Goal: Task Accomplishment & Management: Manage account settings

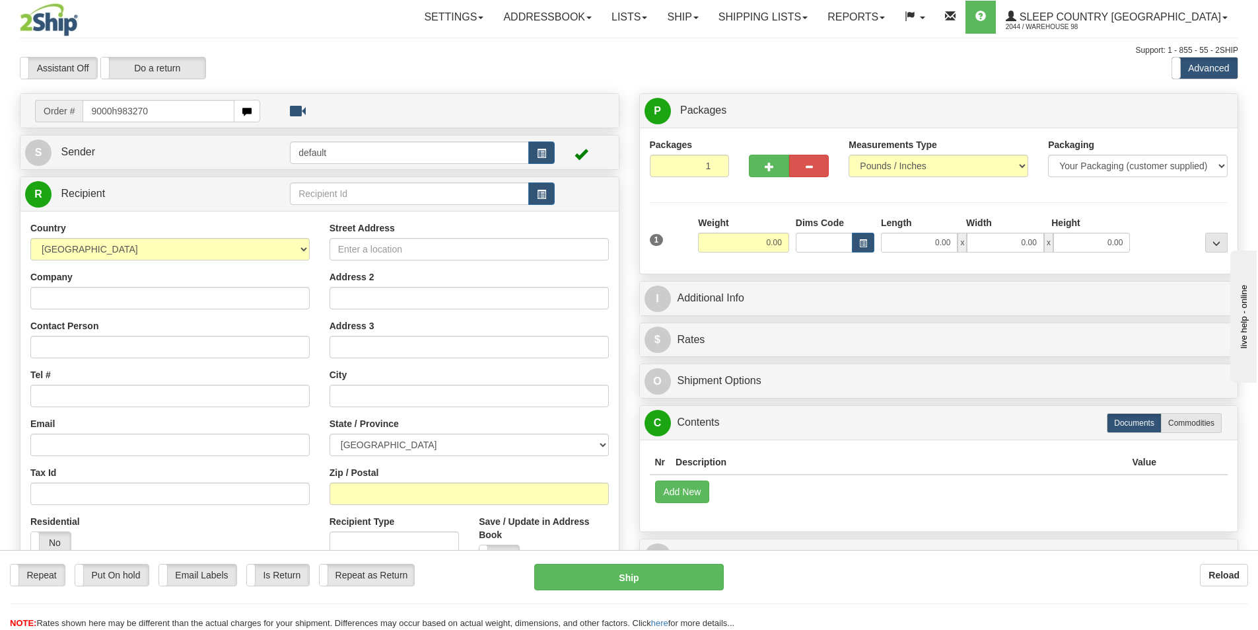
type input "9000h983270"
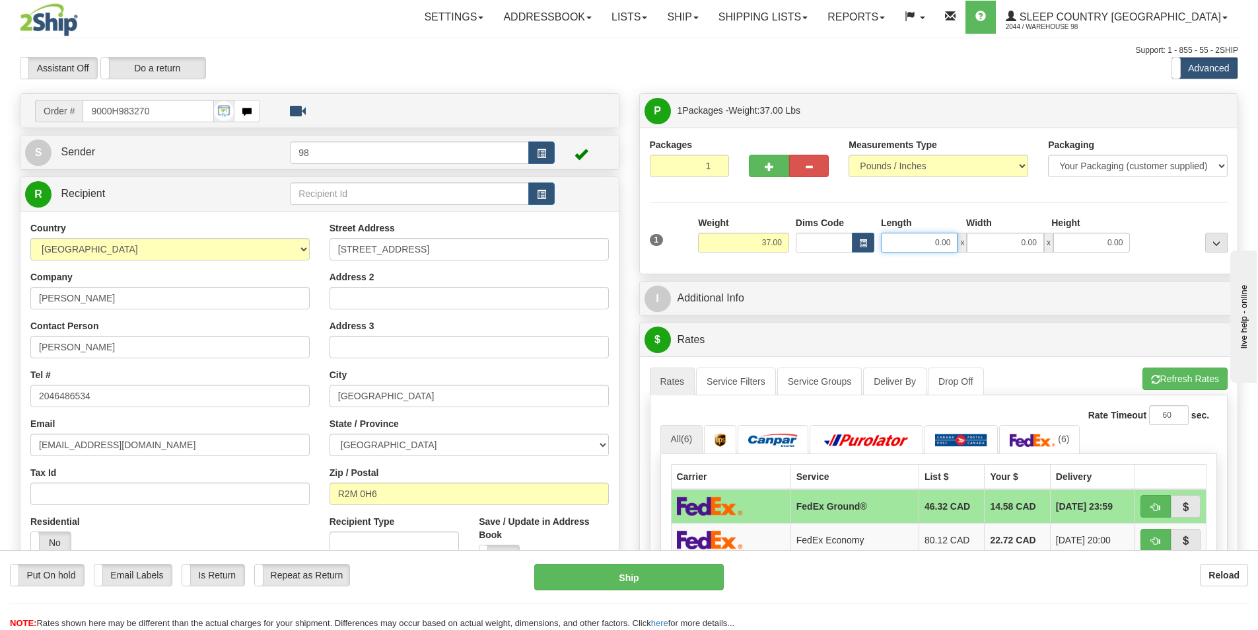
drag, startPoint x: 921, startPoint y: 240, endPoint x: 956, endPoint y: 240, distance: 35.0
click at [956, 240] on input "0.00" at bounding box center [919, 243] width 77 height 20
type input "17.00"
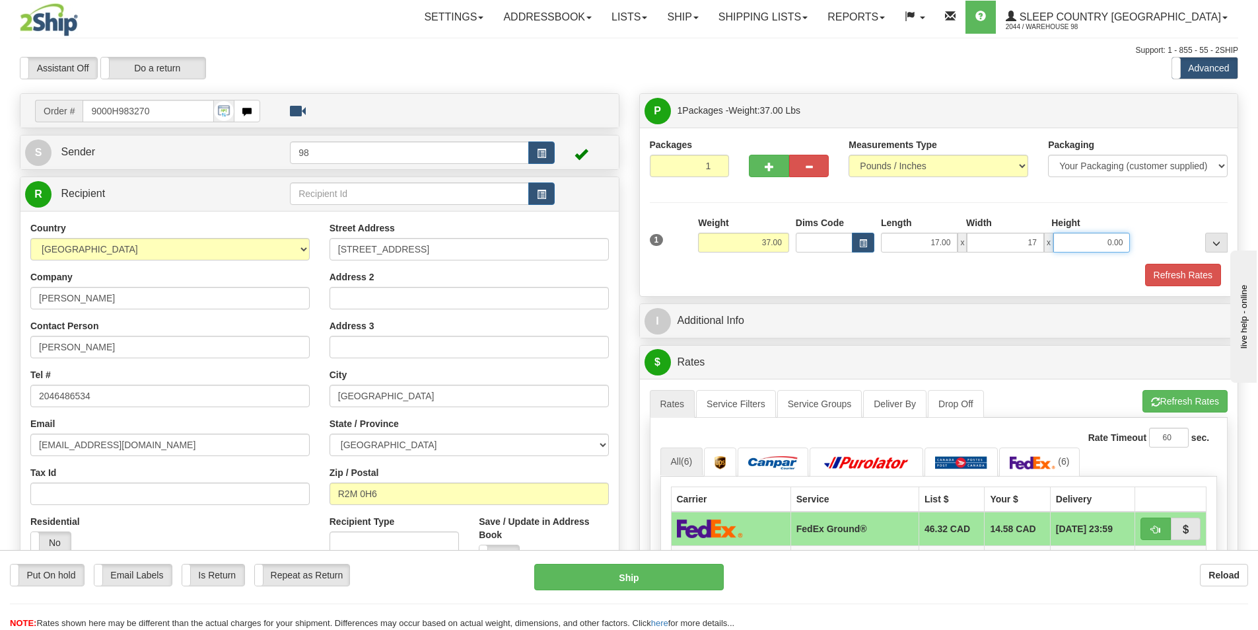
type input "17.00"
type input "41.00"
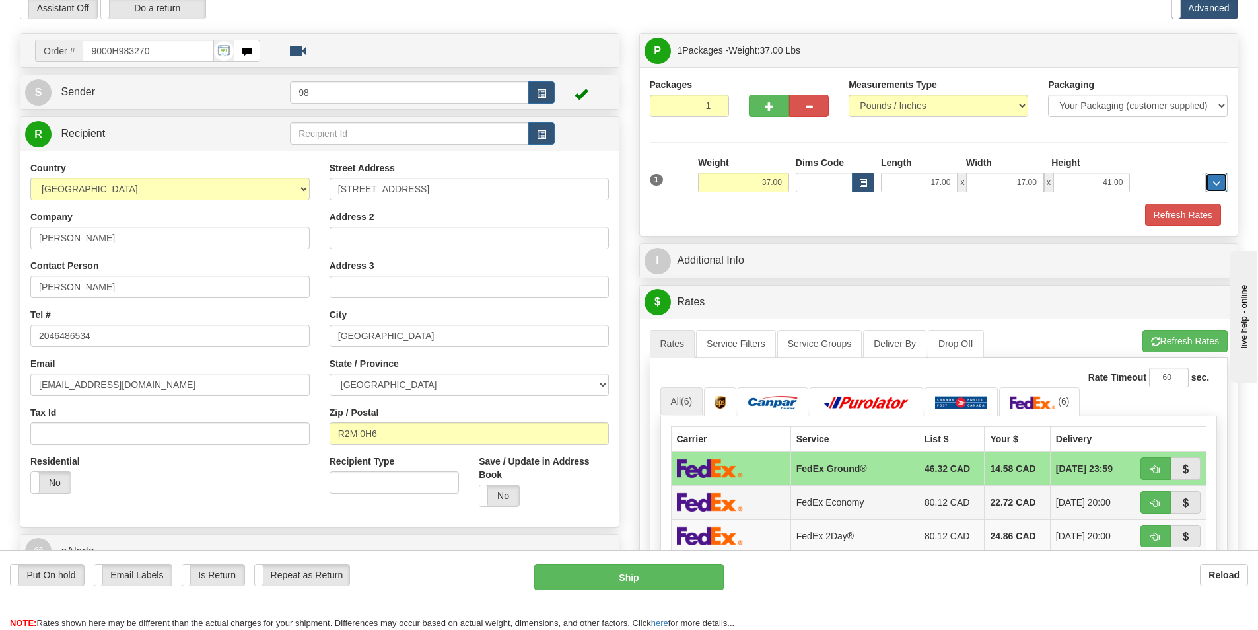
scroll to position [132, 0]
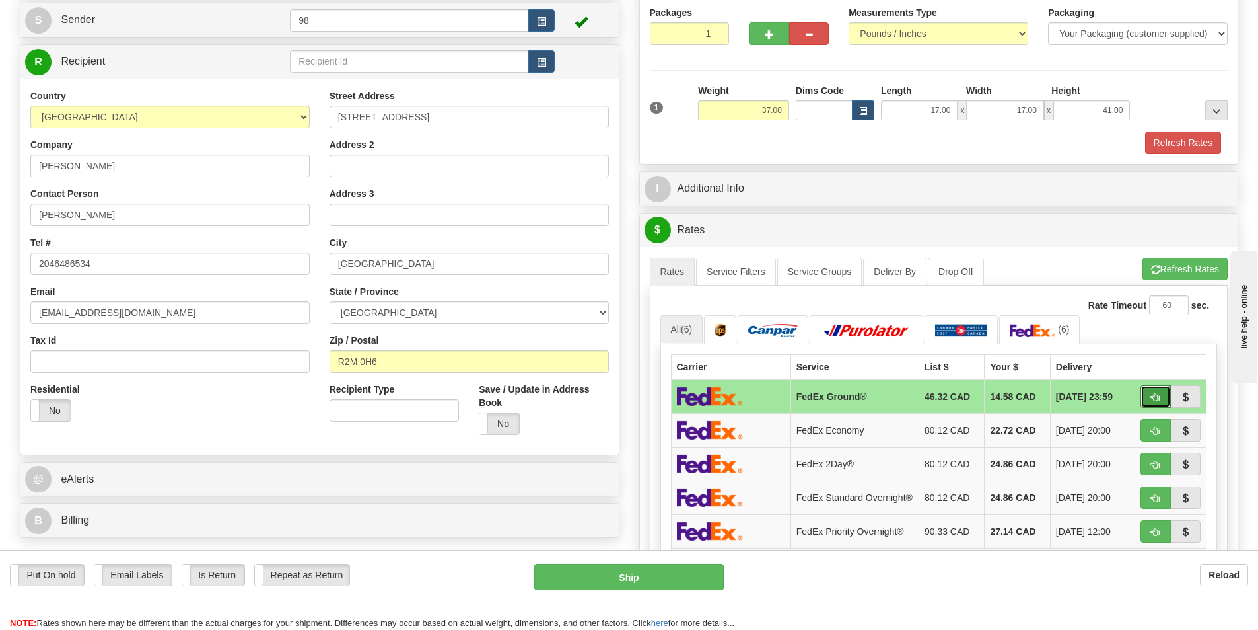
click at [1153, 398] on span "button" at bounding box center [1155, 397] width 9 height 9
click at [1157, 270] on span "button" at bounding box center [1155, 270] width 9 height 9
type input "92"
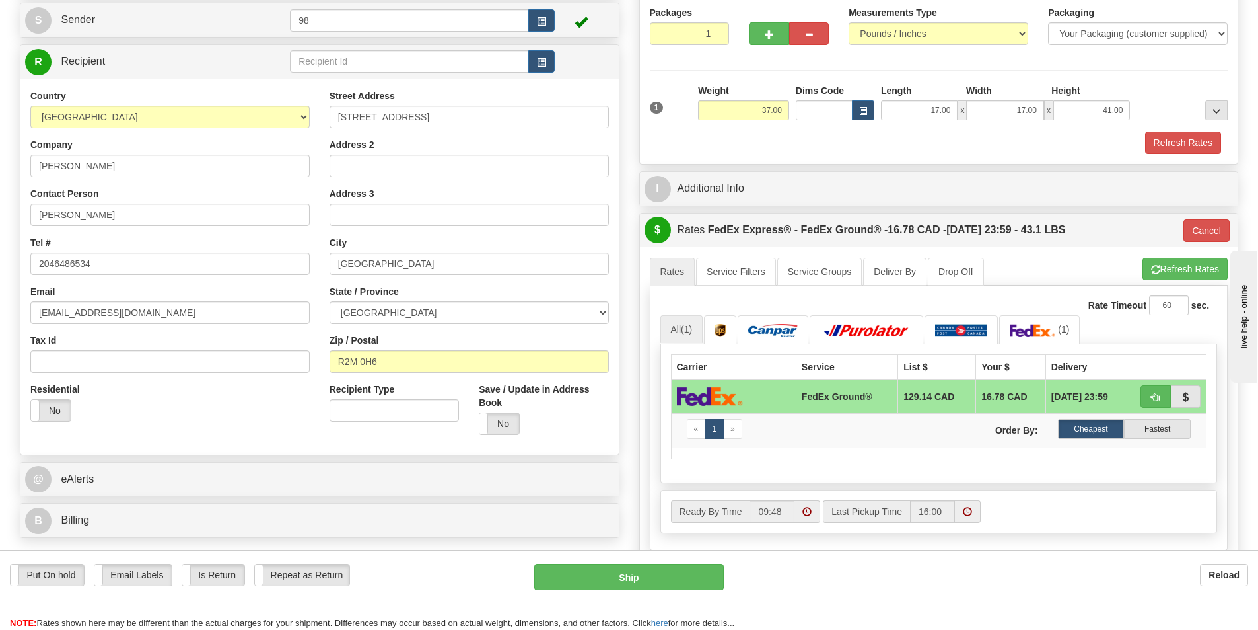
scroll to position [0, 0]
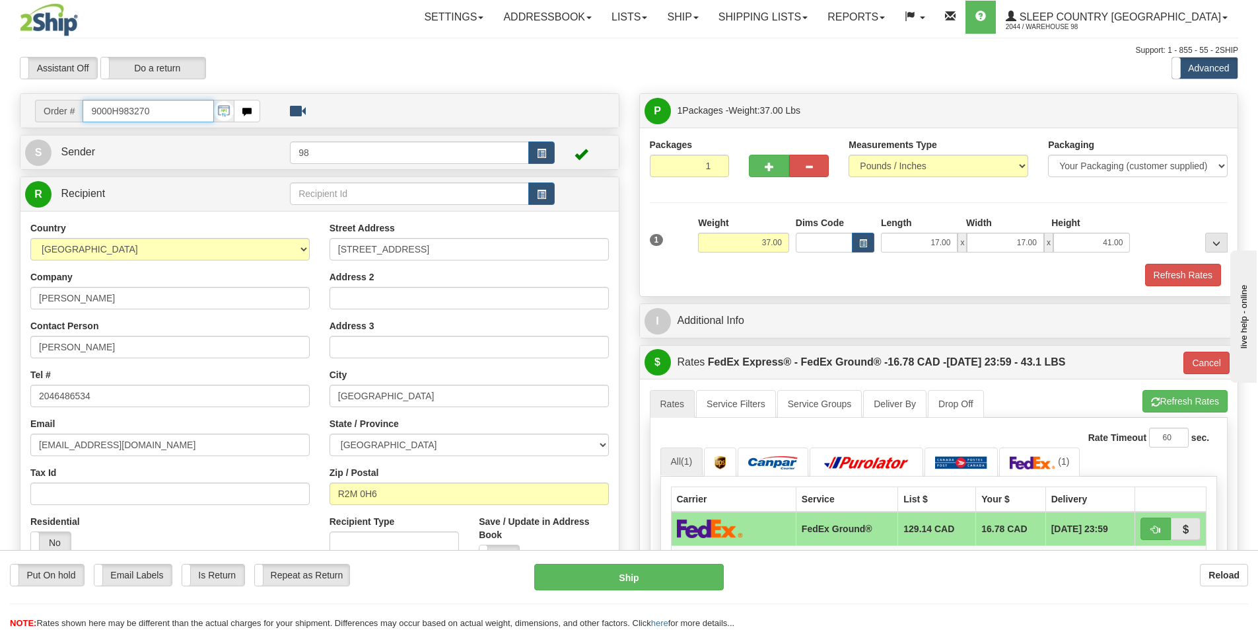
drag, startPoint x: 159, startPoint y: 111, endPoint x: 28, endPoint y: 114, distance: 130.8
click at [28, 114] on div "Order # 9000H983270" at bounding box center [147, 111] width 245 height 22
paste input "9000H983270"
type input "9000H983270"
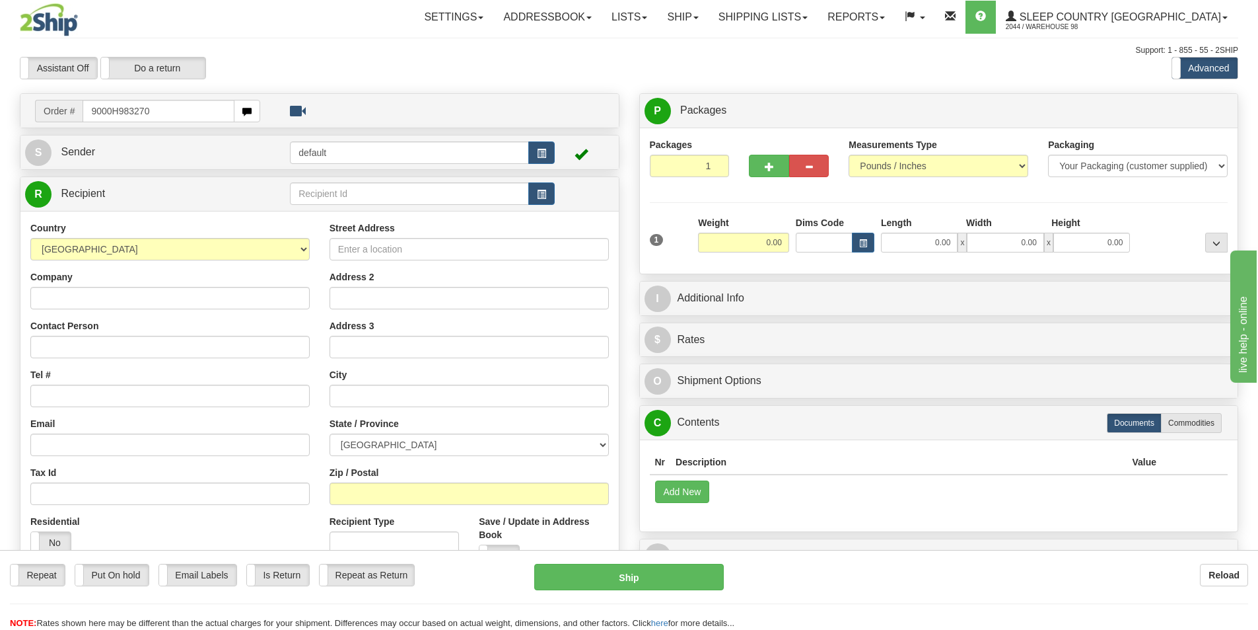
type input "9000H983270"
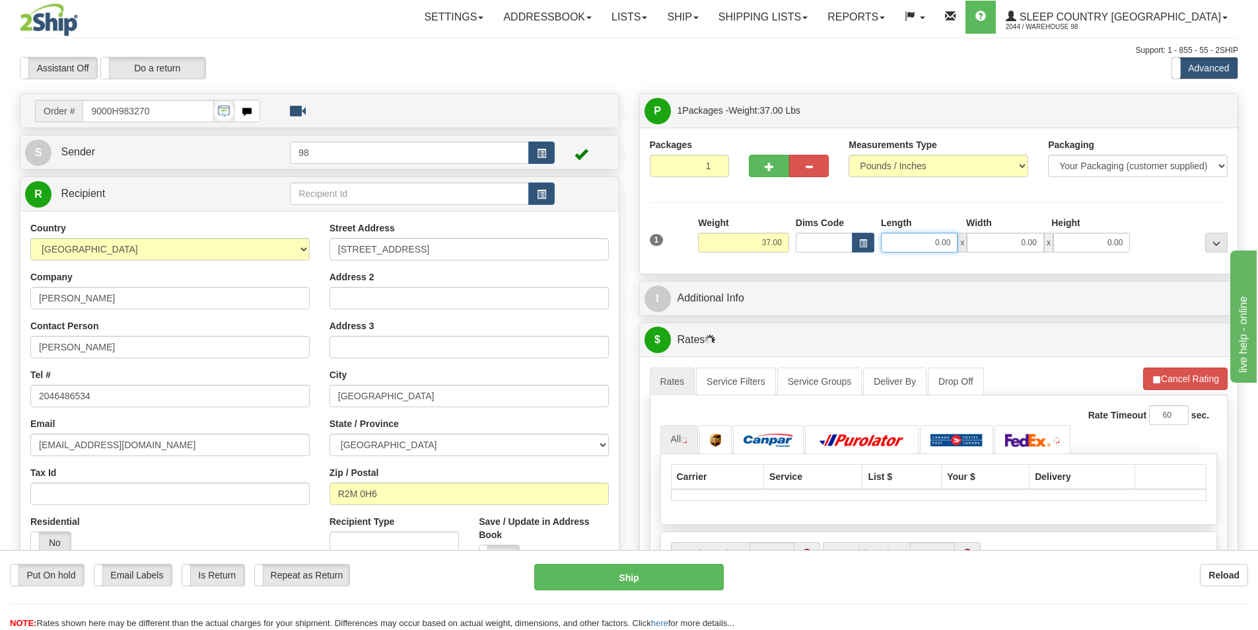
drag, startPoint x: 910, startPoint y: 240, endPoint x: 975, endPoint y: 242, distance: 64.8
click at [975, 242] on div "0.00 x 0.00 x 0.00" at bounding box center [1005, 243] width 249 height 20
type input "17.00"
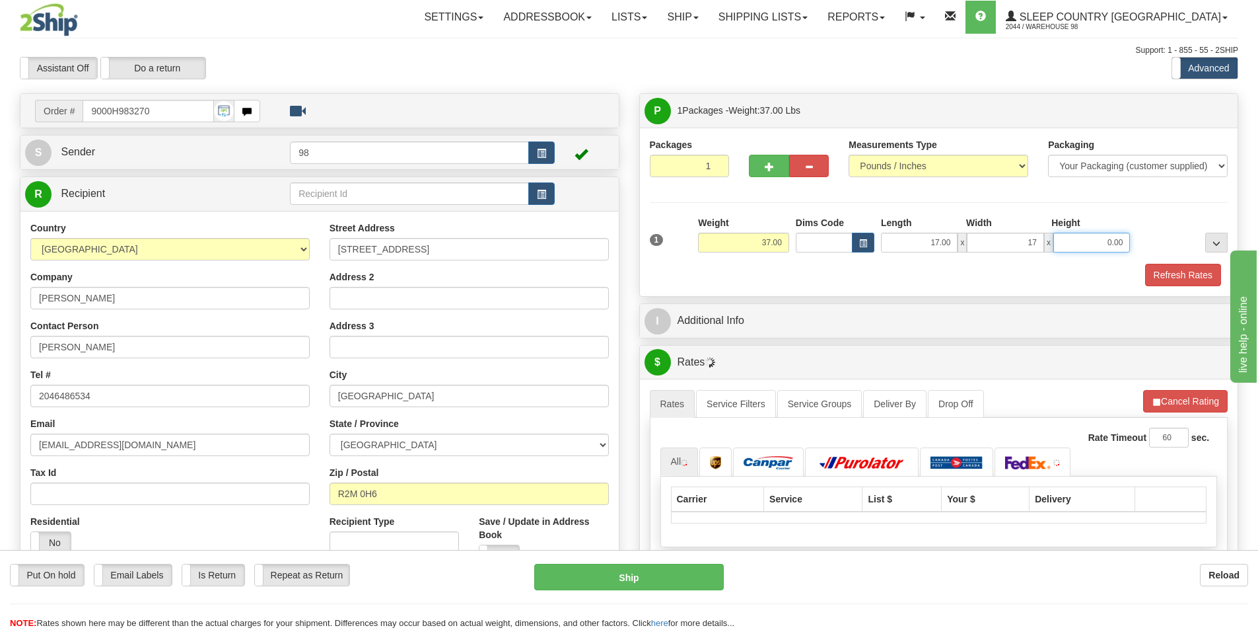
type input "17.00"
type input "41.00"
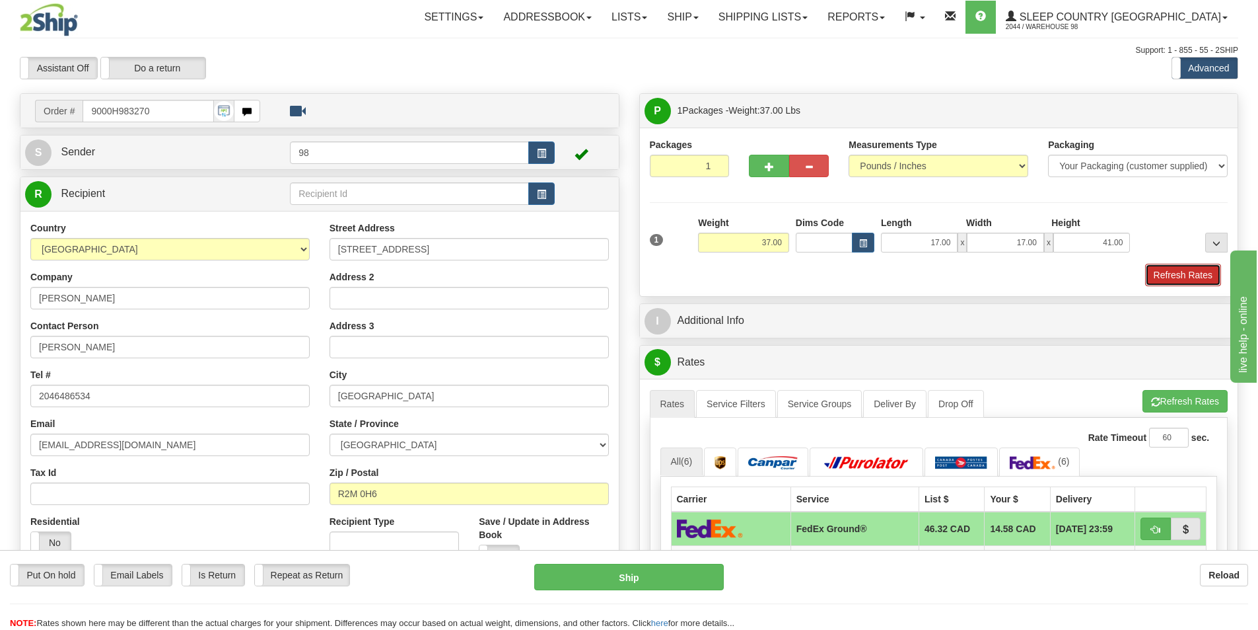
click at [1162, 273] on button "Refresh Rates" at bounding box center [1183, 275] width 76 height 22
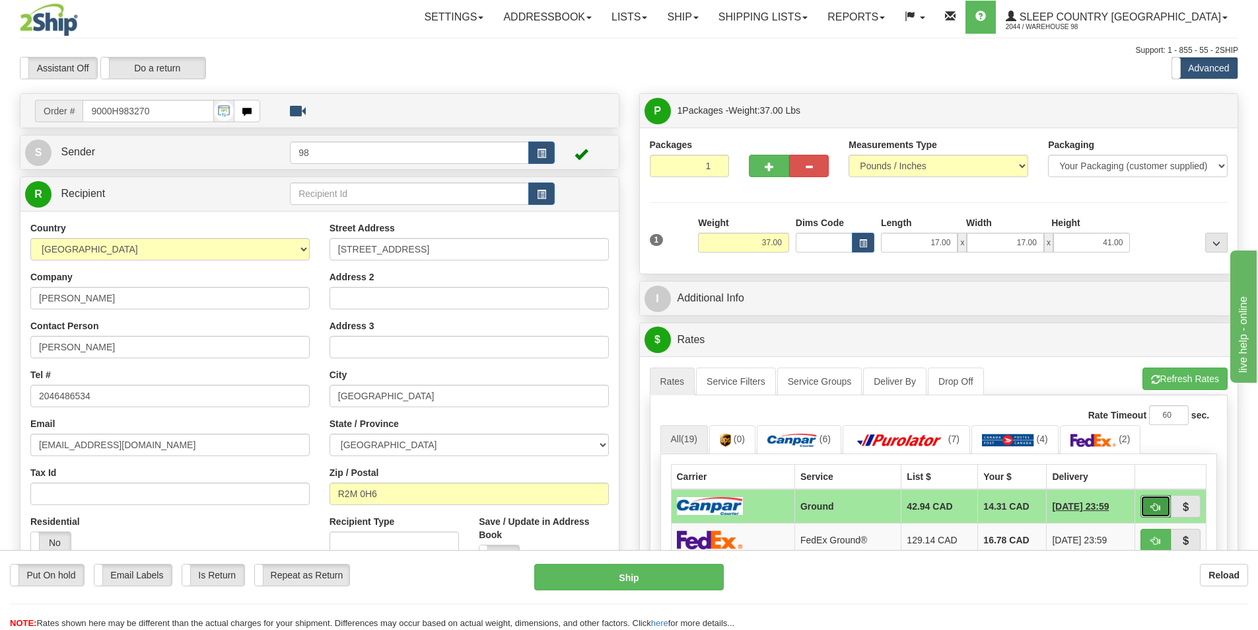
click at [1151, 507] on span "button" at bounding box center [1155, 507] width 9 height 9
type input "1"
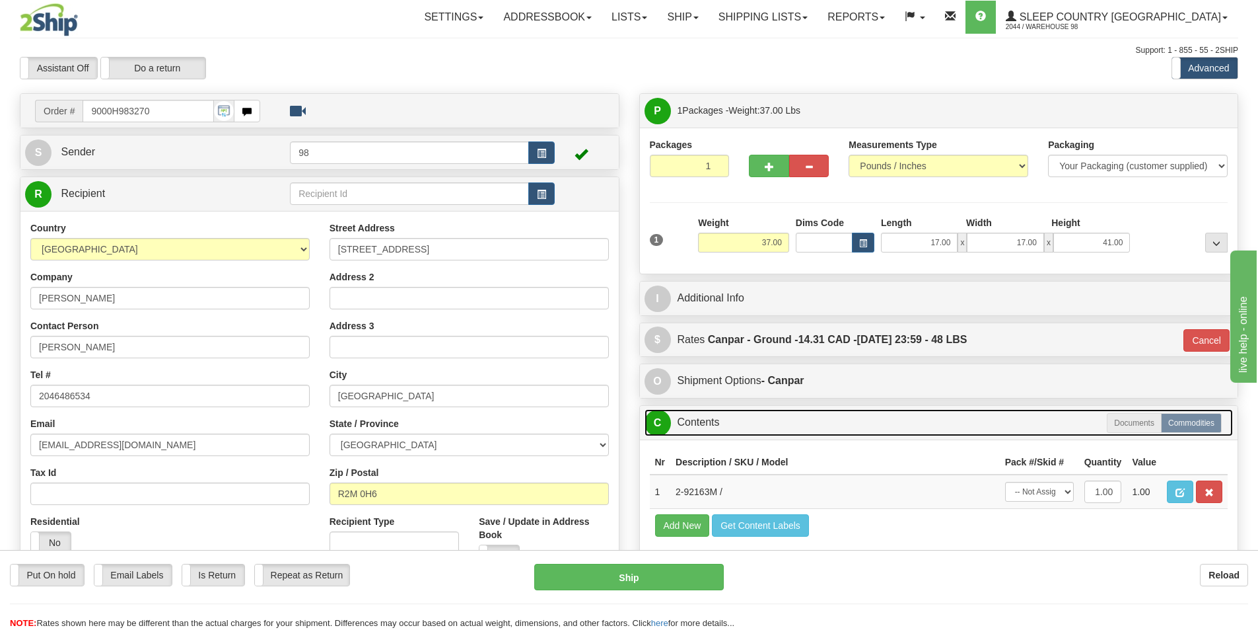
click at [735, 417] on link "C Contents" at bounding box center [939, 422] width 589 height 27
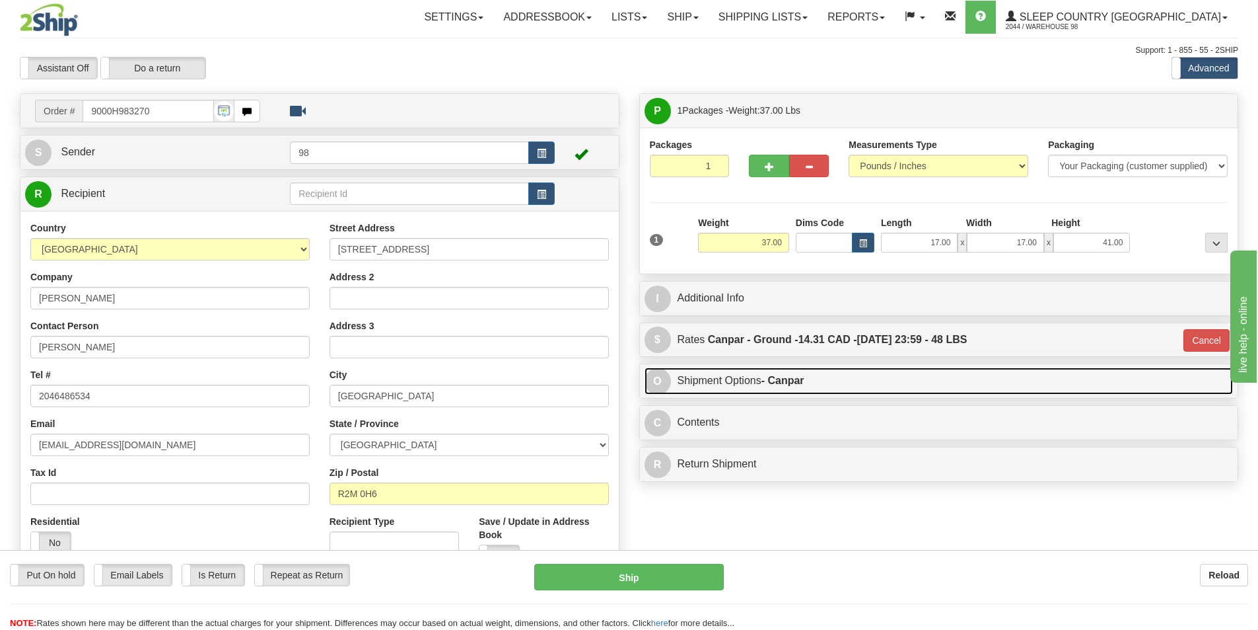
click at [729, 384] on link "O Shipment Options - Canpar" at bounding box center [939, 380] width 589 height 27
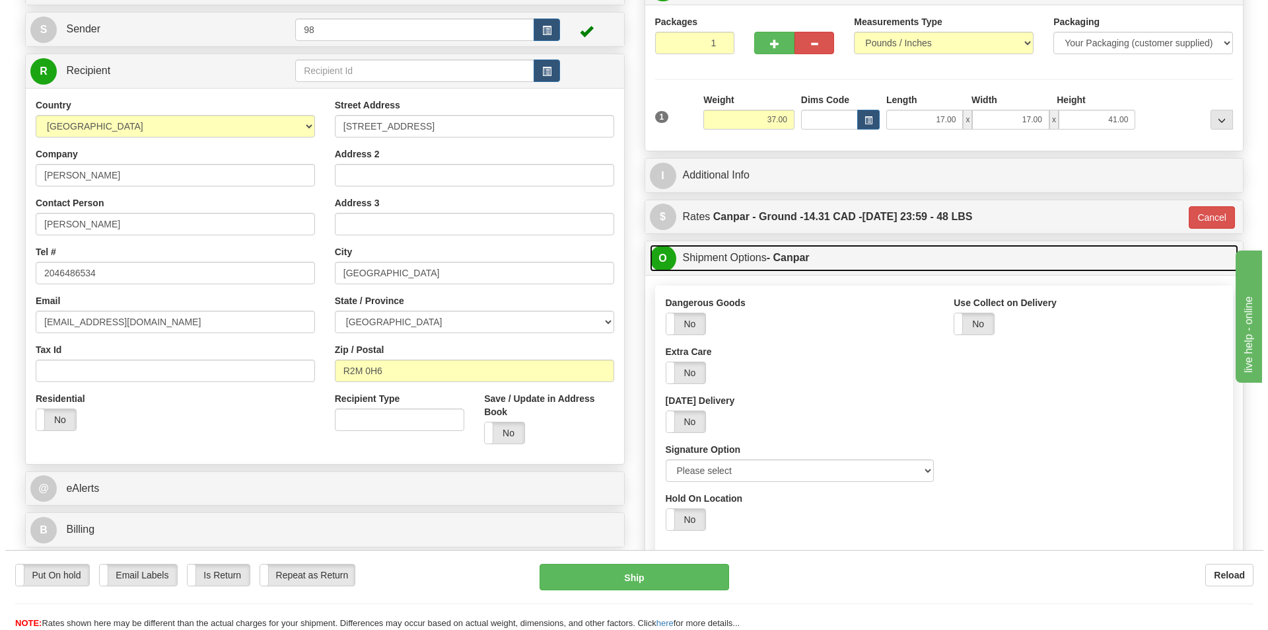
scroll to position [132, 0]
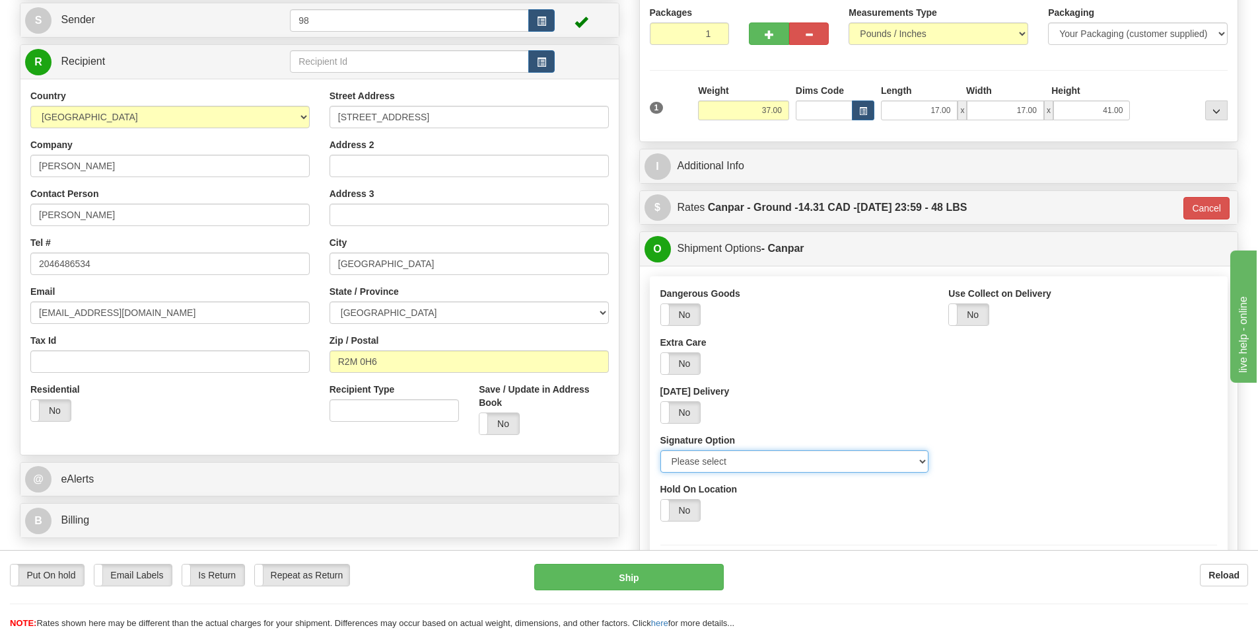
click at [783, 458] on select "Please select No Signature Required Signature Required Adult Signature" at bounding box center [795, 461] width 269 height 22
select select "2"
click at [661, 450] on select "Please select No Signature Required Signature Required Adult Signature" at bounding box center [795, 461] width 269 height 22
click at [680, 585] on button "Ship" at bounding box center [629, 576] width 190 height 26
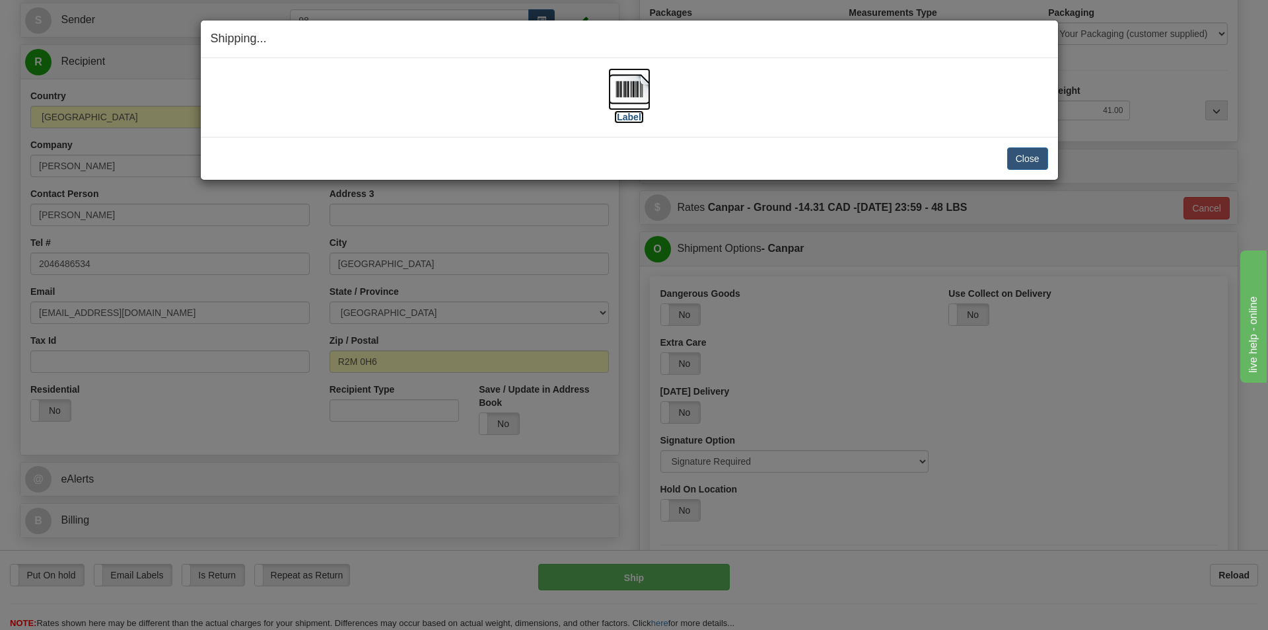
click at [632, 120] on label "[Label]" at bounding box center [629, 116] width 30 height 13
click at [1018, 155] on button "Close" at bounding box center [1027, 158] width 41 height 22
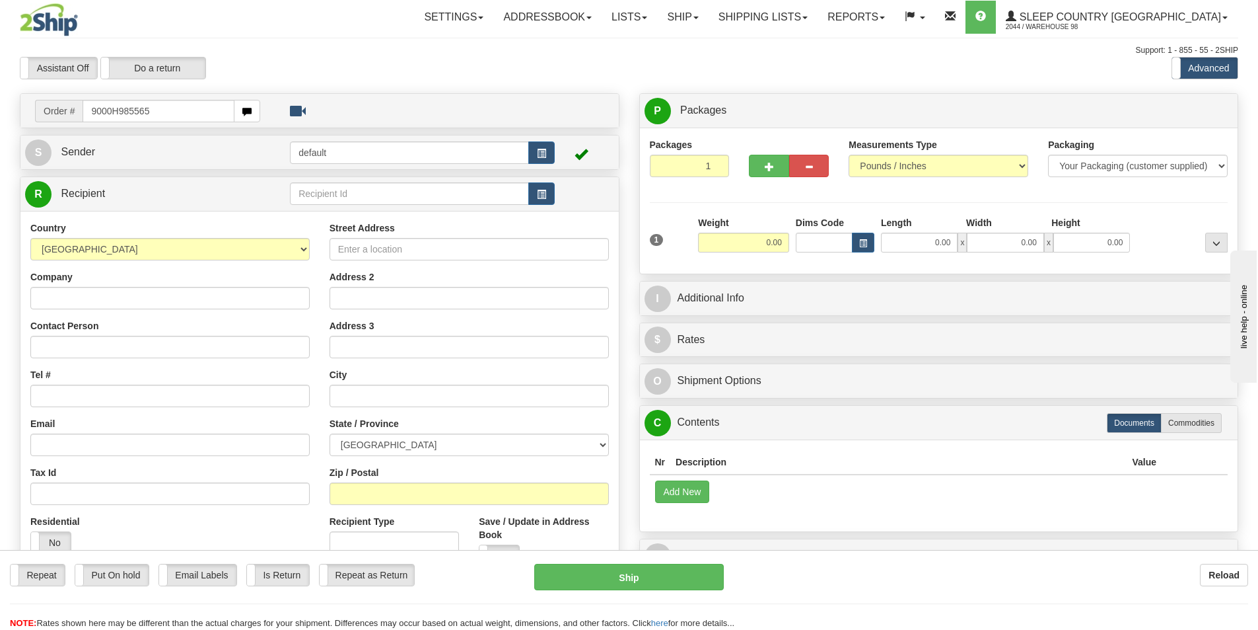
type input "9000H985565"
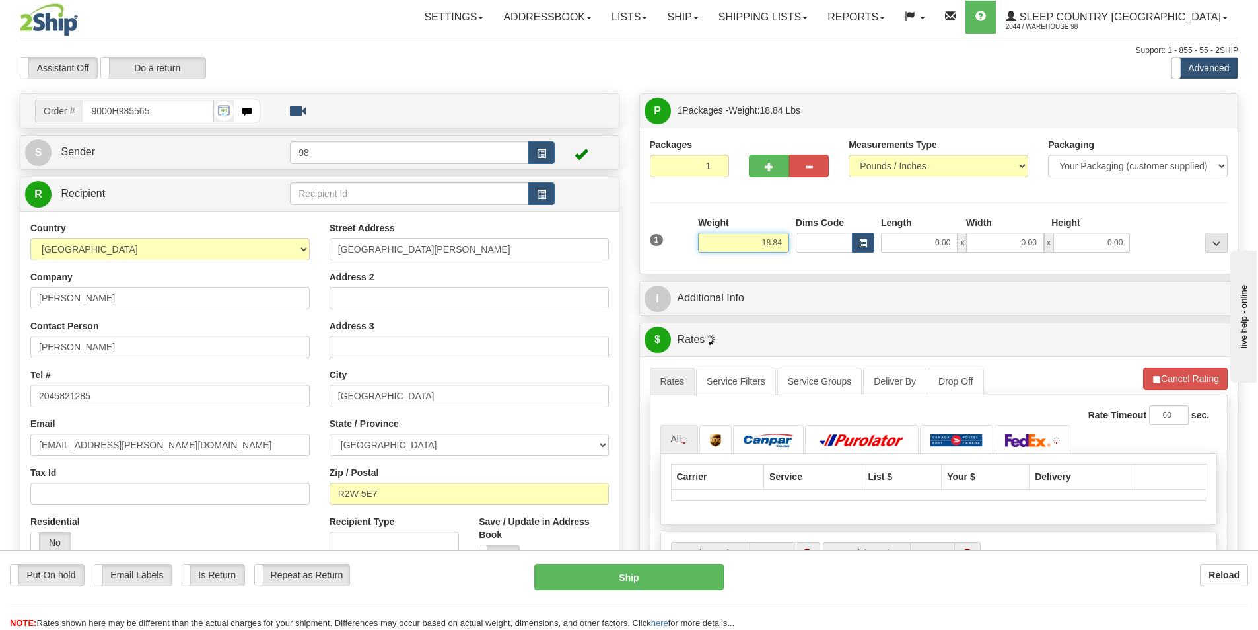
click at [752, 236] on input "18.84" at bounding box center [743, 243] width 91 height 20
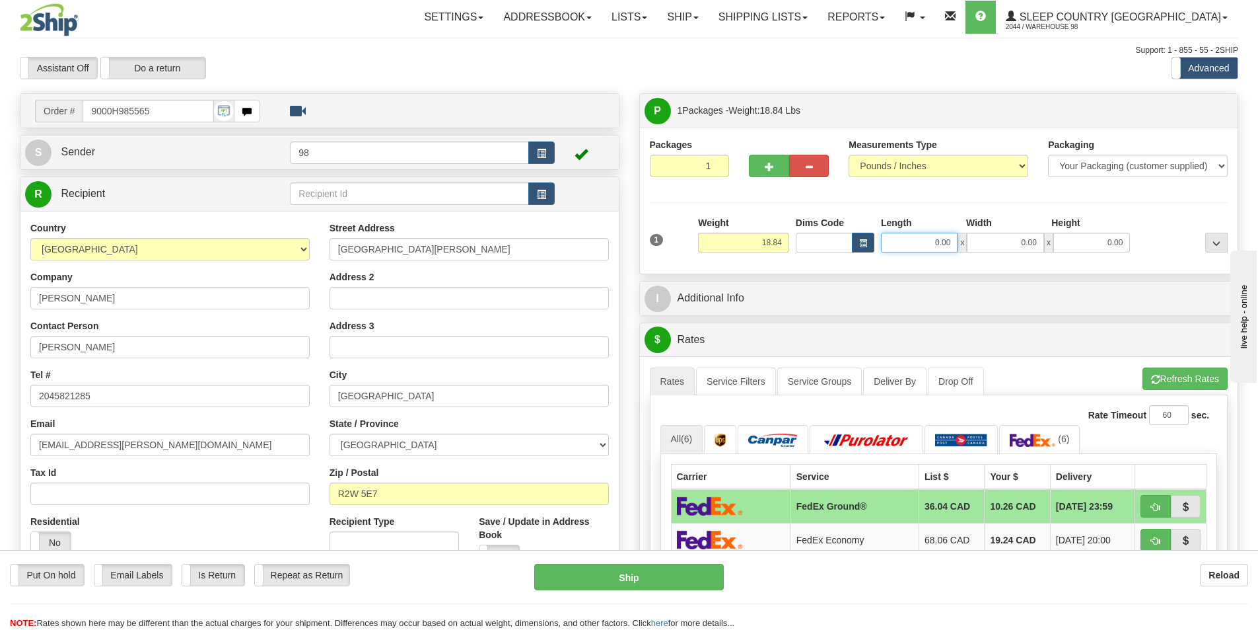
drag, startPoint x: 906, startPoint y: 239, endPoint x: 959, endPoint y: 238, distance: 53.5
click at [959, 238] on div "0.00 x 0.00 x 0.00" at bounding box center [1005, 243] width 249 height 20
type input "28.00"
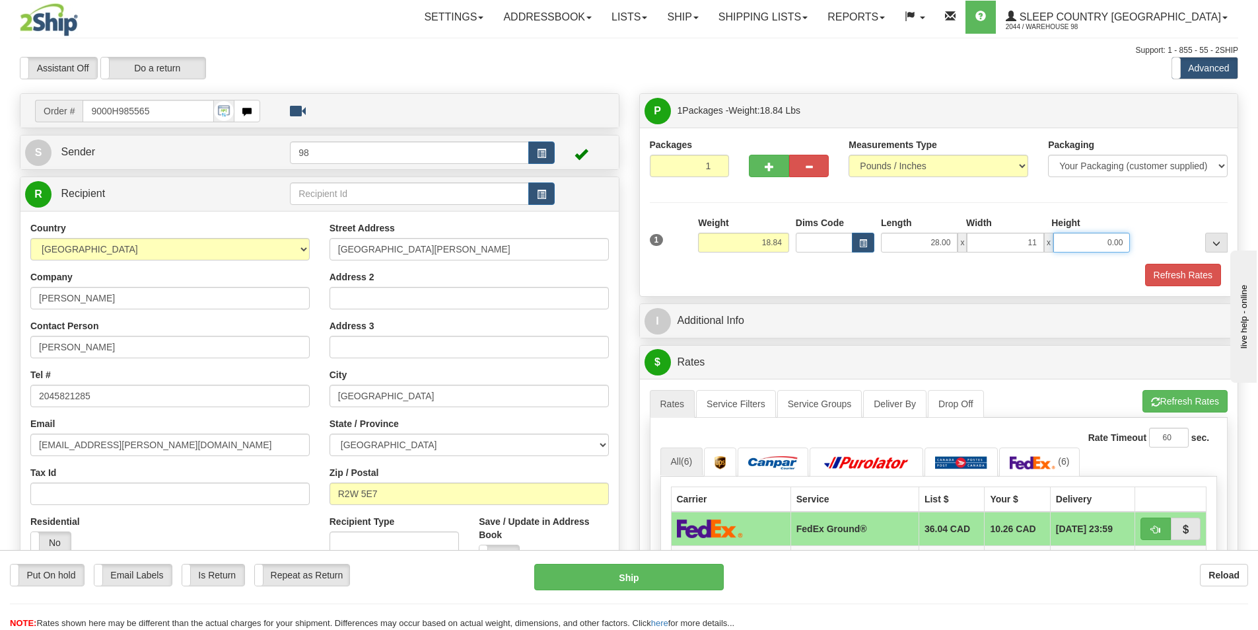
type input "11.00"
type input "4.00"
click at [1162, 272] on button "Refresh Rates" at bounding box center [1183, 275] width 76 height 22
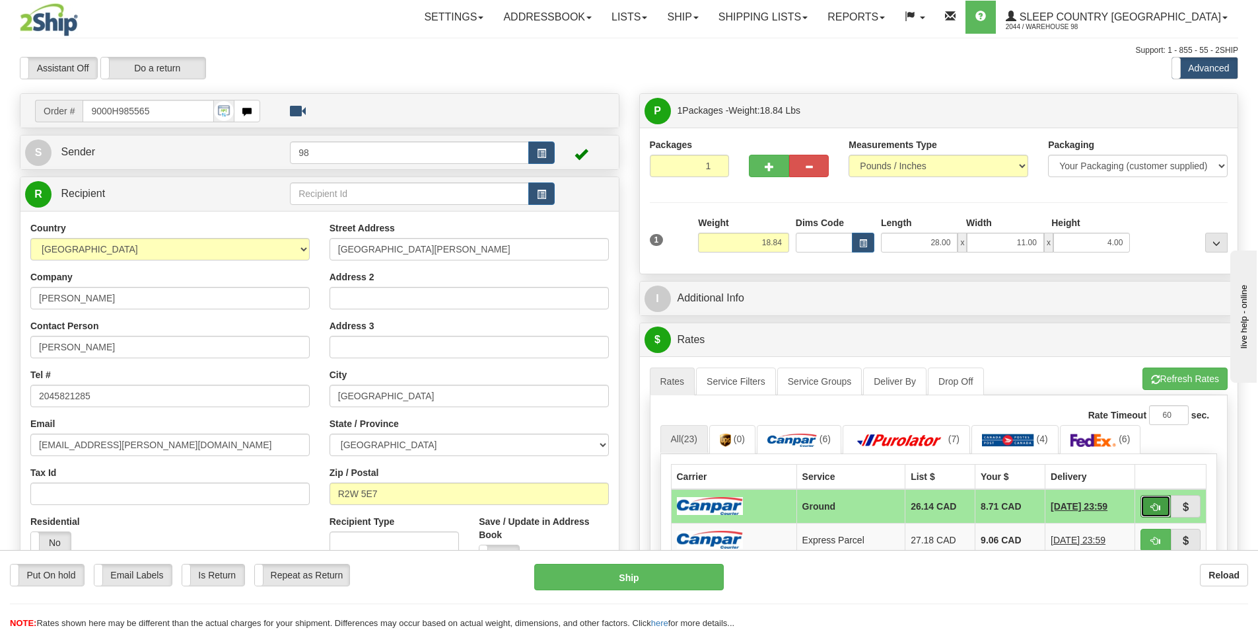
click at [1145, 501] on button "button" at bounding box center [1156, 506] width 30 height 22
type input "1"
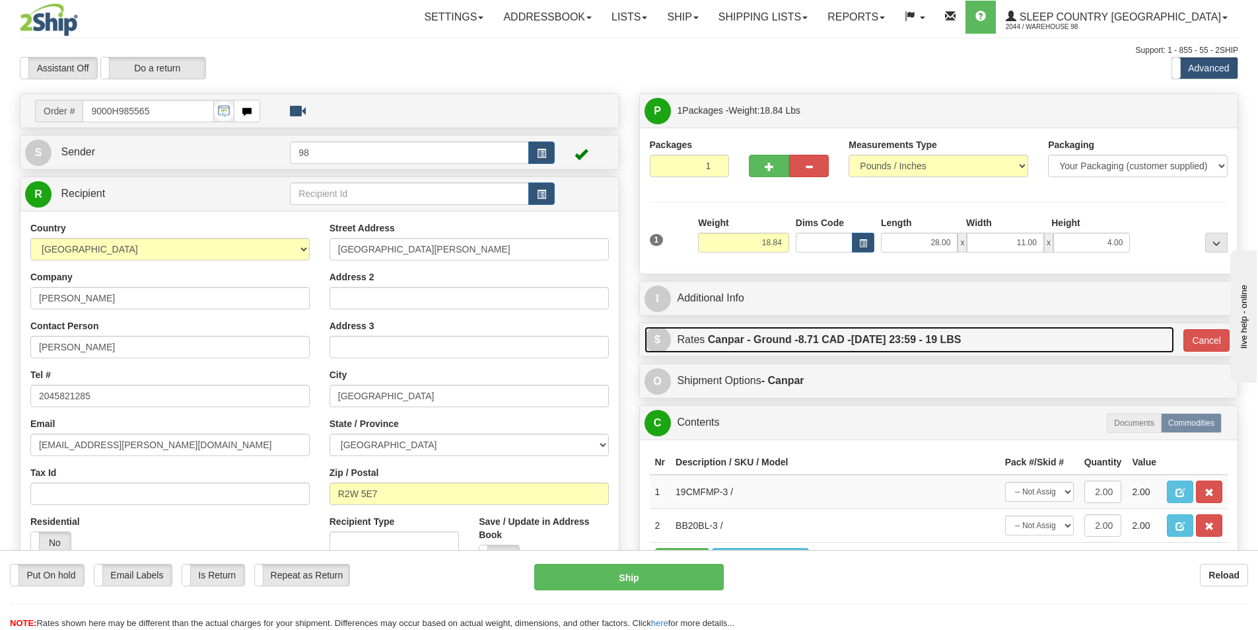
click at [836, 332] on label "Canpar - Ground - 8.71 CAD - 08/14/2025 23:59 - 19 LBS" at bounding box center [835, 339] width 254 height 26
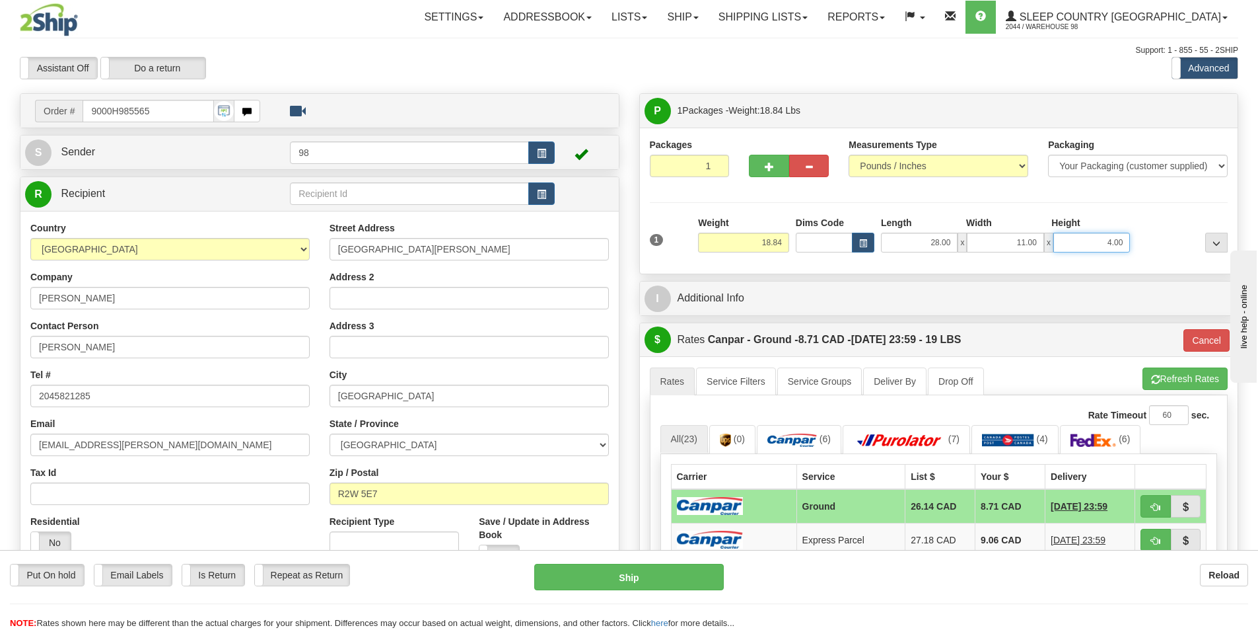
drag, startPoint x: 1095, startPoint y: 243, endPoint x: 1167, endPoint y: 236, distance: 72.4
click at [1167, 236] on div "1 Weight 18.84 Dims Code x x" at bounding box center [939, 239] width 585 height 47
type input "7.00"
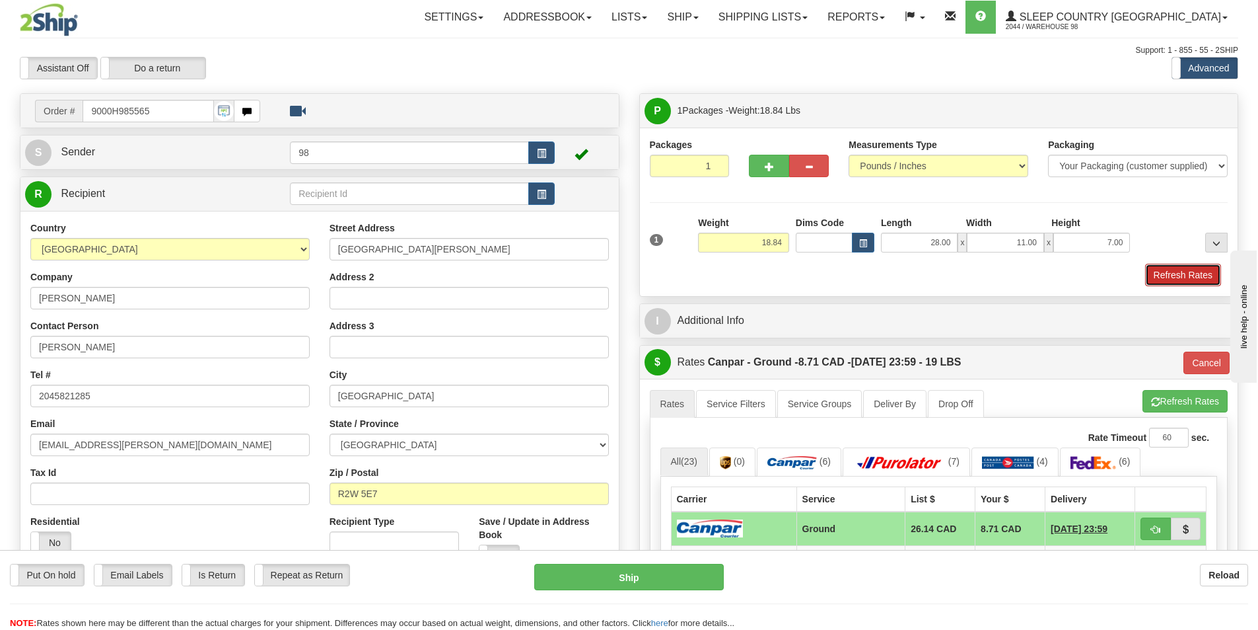
click at [1198, 273] on button "Refresh Rates" at bounding box center [1183, 275] width 76 height 22
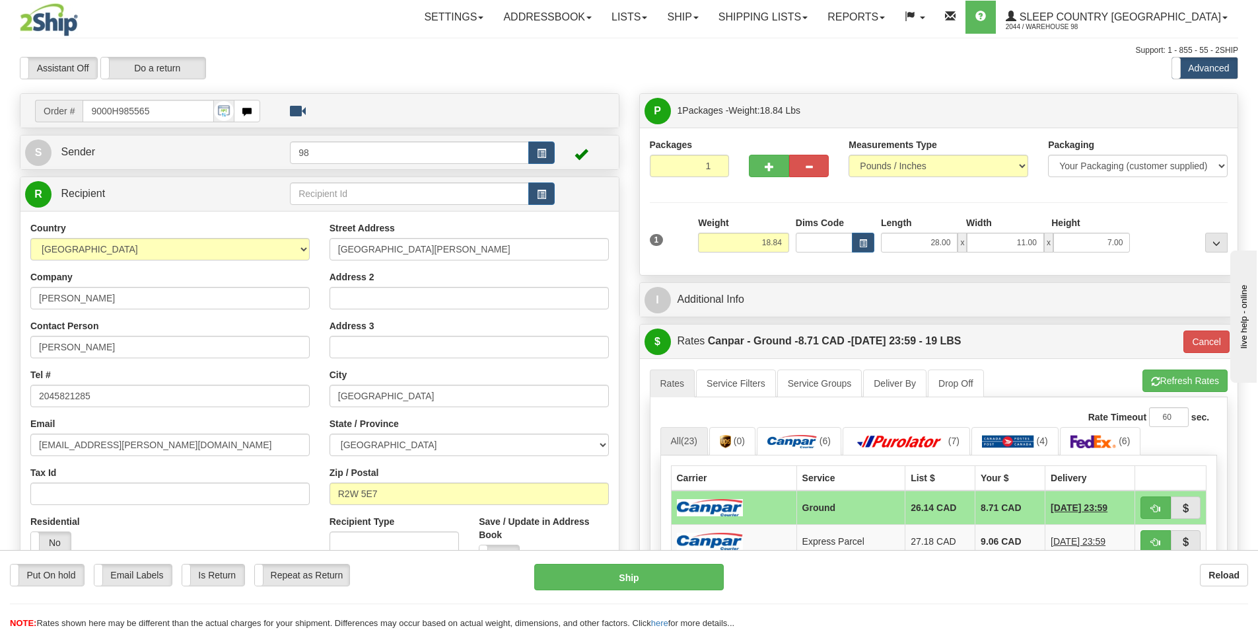
type input "1"
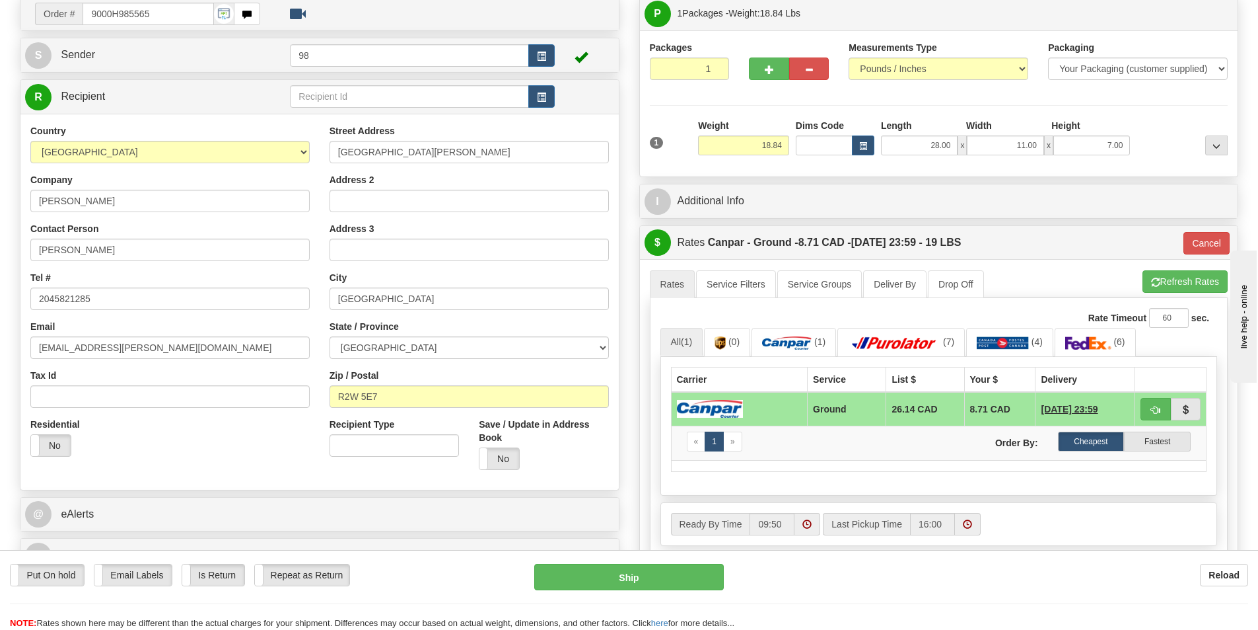
scroll to position [132, 0]
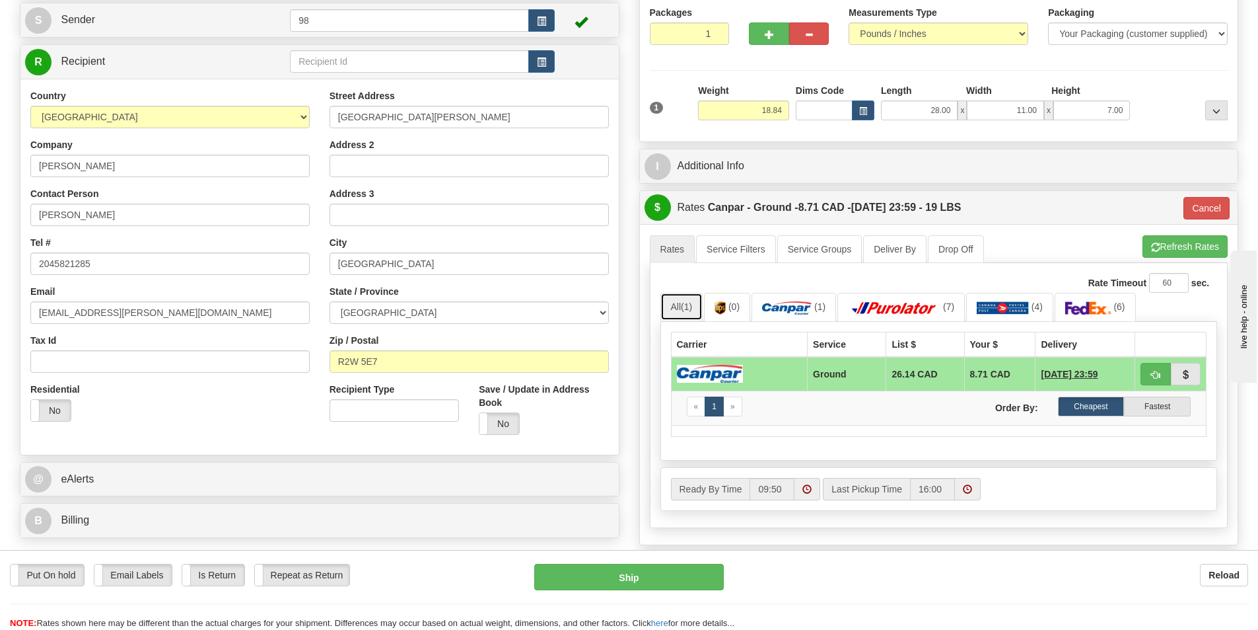
click at [683, 303] on link "All (1)" at bounding box center [682, 307] width 43 height 28
click at [686, 315] on link "All (1)" at bounding box center [682, 307] width 43 height 28
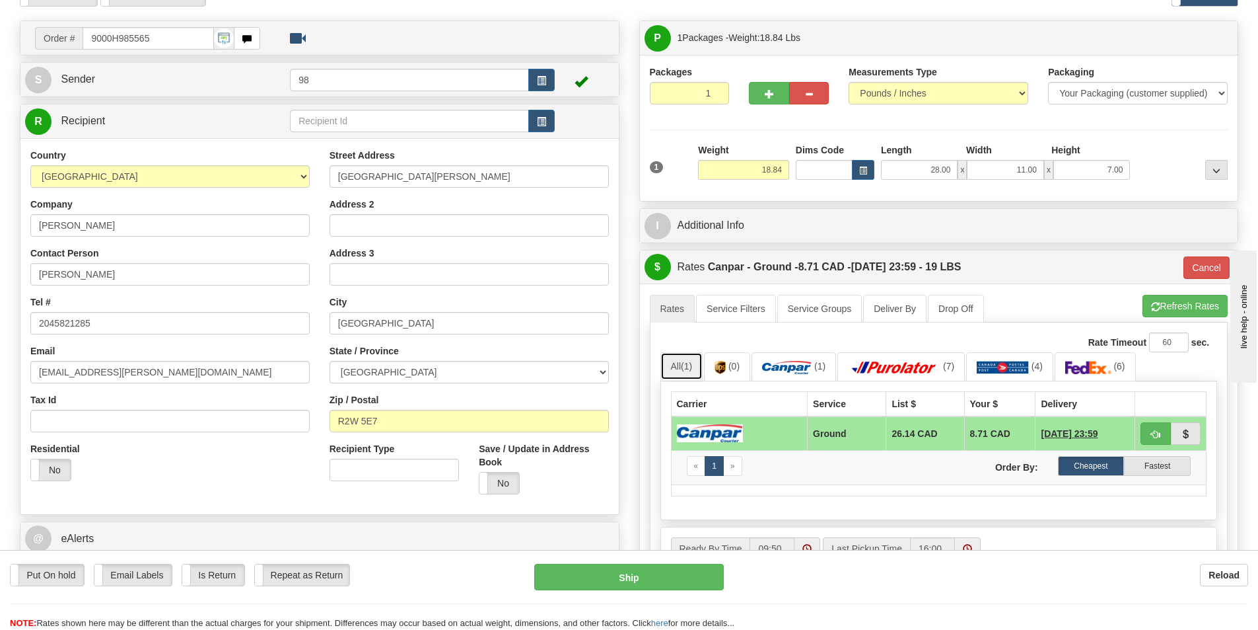
scroll to position [0, 0]
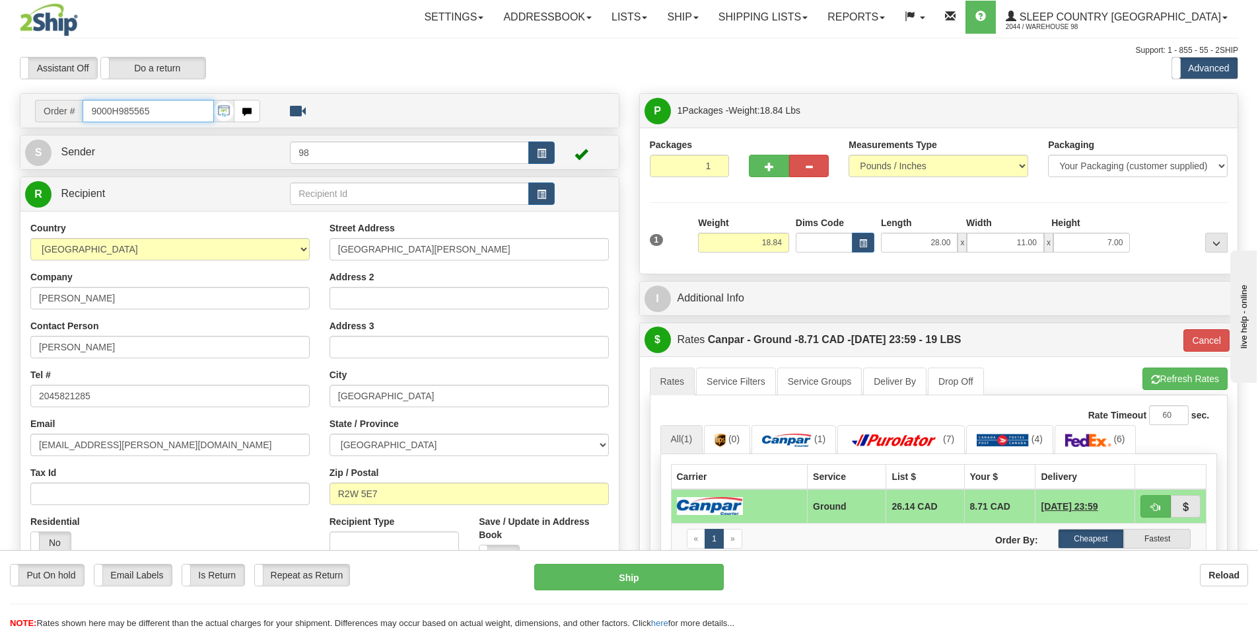
drag, startPoint x: 170, startPoint y: 114, endPoint x: 63, endPoint y: 112, distance: 106.4
click at [68, 112] on div "Order # 9000H985565" at bounding box center [147, 111] width 225 height 22
paste input "9000H985565"
type input "9000H985565"
click at [1194, 334] on button "Cancel" at bounding box center [1207, 340] width 46 height 22
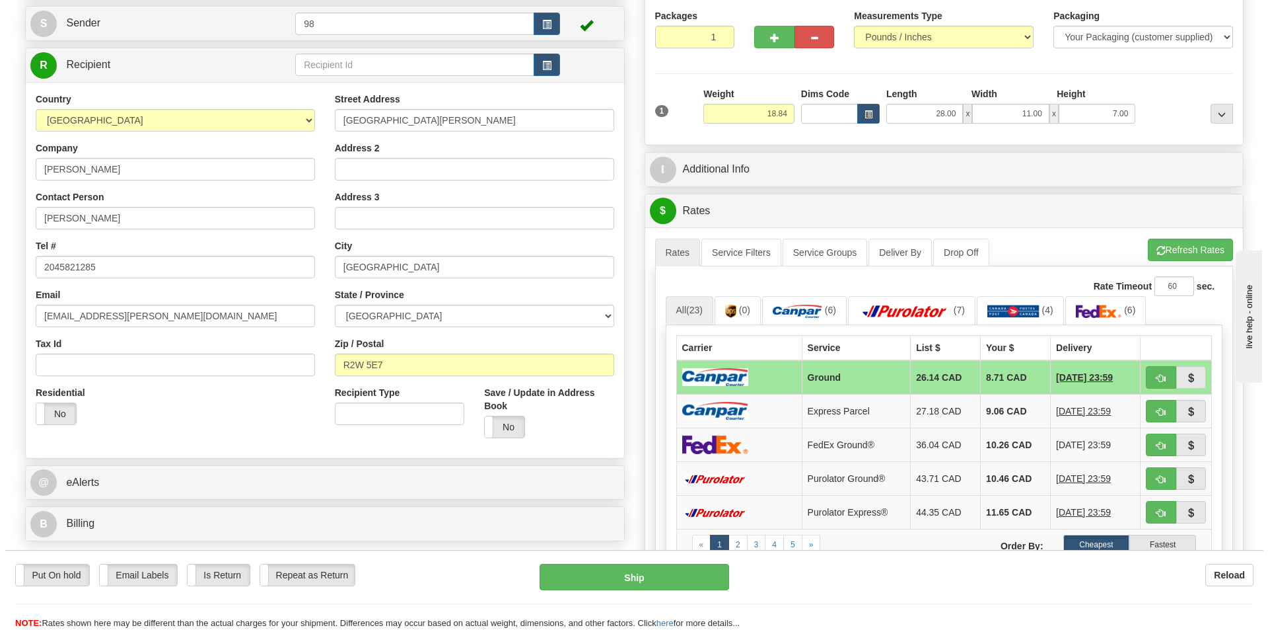
scroll to position [132, 0]
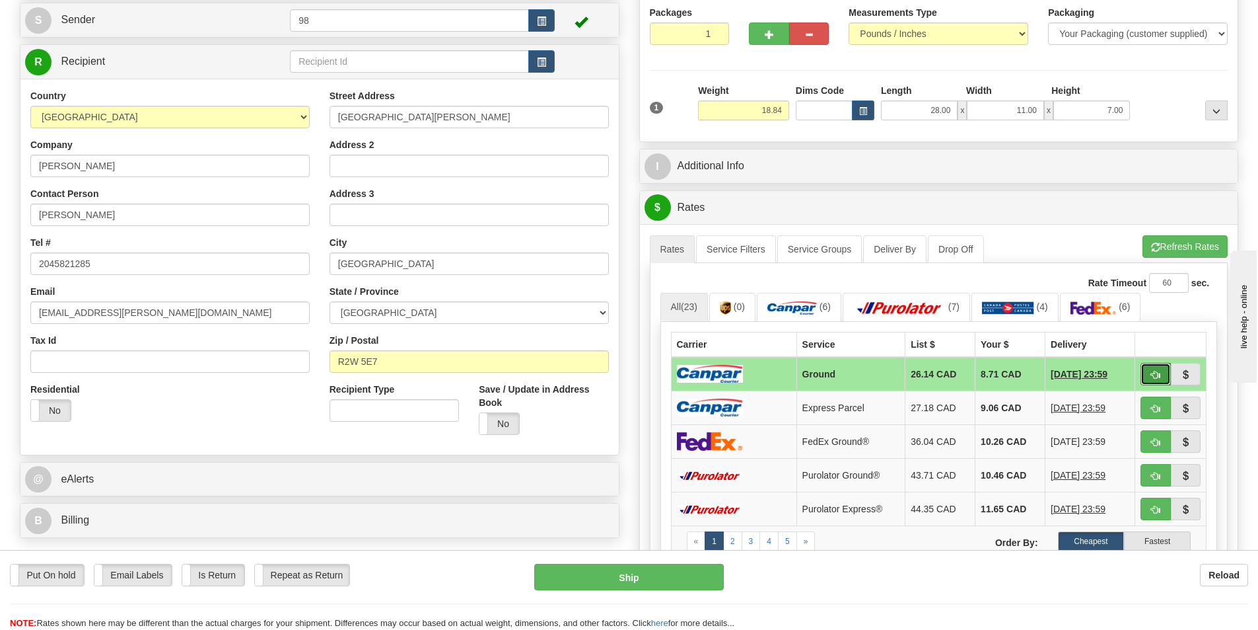
click at [1147, 373] on button "button" at bounding box center [1156, 374] width 30 height 22
type input "1"
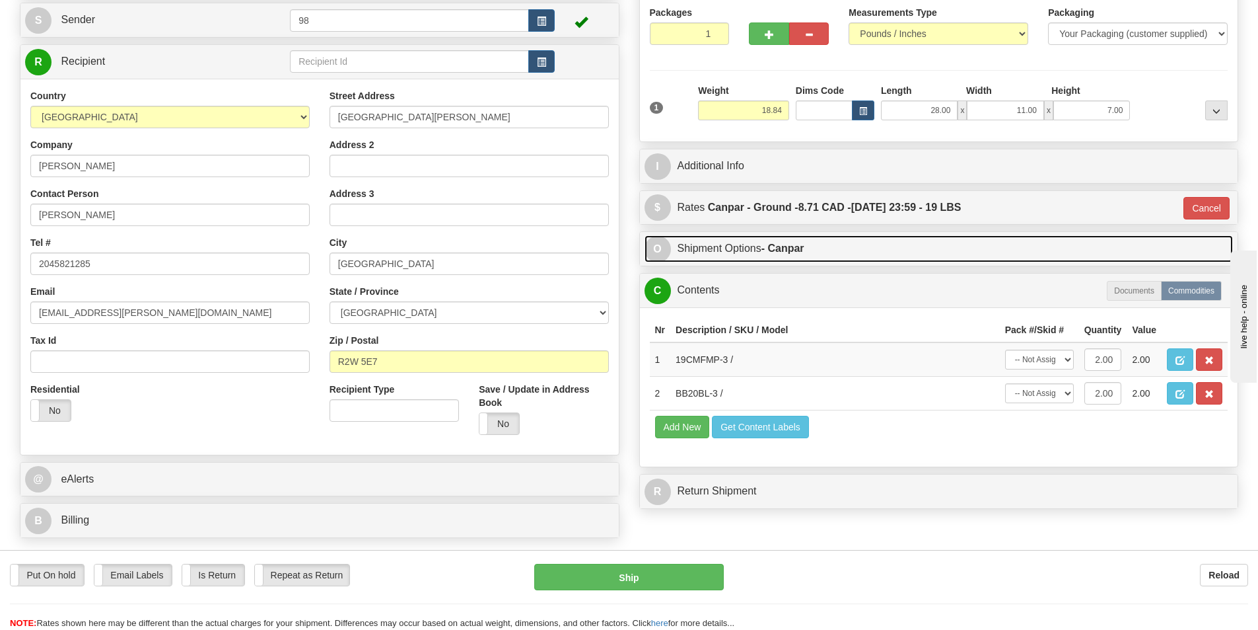
click at [735, 254] on link "O Shipment Options - Canpar" at bounding box center [939, 248] width 589 height 27
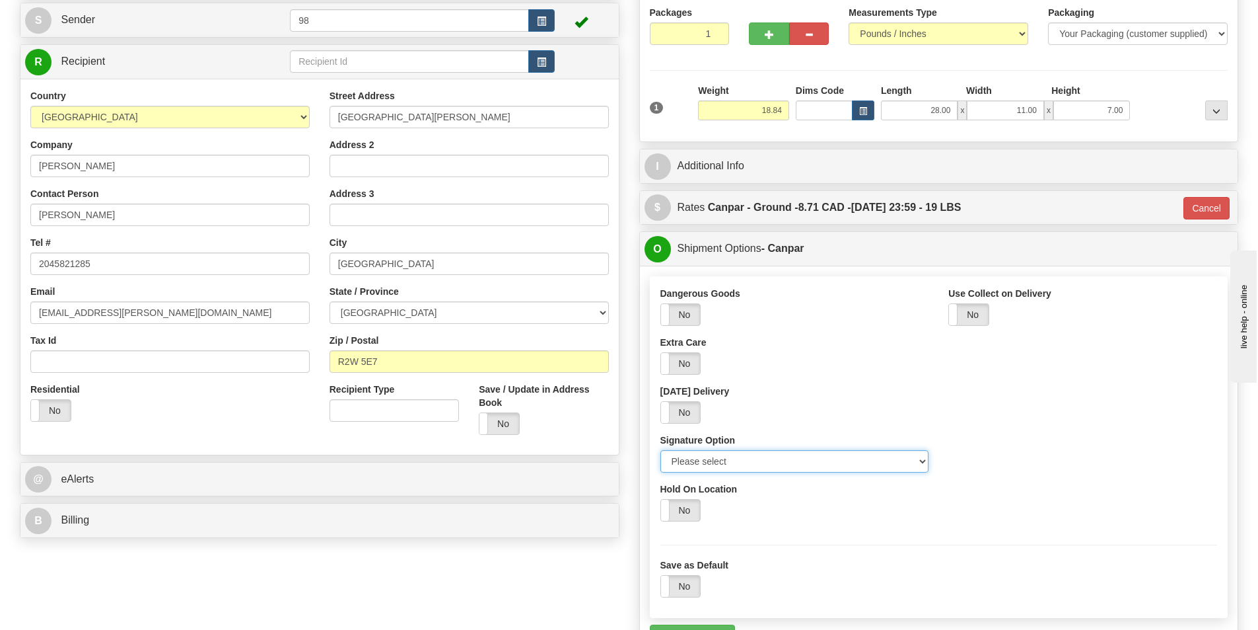
click at [717, 462] on select "Please select No Signature Required Signature Required Adult Signature" at bounding box center [795, 461] width 269 height 22
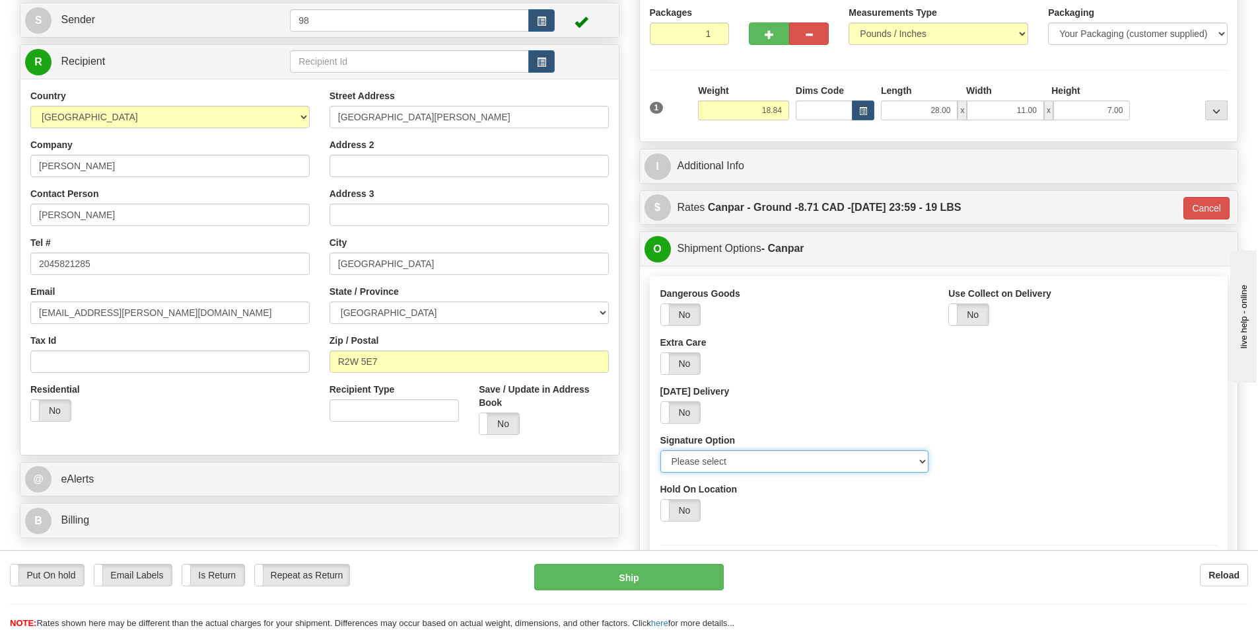
select select "2"
click at [661, 450] on select "Please select No Signature Required Signature Required Adult Signature" at bounding box center [795, 461] width 269 height 22
click at [686, 577] on button "Ship" at bounding box center [629, 576] width 190 height 26
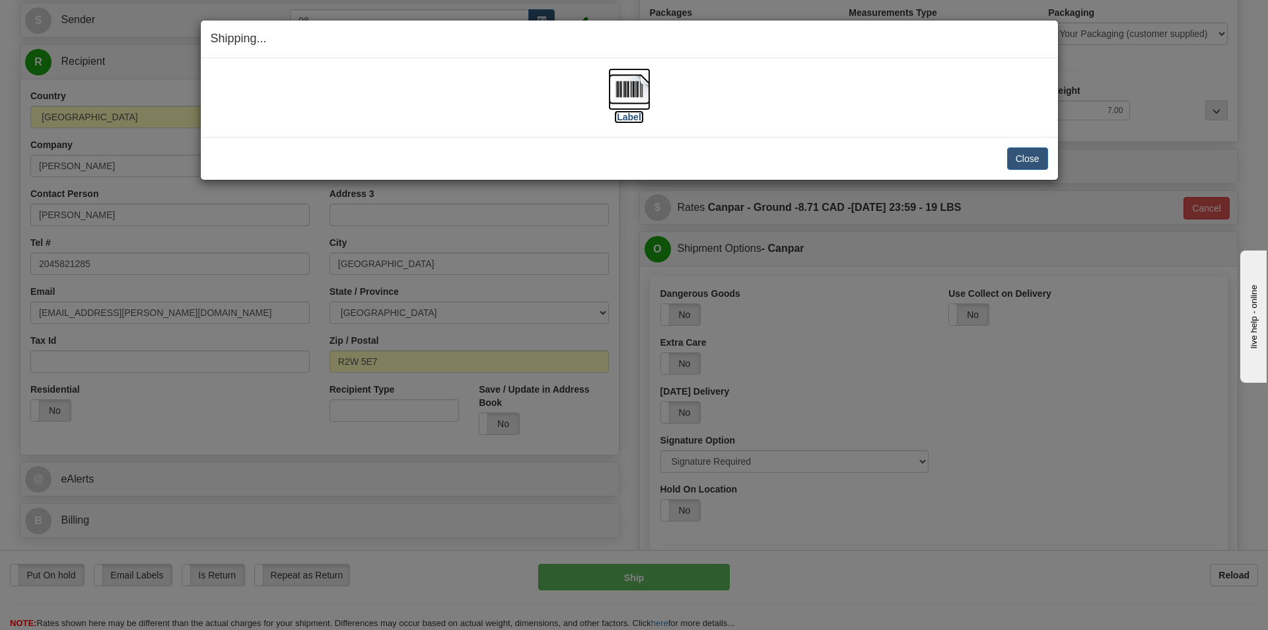
click at [633, 114] on label "[Label]" at bounding box center [629, 116] width 30 height 13
click at [1015, 162] on button "Close" at bounding box center [1027, 158] width 41 height 22
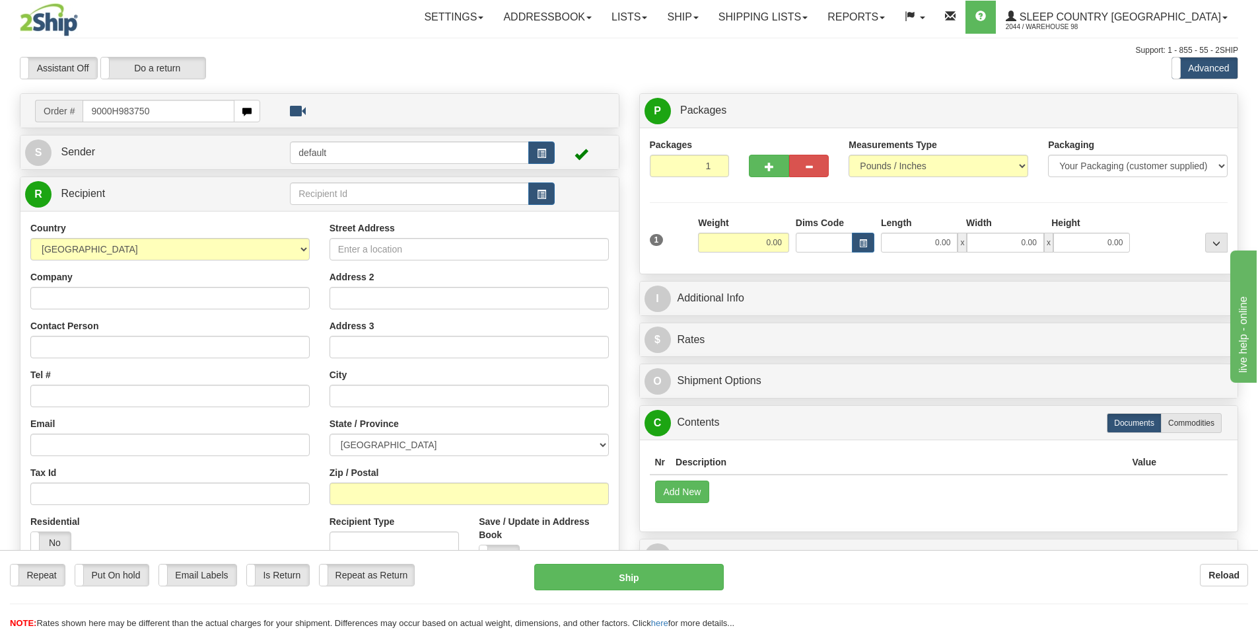
type input "9000H983750"
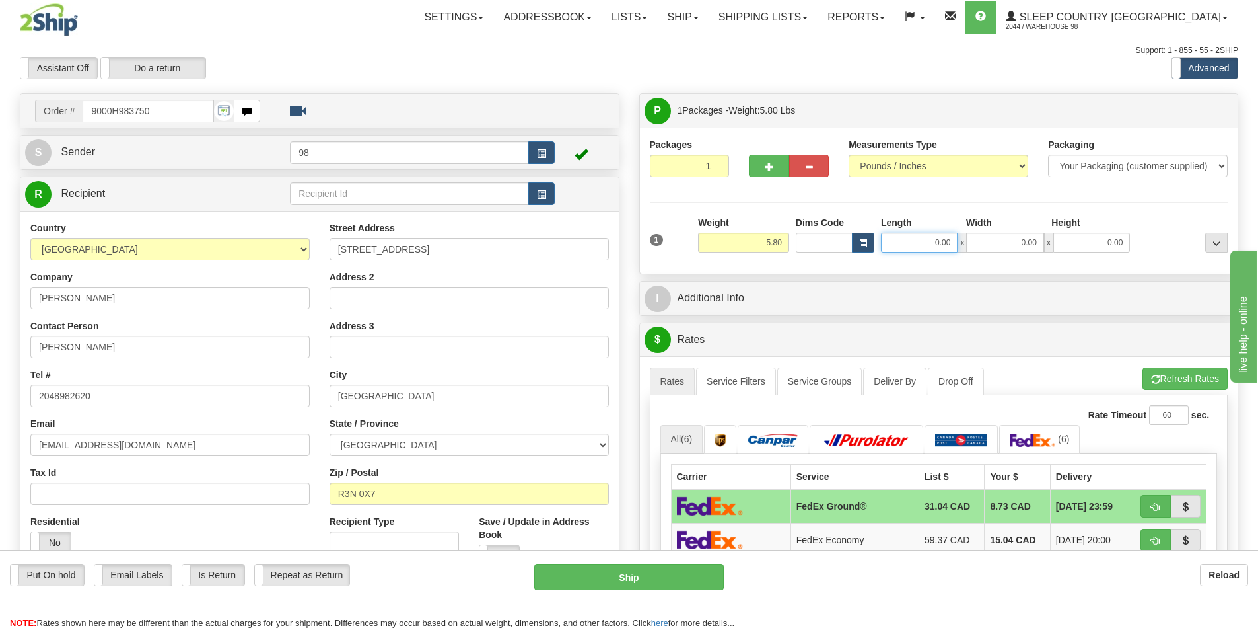
drag, startPoint x: 935, startPoint y: 240, endPoint x: 960, endPoint y: 240, distance: 25.1
click at [960, 240] on div "0.00 x 0.00 x 0.00" at bounding box center [1005, 243] width 249 height 20
type input "14.00"
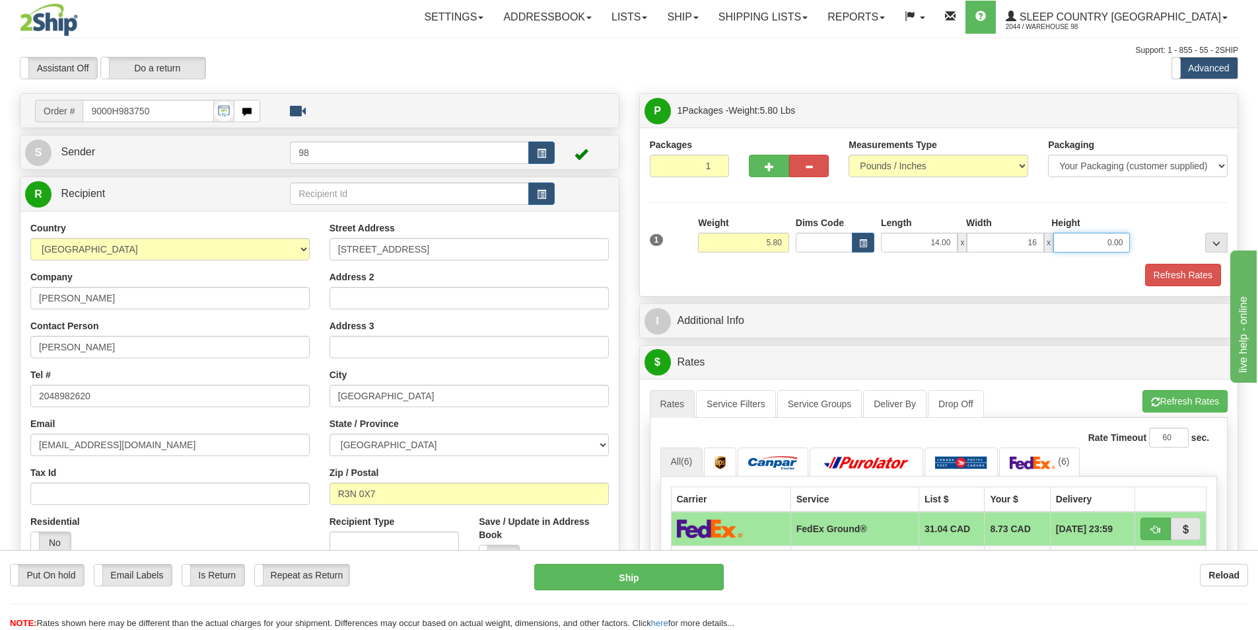
type input "16.00"
type input "7.00"
click at [1165, 281] on button "Refresh Rates" at bounding box center [1183, 275] width 76 height 22
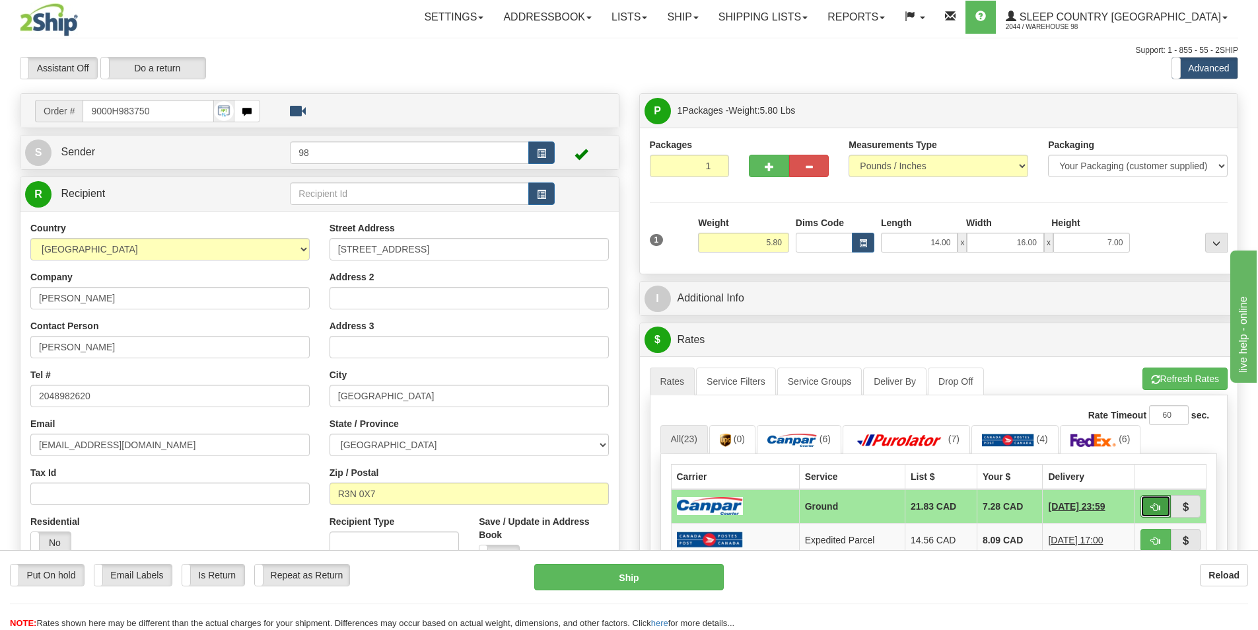
click at [1157, 507] on span "button" at bounding box center [1155, 507] width 9 height 9
type input "1"
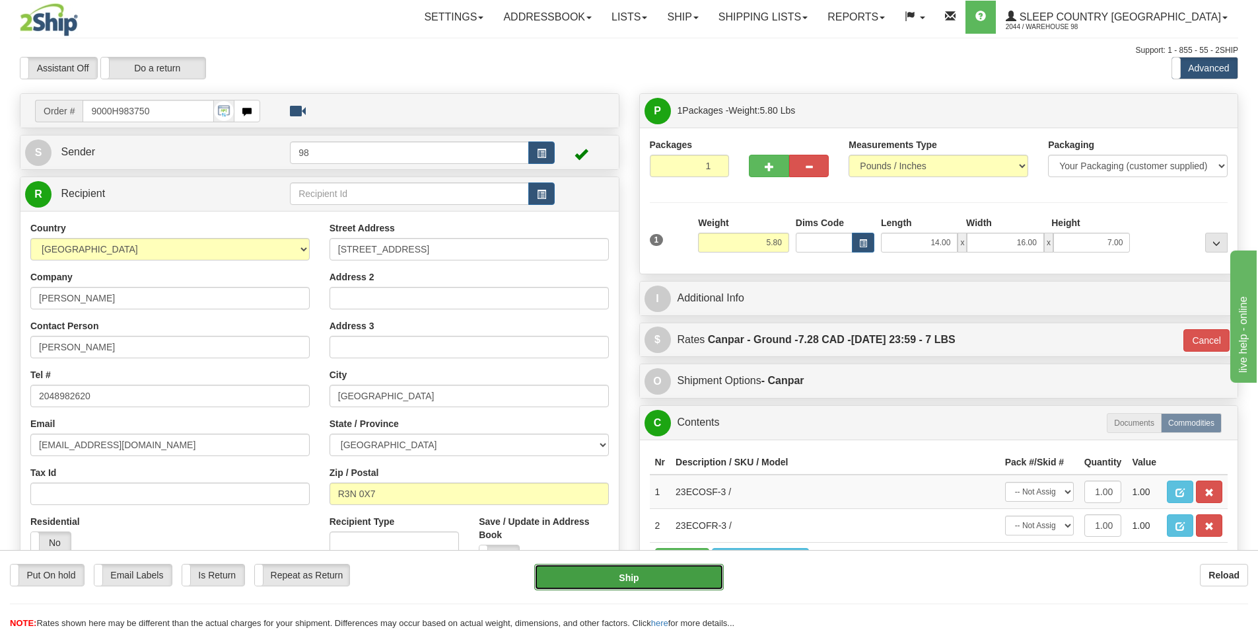
click at [607, 574] on button "Ship" at bounding box center [629, 576] width 190 height 26
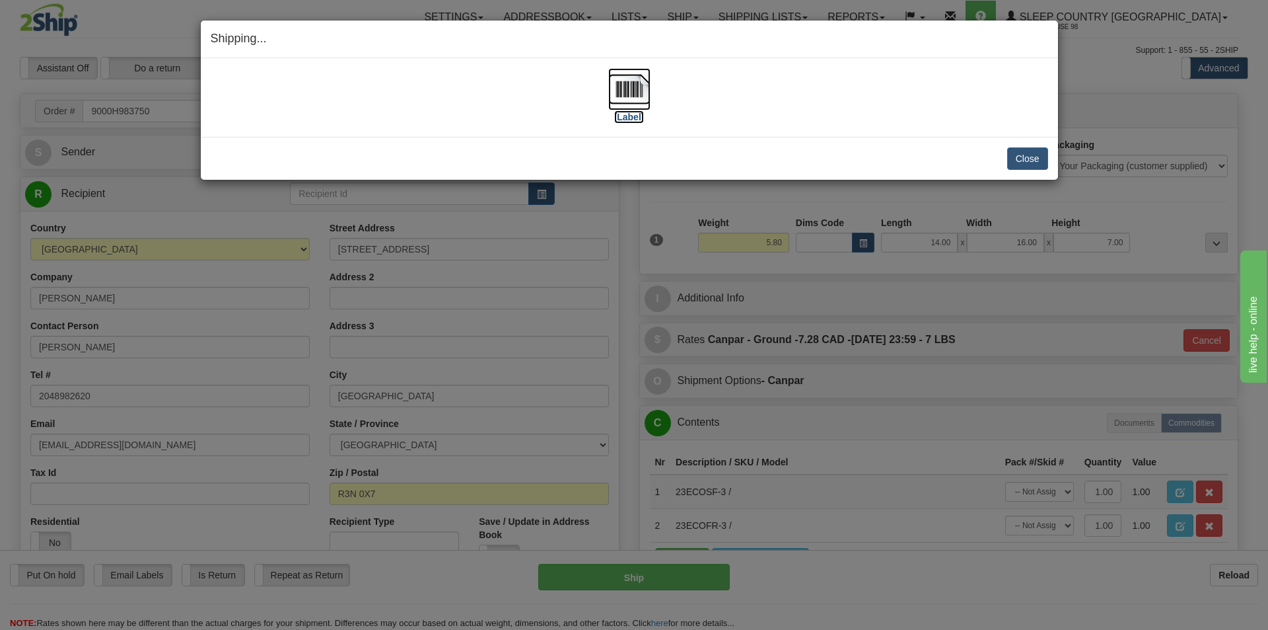
click at [630, 121] on label "[Label]" at bounding box center [629, 116] width 30 height 13
click at [1019, 161] on button "Close" at bounding box center [1027, 158] width 41 height 22
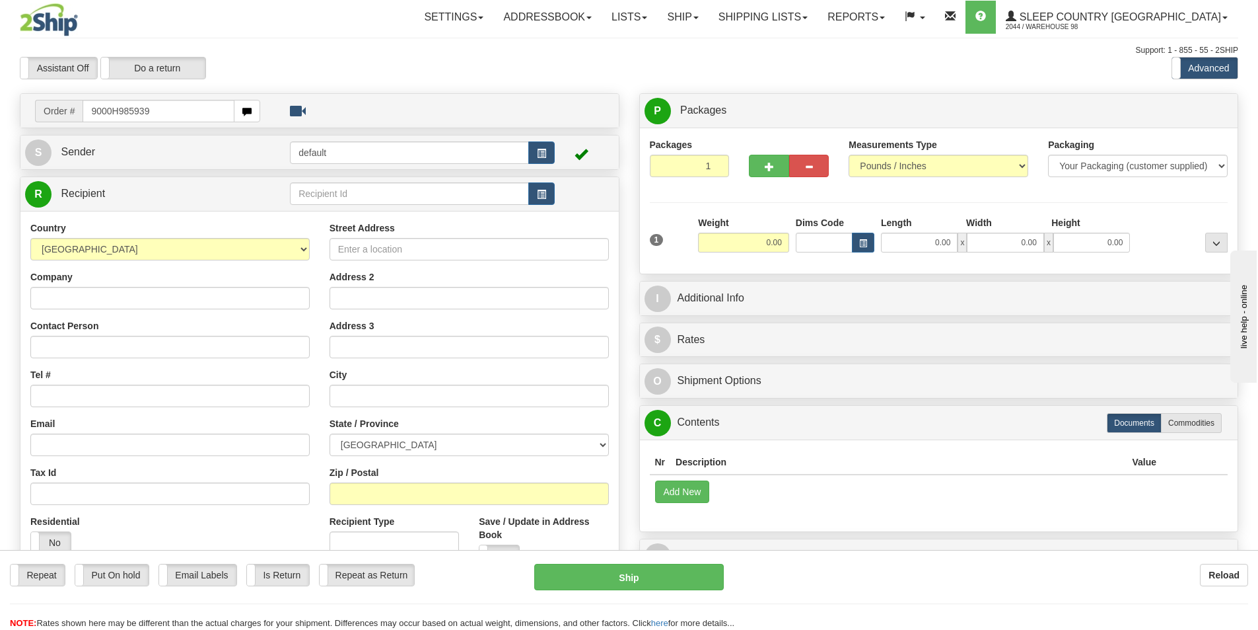
type input "9000H985939"
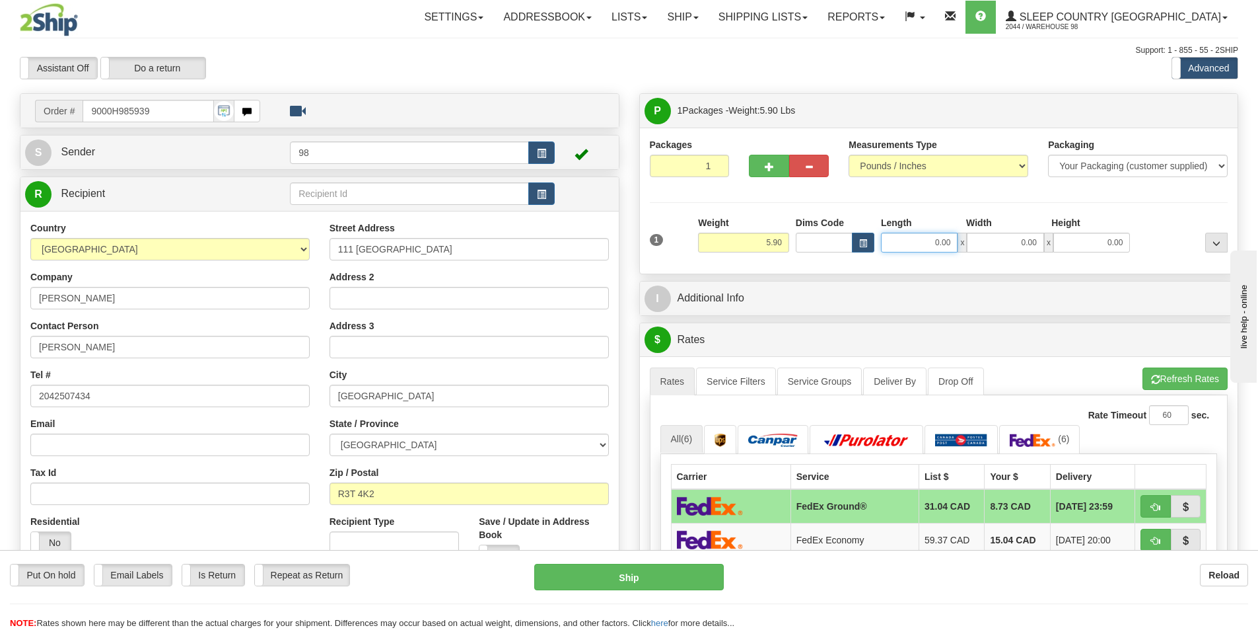
drag, startPoint x: 912, startPoint y: 242, endPoint x: 982, endPoint y: 241, distance: 70.7
click at [982, 241] on div "0.00 x 0.00 x 0.00" at bounding box center [1005, 243] width 249 height 20
type input "16.00"
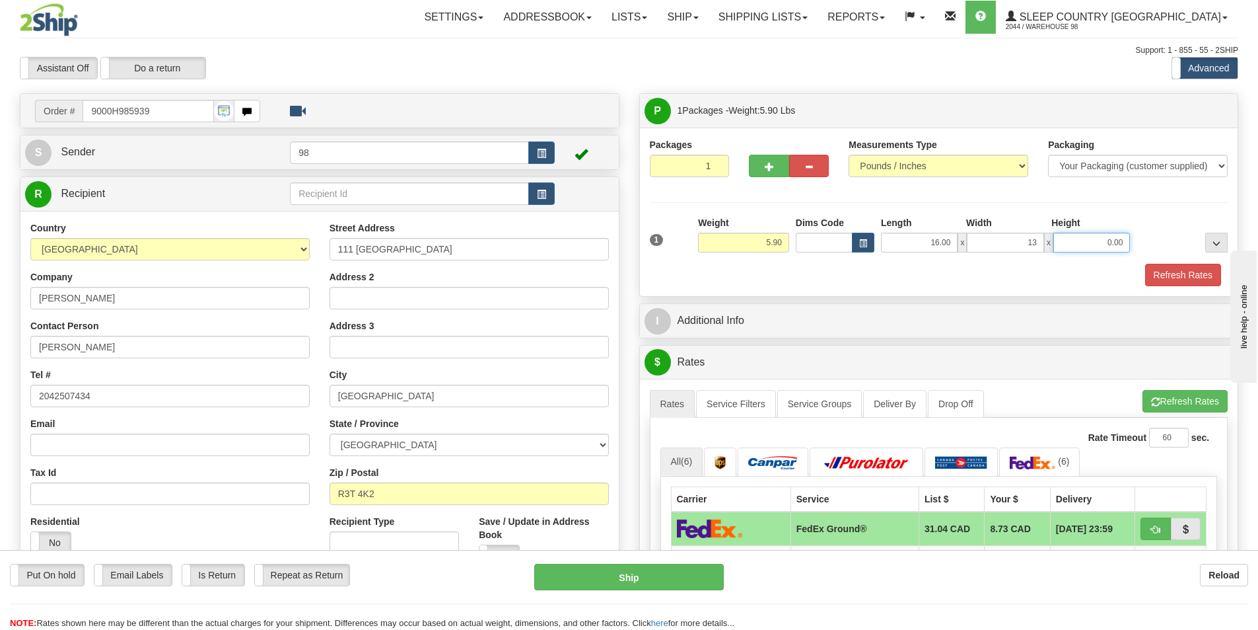
type input "13.00"
type input "7.00"
click at [1147, 272] on button "Refresh Rates" at bounding box center [1183, 275] width 76 height 22
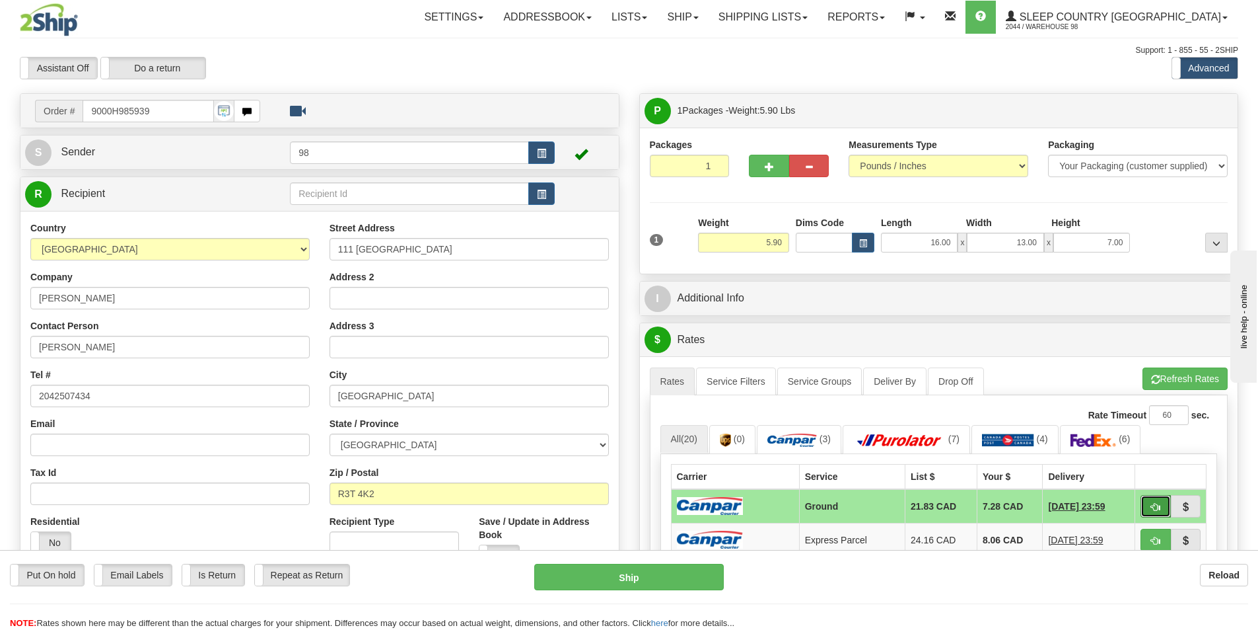
click at [1145, 504] on button "button" at bounding box center [1156, 506] width 30 height 22
type input "1"
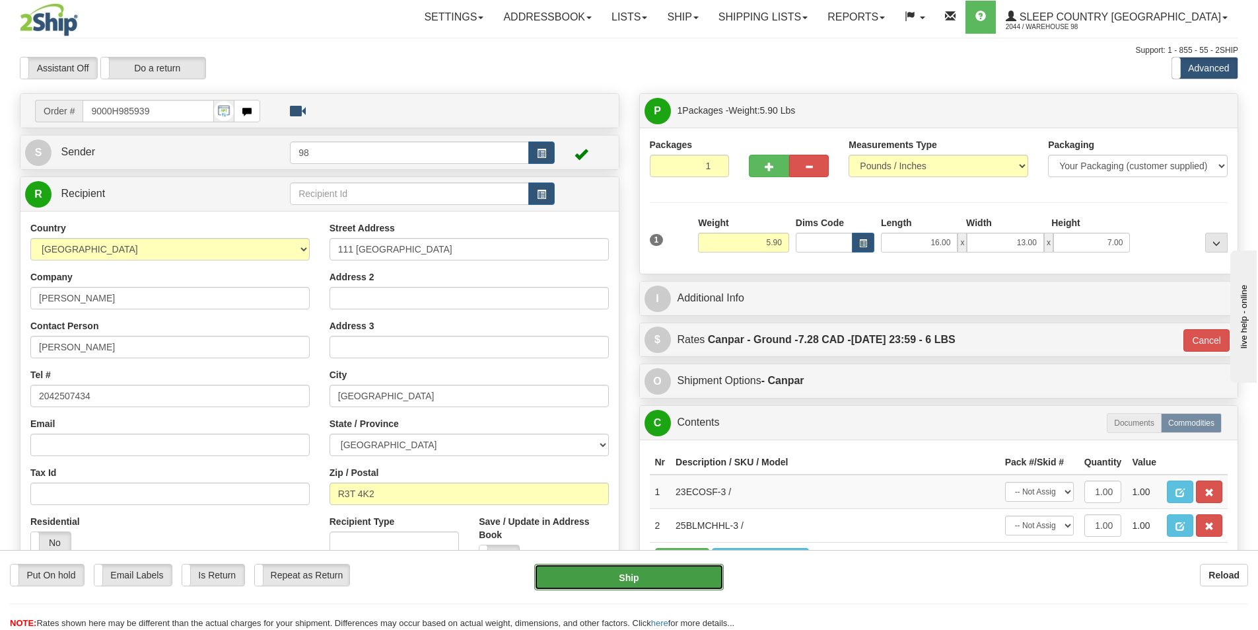
click at [624, 577] on button "Ship" at bounding box center [629, 576] width 190 height 26
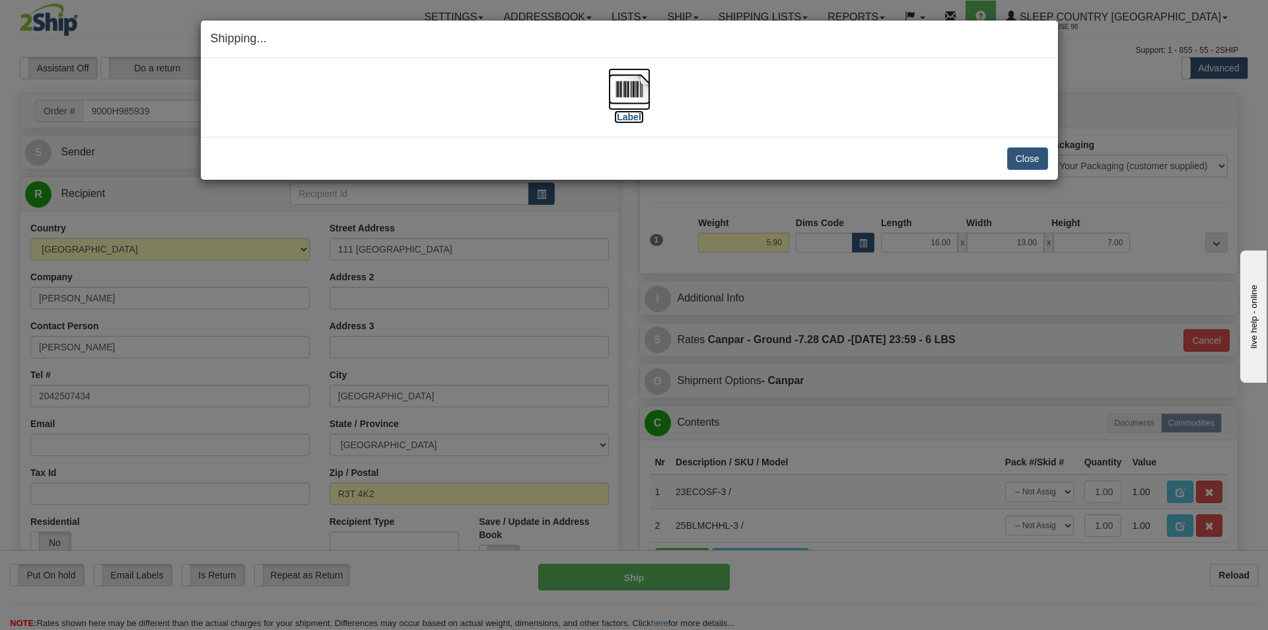
click at [619, 112] on label "[Label]" at bounding box center [629, 116] width 30 height 13
click at [1023, 159] on button "Close" at bounding box center [1027, 158] width 41 height 22
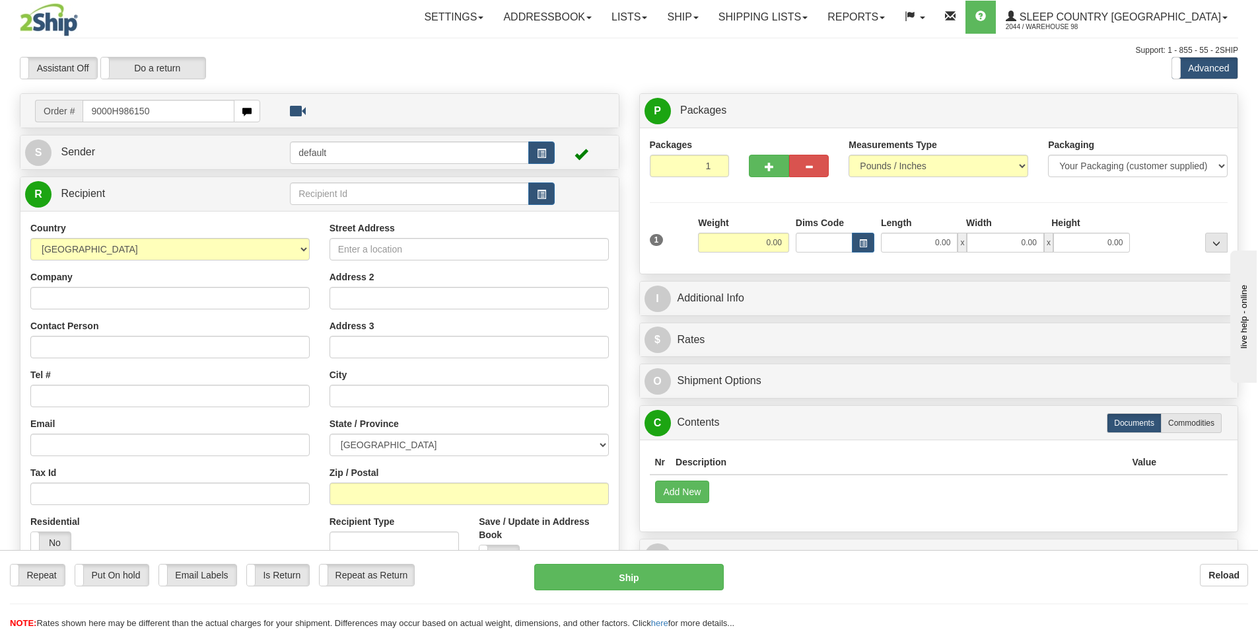
type input "9000H986150"
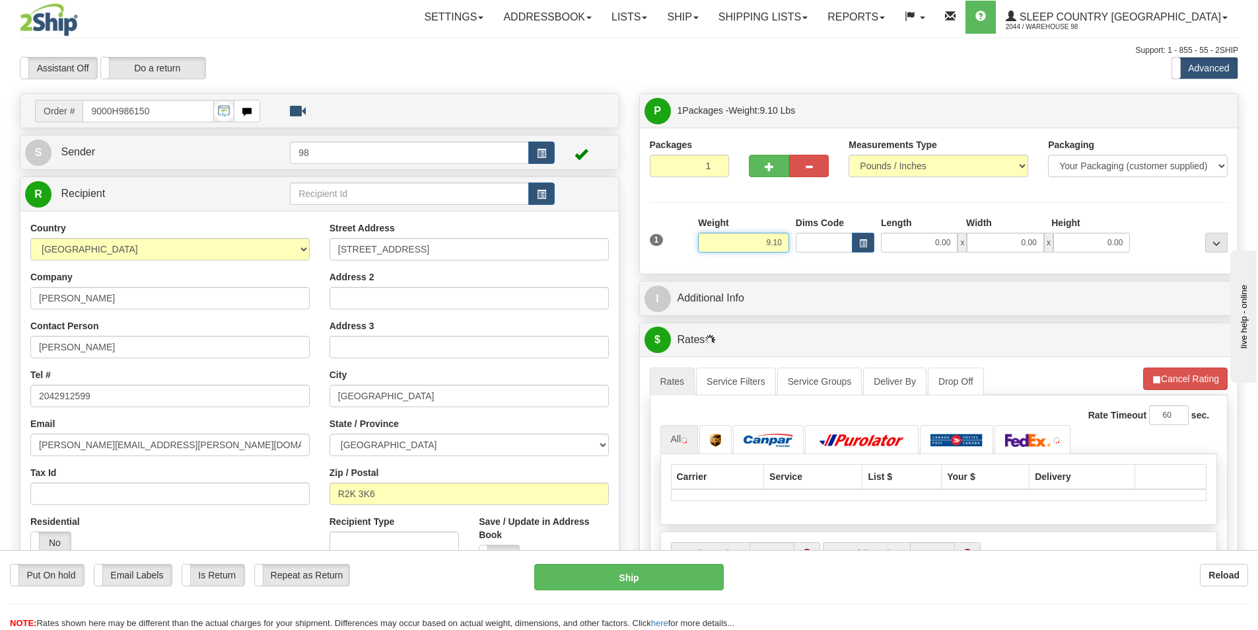
drag, startPoint x: 769, startPoint y: 238, endPoint x: 805, endPoint y: 246, distance: 37.3
click at [805, 246] on div "1 Weight 9.10 Dims Code 0.00" at bounding box center [939, 239] width 585 height 47
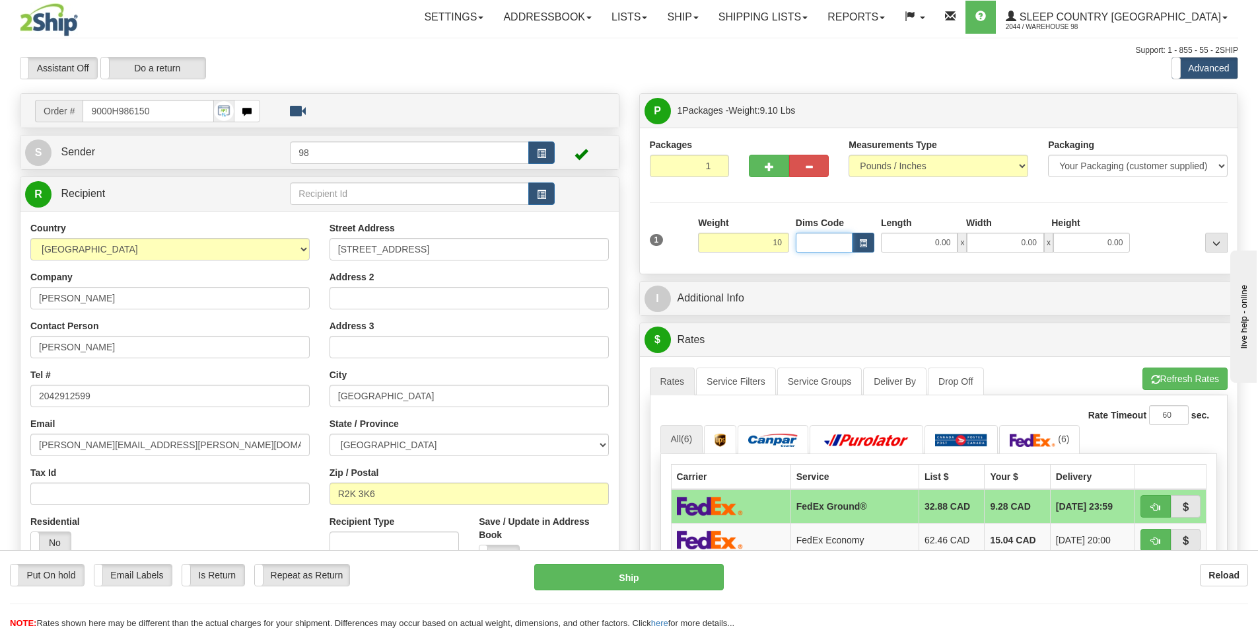
type input "10.00"
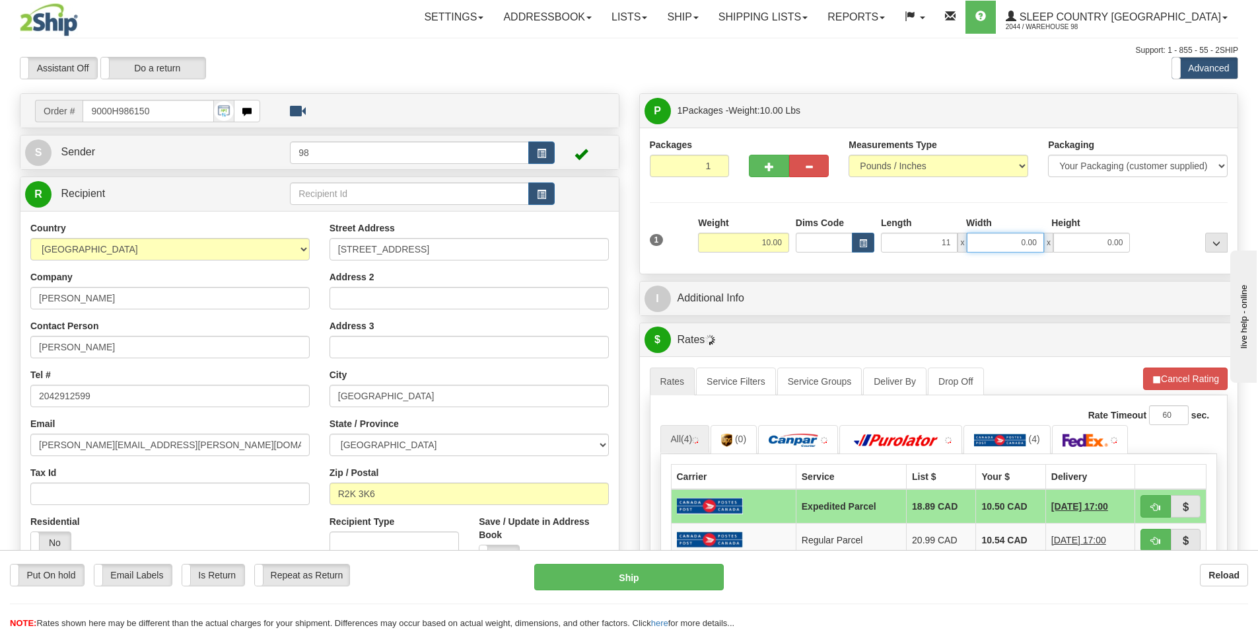
type input "11.00"
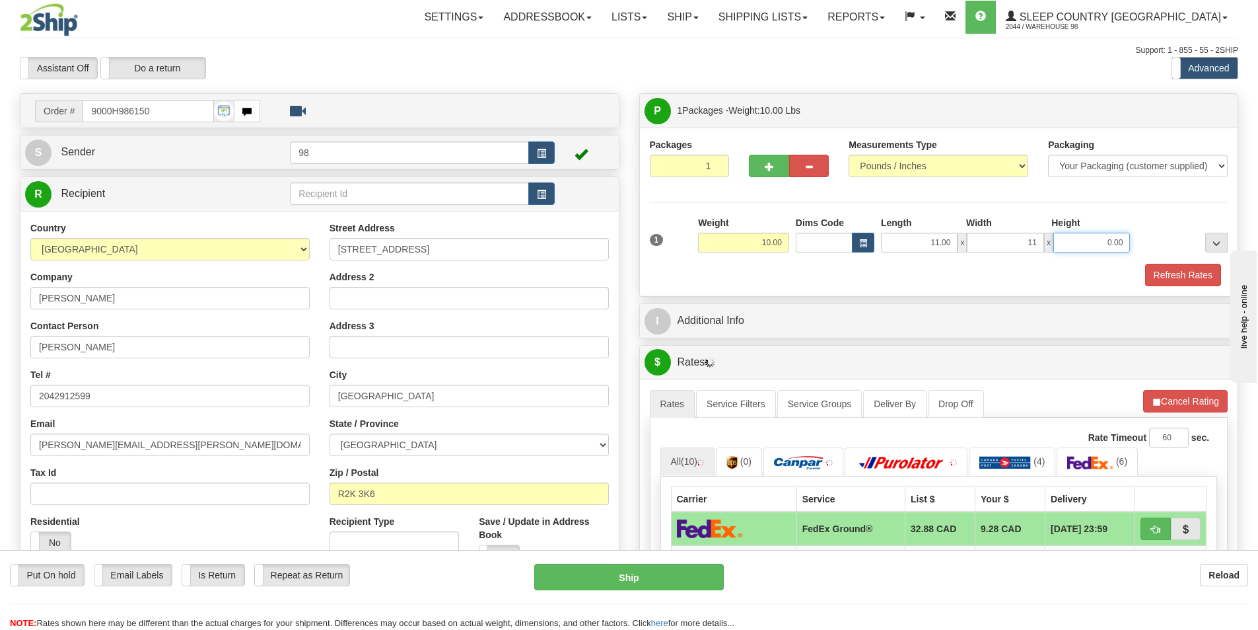
type input "11.00"
type input "21"
type input "21.00"
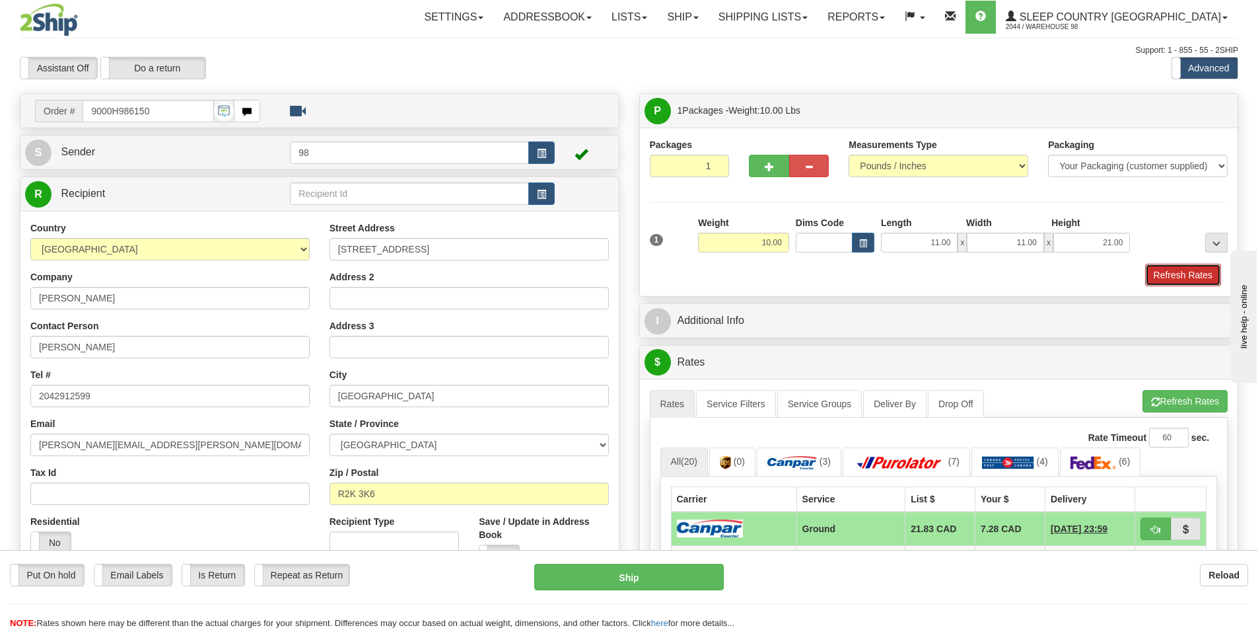
click at [1169, 271] on button "Refresh Rates" at bounding box center [1183, 275] width 76 height 22
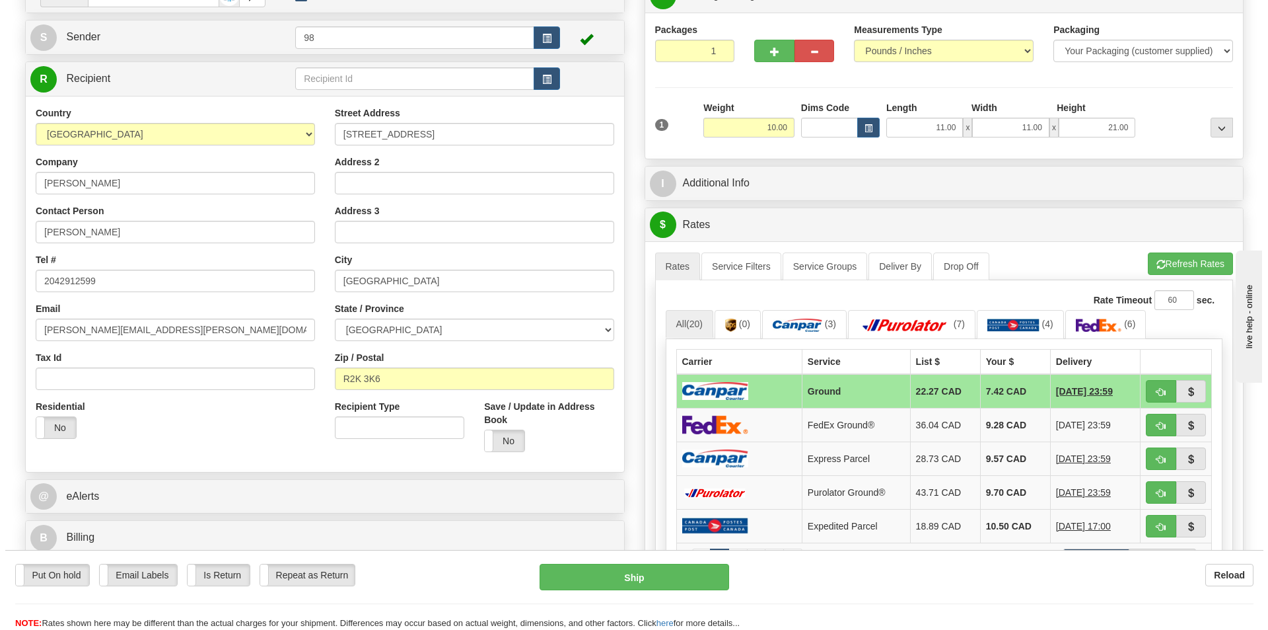
scroll to position [132, 0]
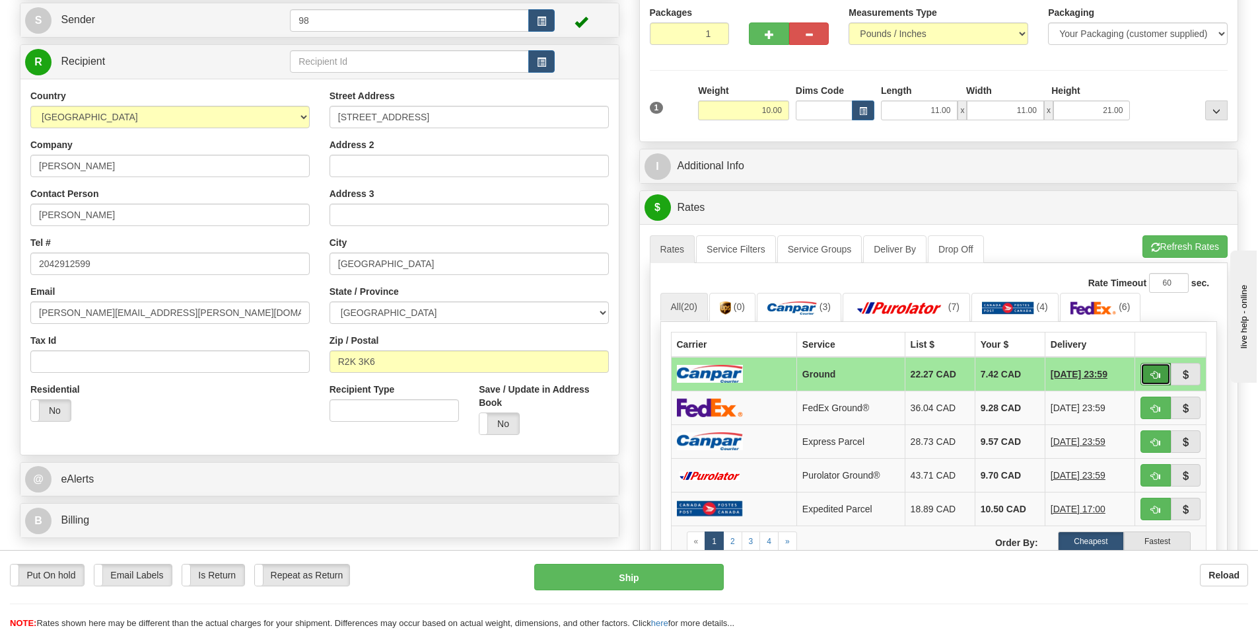
click at [1149, 371] on button "button" at bounding box center [1156, 374] width 30 height 22
type input "1"
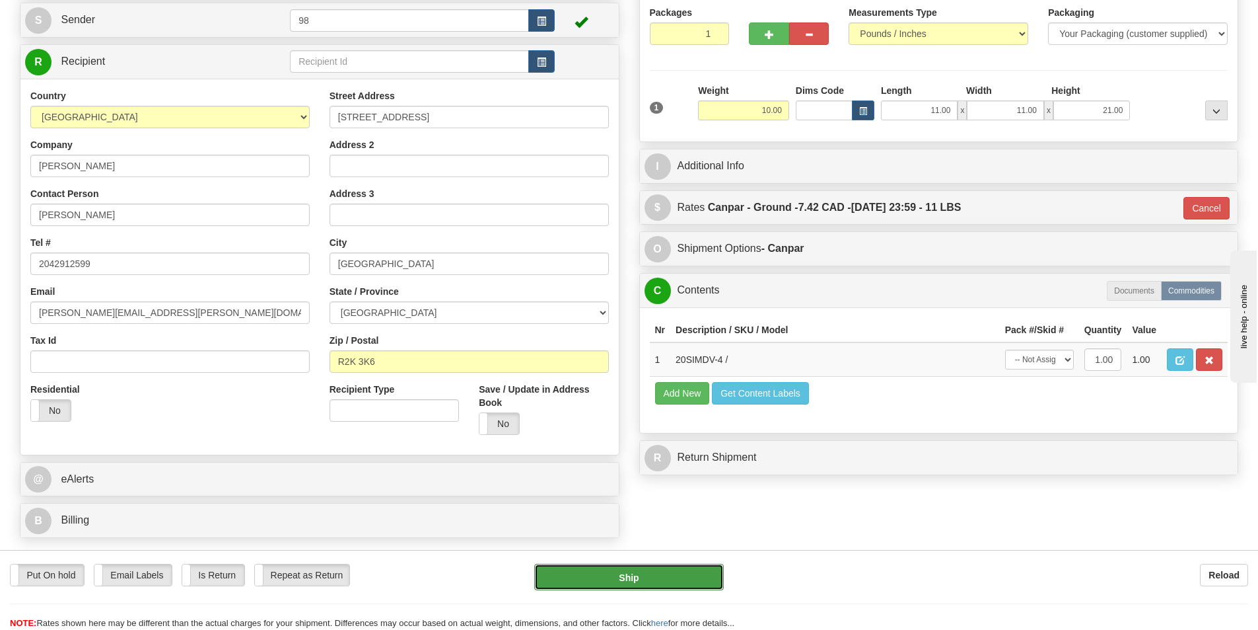
click at [682, 573] on button "Ship" at bounding box center [629, 576] width 190 height 26
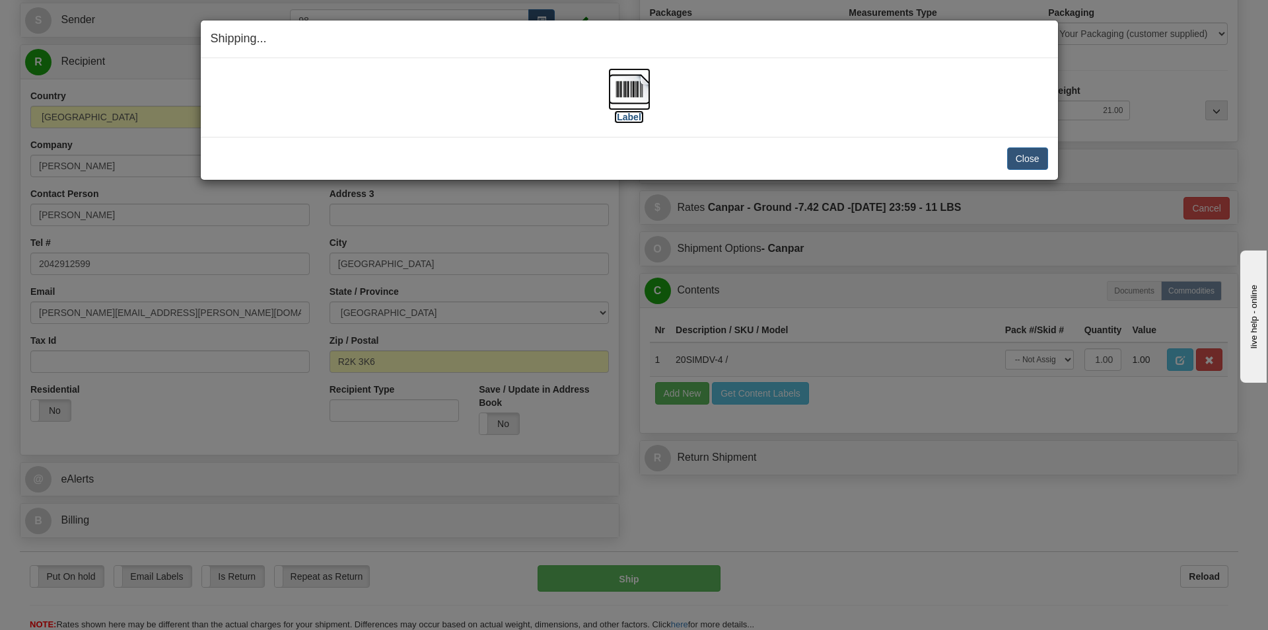
click at [637, 116] on label "[Label]" at bounding box center [629, 116] width 30 height 13
click at [1021, 155] on button "Close" at bounding box center [1027, 158] width 41 height 22
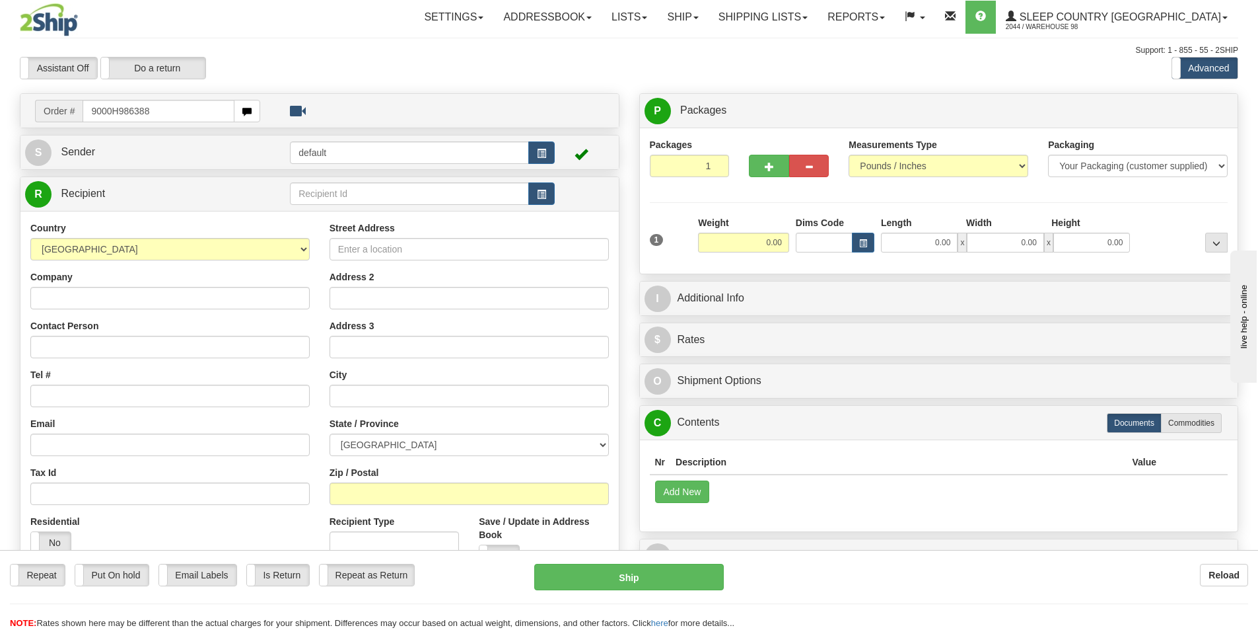
type input "9000H986388"
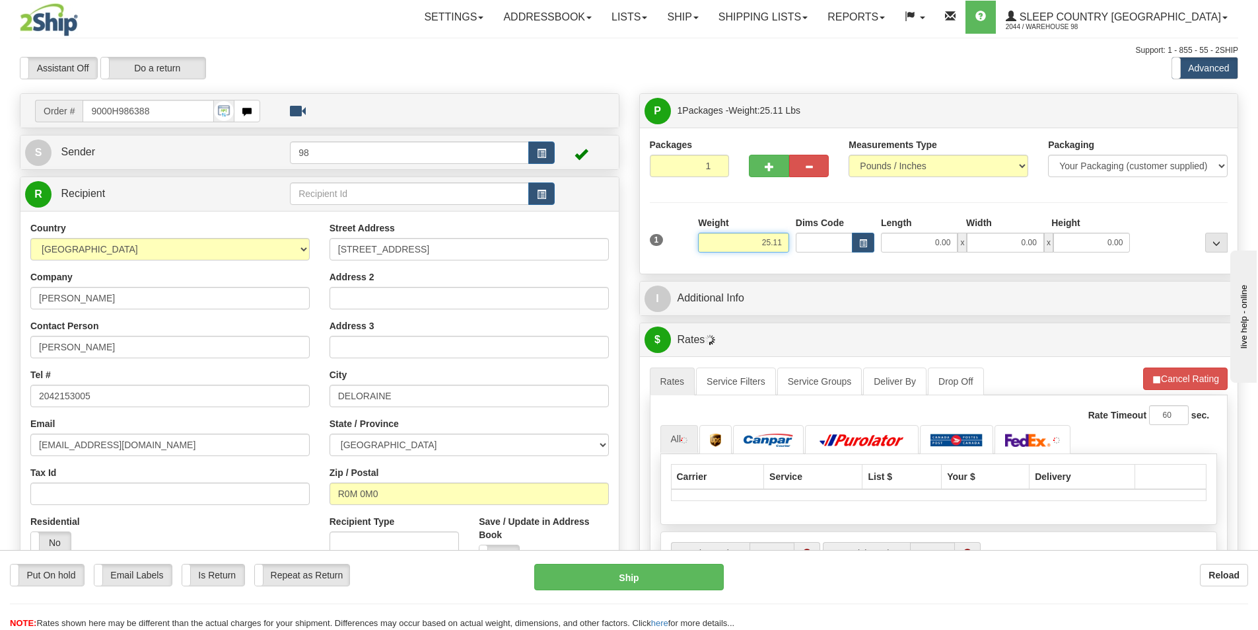
drag, startPoint x: 760, startPoint y: 244, endPoint x: 823, endPoint y: 241, distance: 63.5
click at [823, 241] on div "1 Weight 25.11 Dims Code x x" at bounding box center [939, 239] width 585 height 47
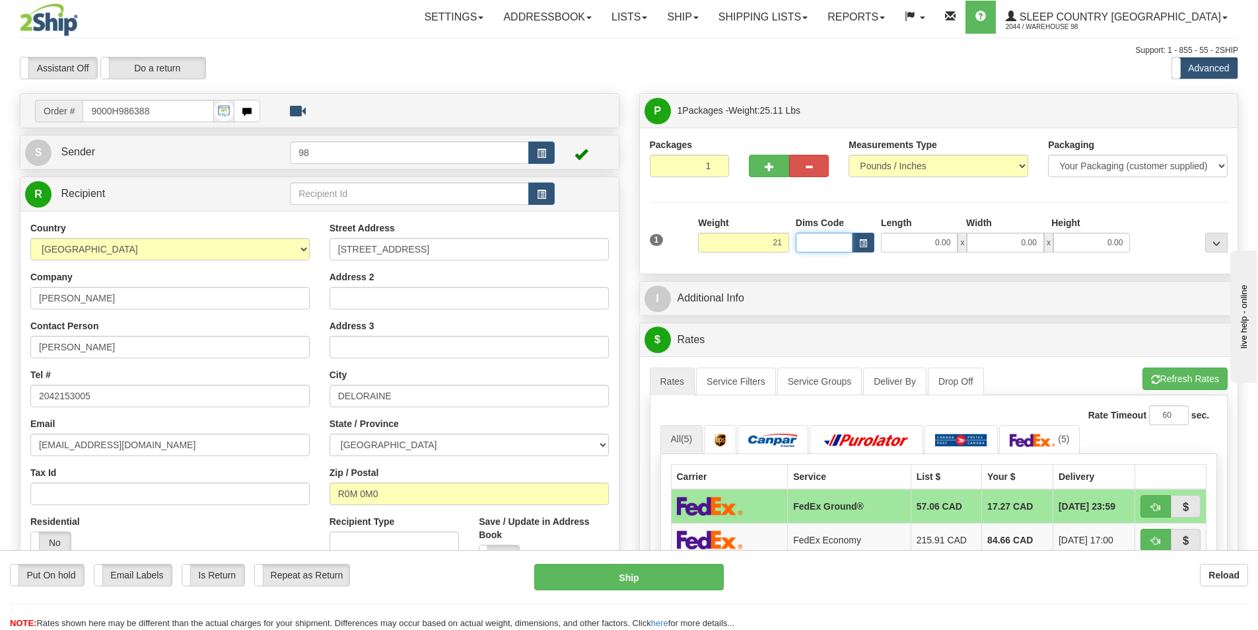
type input "21.00"
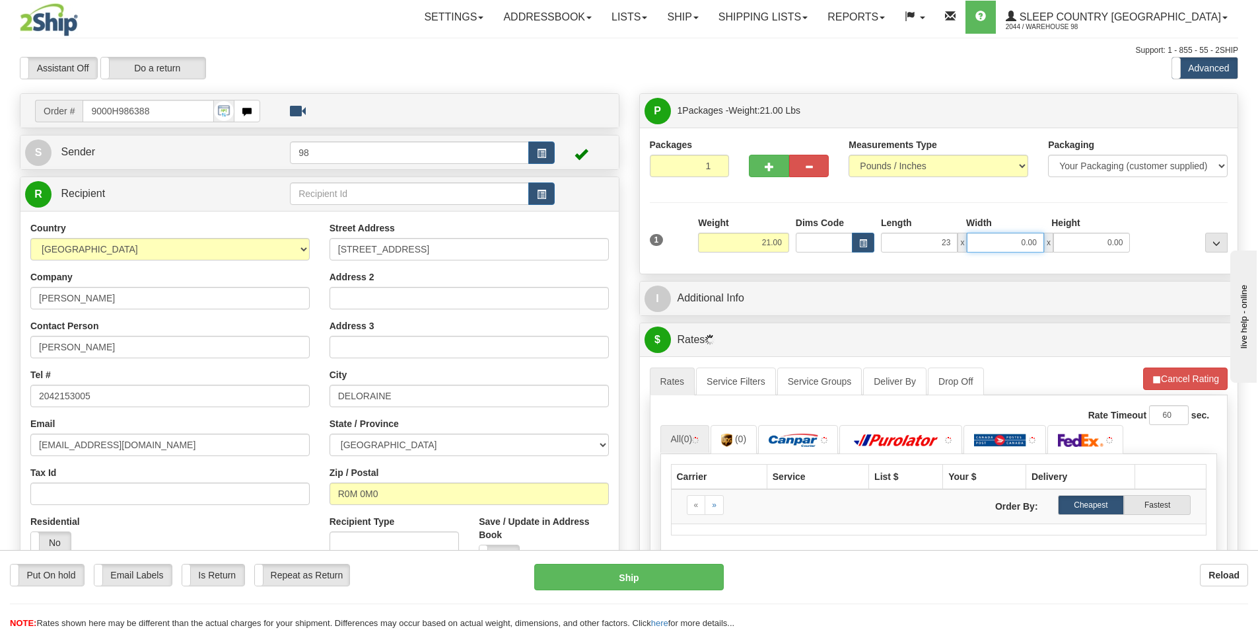
type input "23.00"
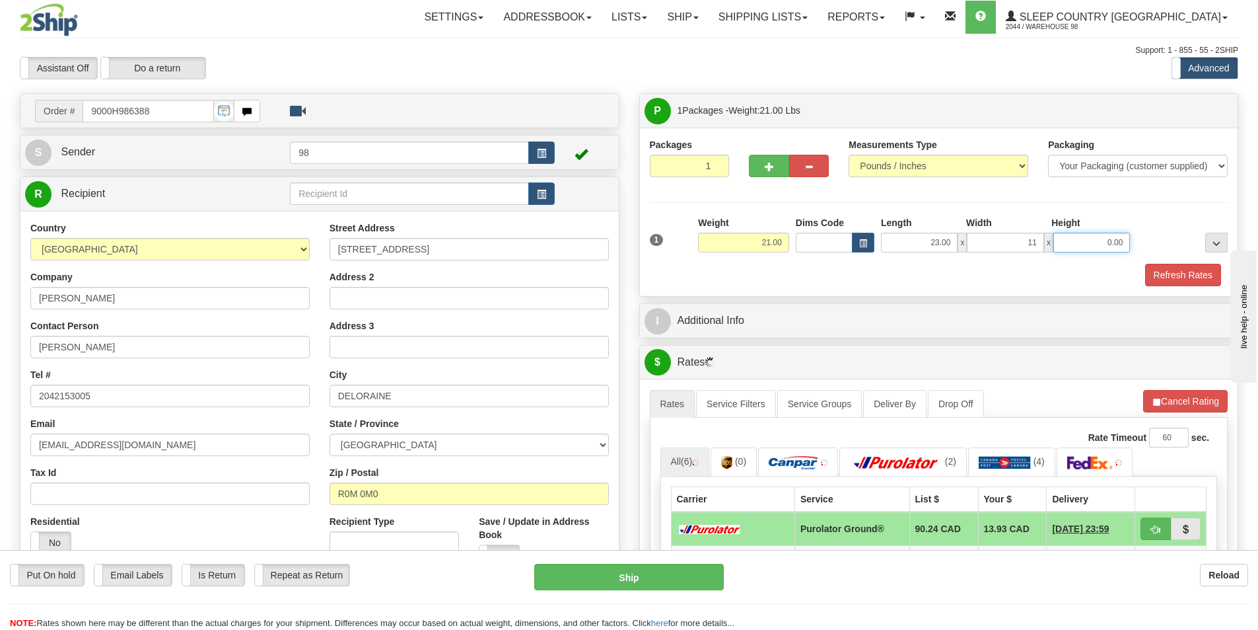
type input "11.00"
type input "14.00"
click at [1154, 272] on button "Refresh Rates" at bounding box center [1183, 275] width 76 height 22
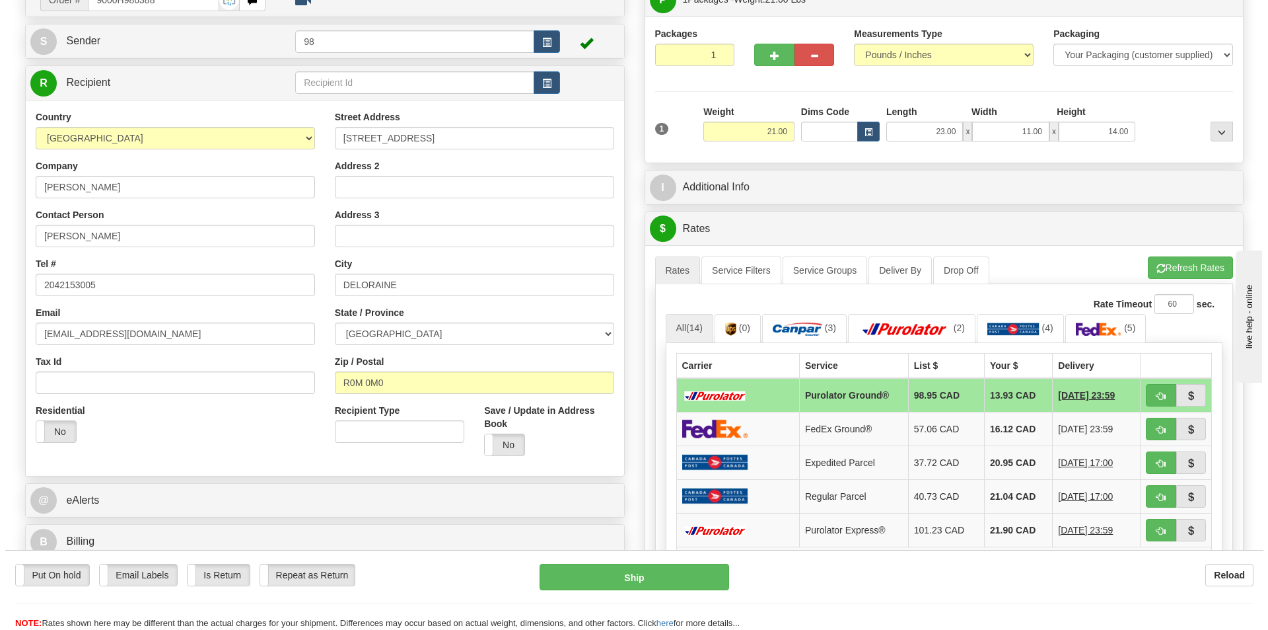
scroll to position [132, 0]
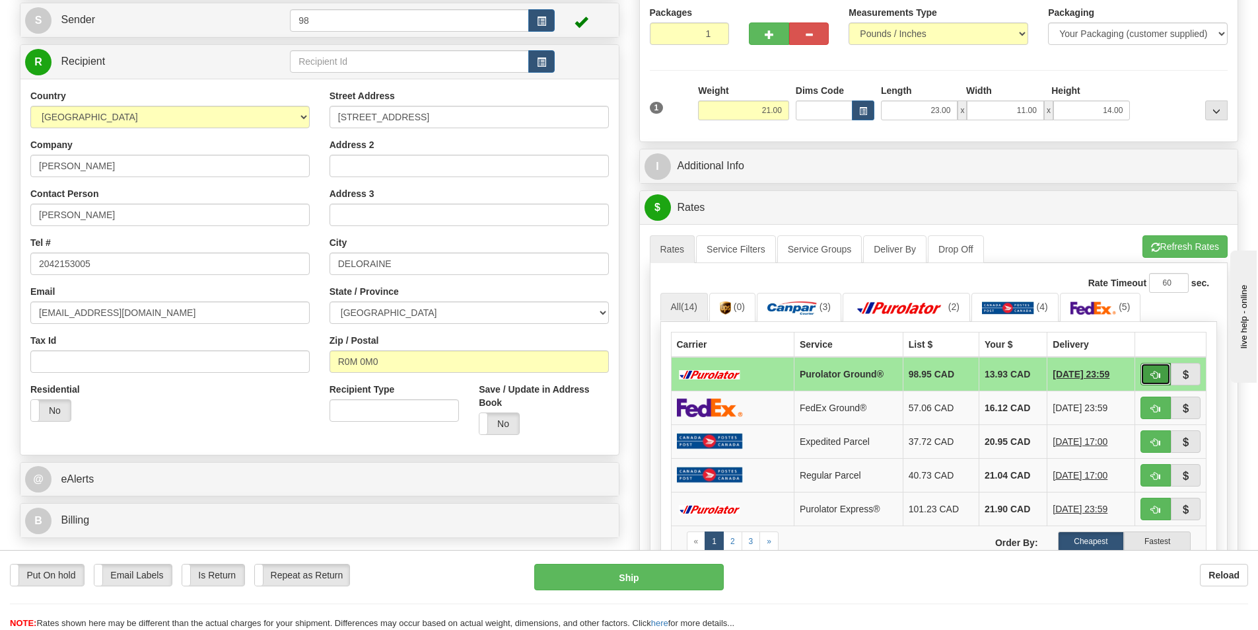
click at [1141, 375] on button "button" at bounding box center [1156, 374] width 30 height 22
type input "260"
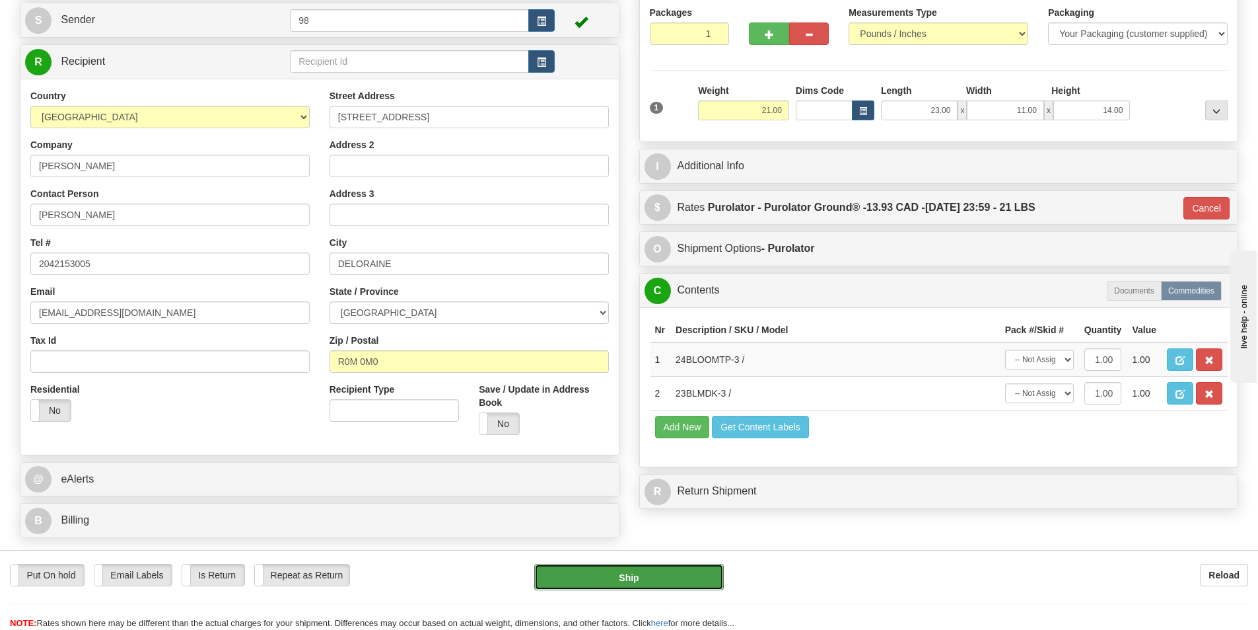
click at [670, 583] on button "Ship" at bounding box center [629, 576] width 190 height 26
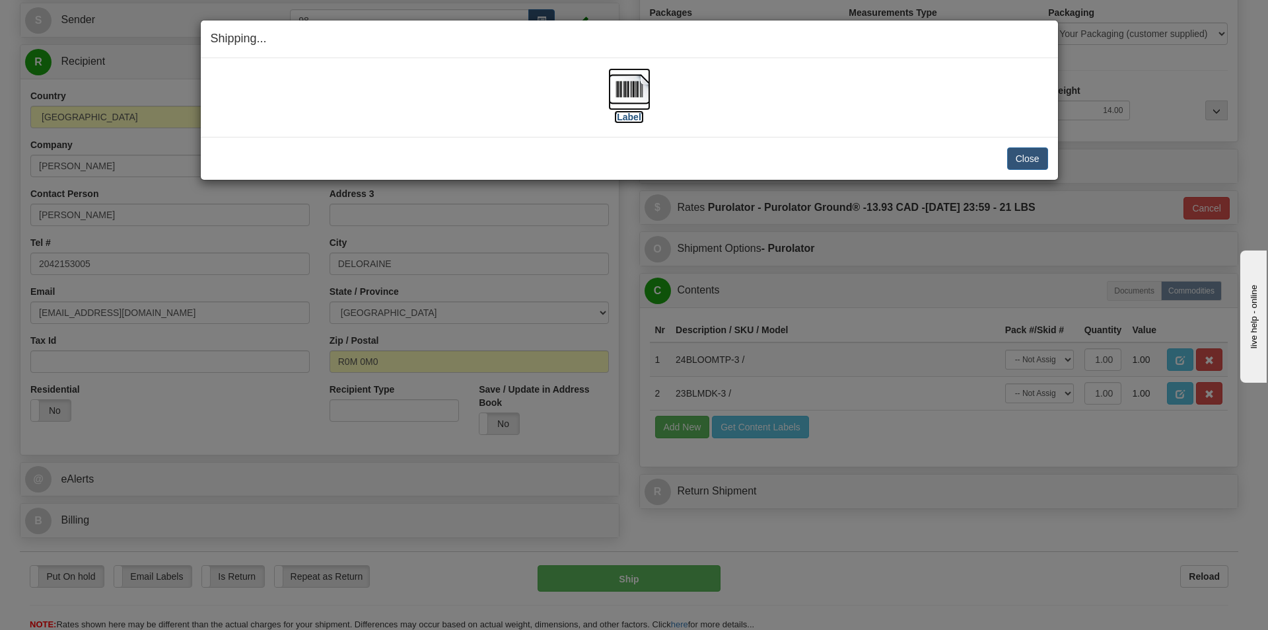
click at [631, 116] on label "[Label]" at bounding box center [629, 116] width 30 height 13
click at [1019, 161] on button "Close" at bounding box center [1027, 158] width 41 height 22
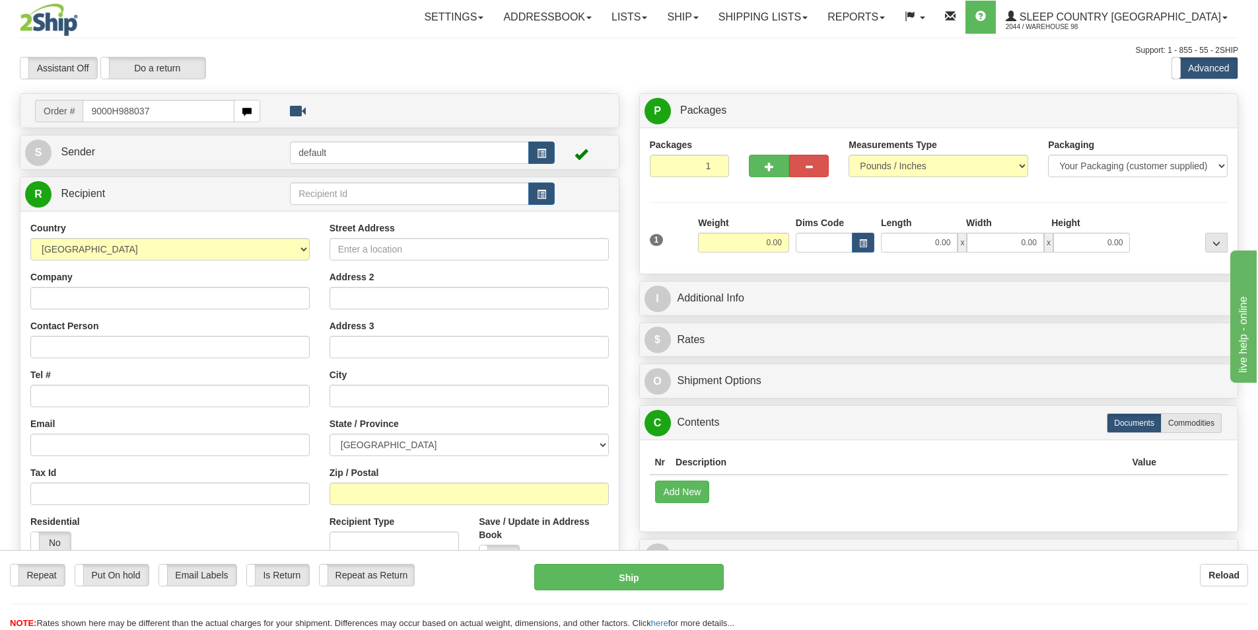
type input "9000H988037"
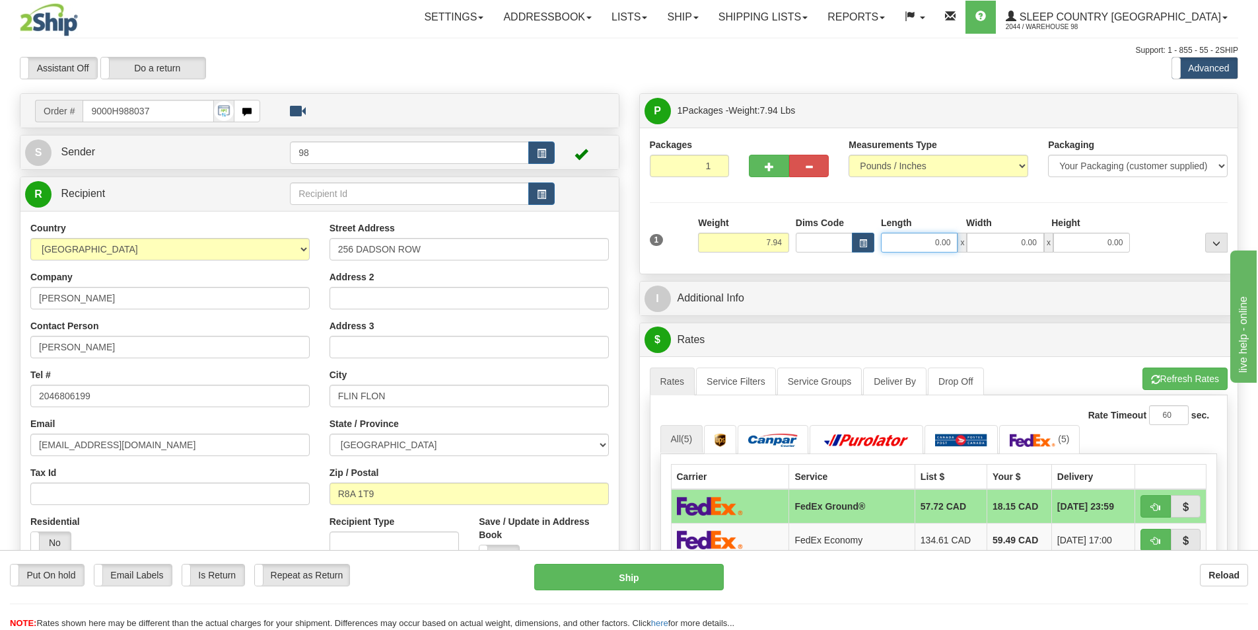
drag, startPoint x: 914, startPoint y: 244, endPoint x: 976, endPoint y: 244, distance: 61.4
click at [976, 244] on div "0.00 x 0.00 x 0.00" at bounding box center [1005, 243] width 249 height 20
type input "16.00"
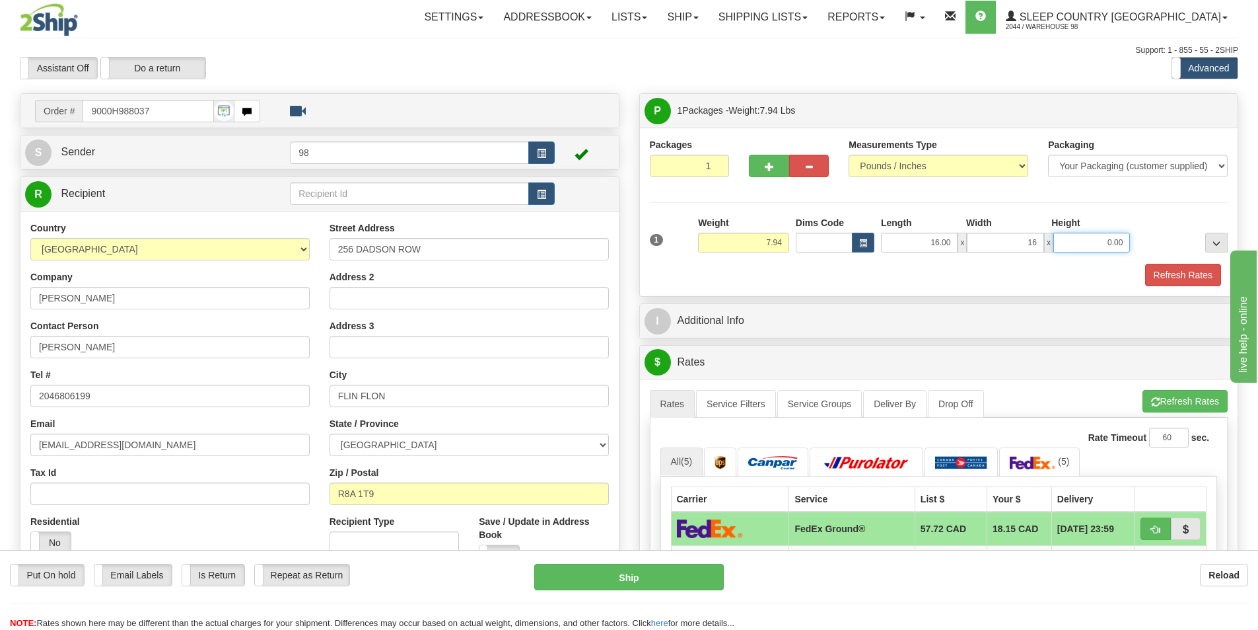
type input "16.00"
type input "8.00"
click at [1178, 284] on button "Refresh Rates" at bounding box center [1183, 275] width 76 height 22
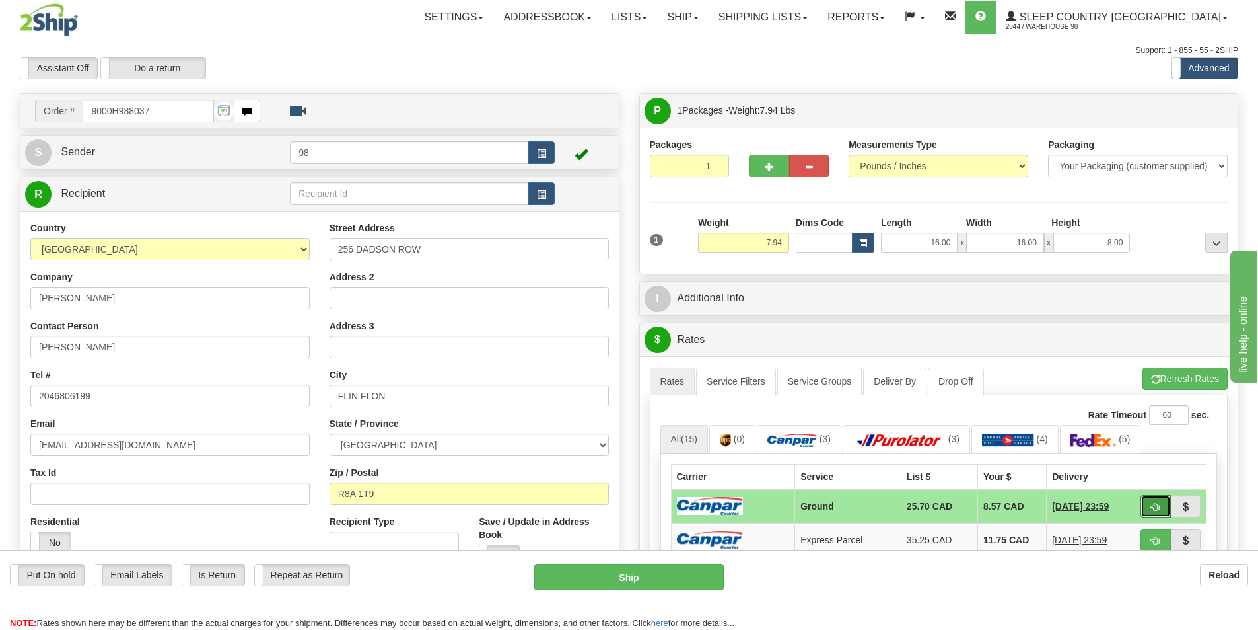
click at [1159, 516] on button "button" at bounding box center [1156, 506] width 30 height 22
type input "1"
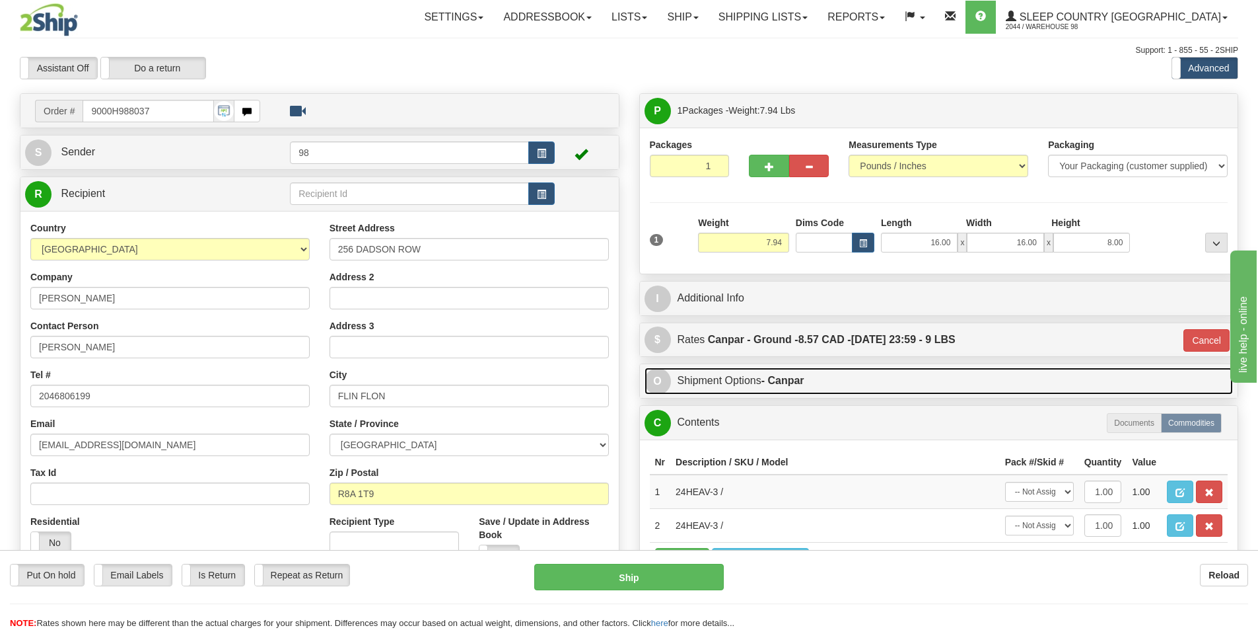
click at [789, 388] on link "O Shipment Options - Canpar" at bounding box center [939, 380] width 589 height 27
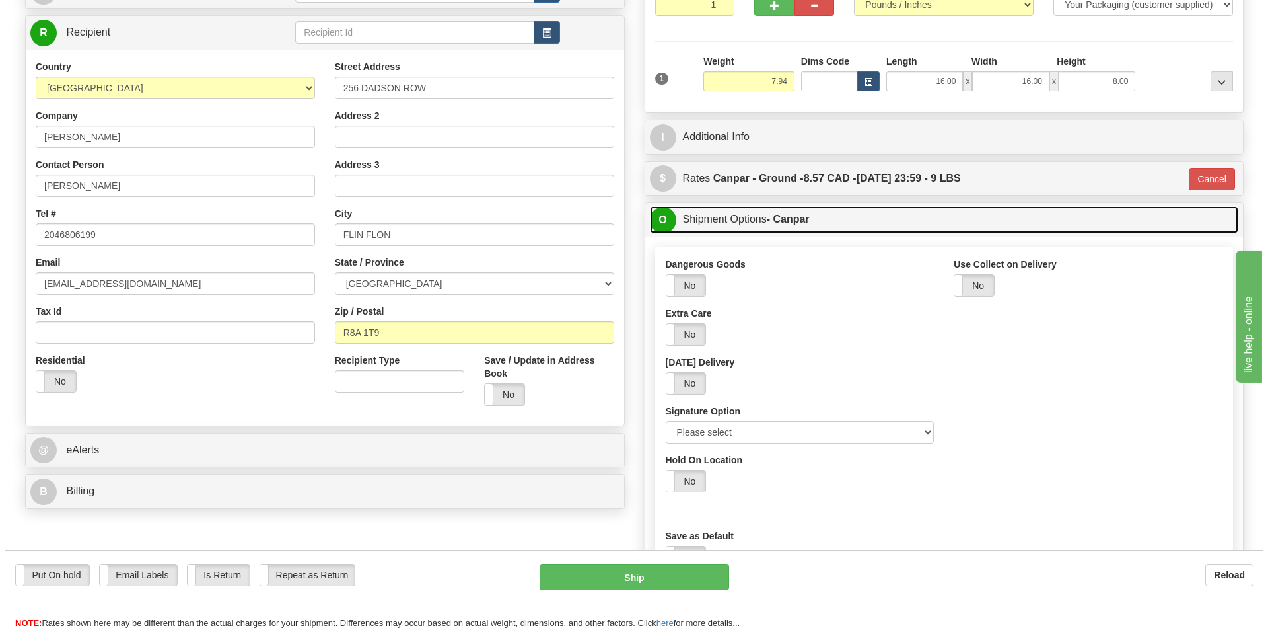
scroll to position [198, 0]
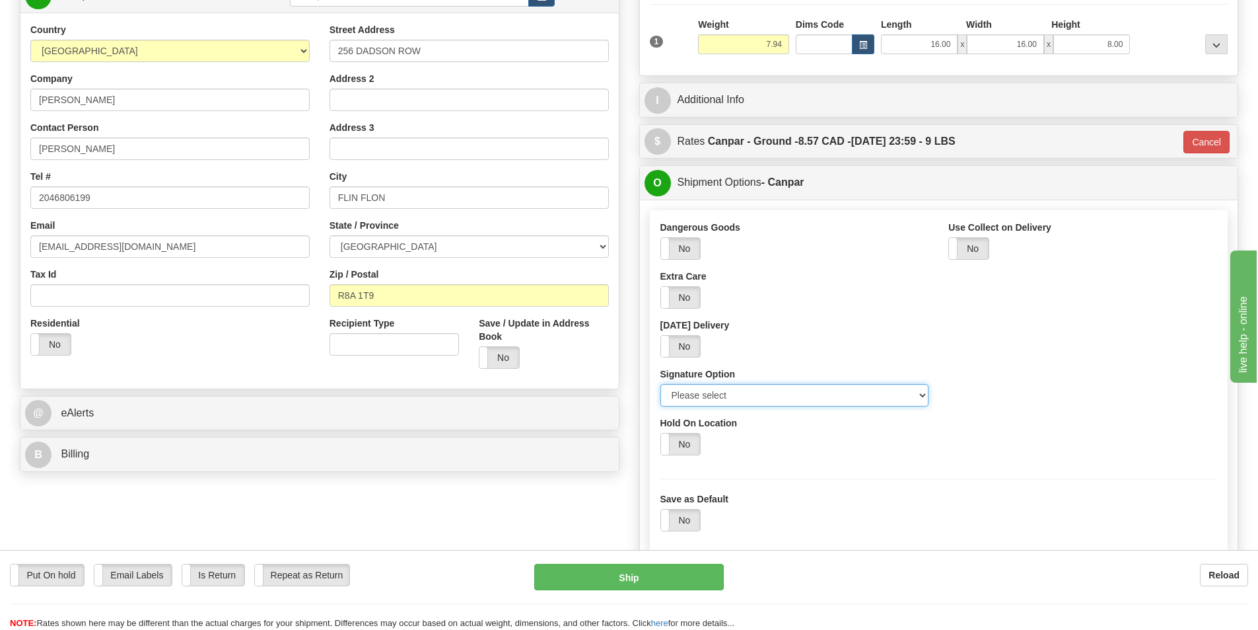
click at [753, 401] on select "Please select No Signature Required Signature Required Adult Signature" at bounding box center [795, 395] width 269 height 22
select select "2"
click at [661, 384] on select "Please select No Signature Required Signature Required Adult Signature" at bounding box center [795, 395] width 269 height 22
click at [670, 580] on button "Ship" at bounding box center [629, 576] width 190 height 26
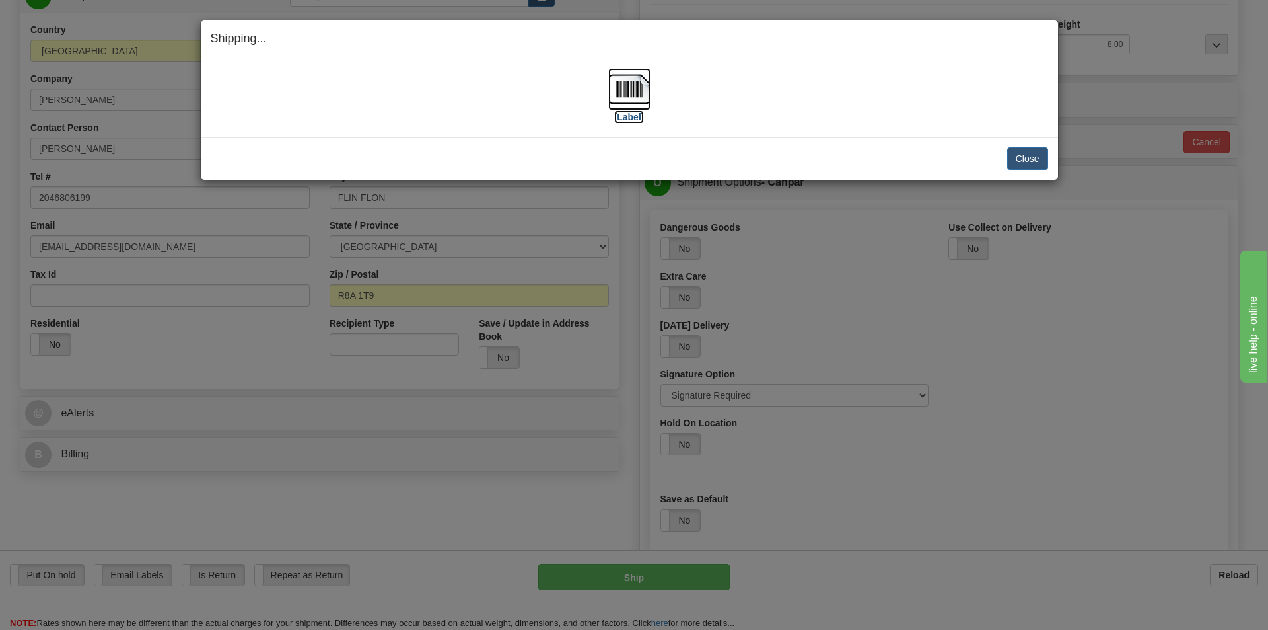
click at [634, 120] on label "[Label]" at bounding box center [629, 116] width 30 height 13
click at [1040, 157] on button "Close" at bounding box center [1027, 158] width 41 height 22
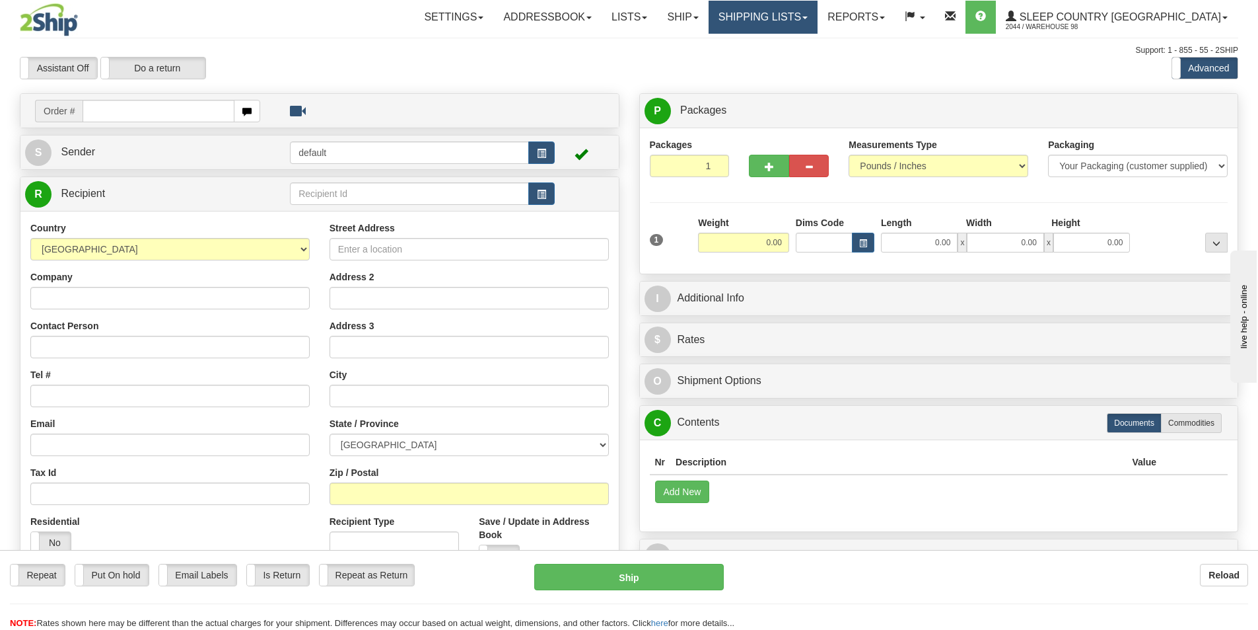
click at [818, 18] on link "Shipping lists" at bounding box center [763, 17] width 109 height 33
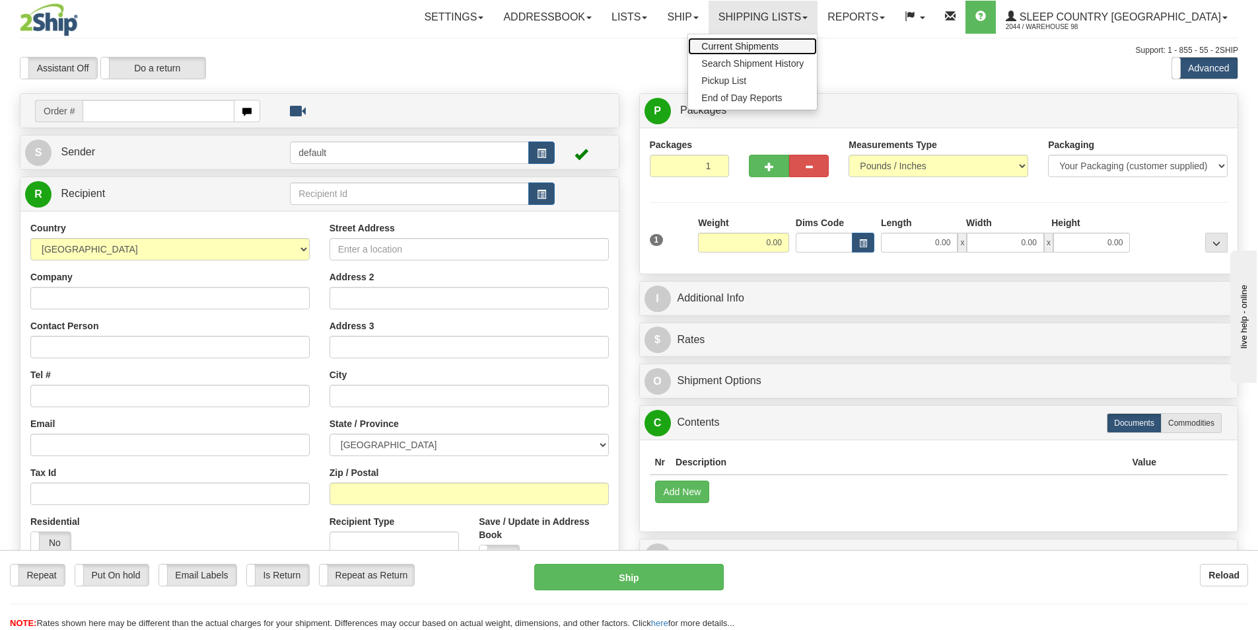
click at [817, 40] on link "Current Shipments" at bounding box center [752, 46] width 129 height 17
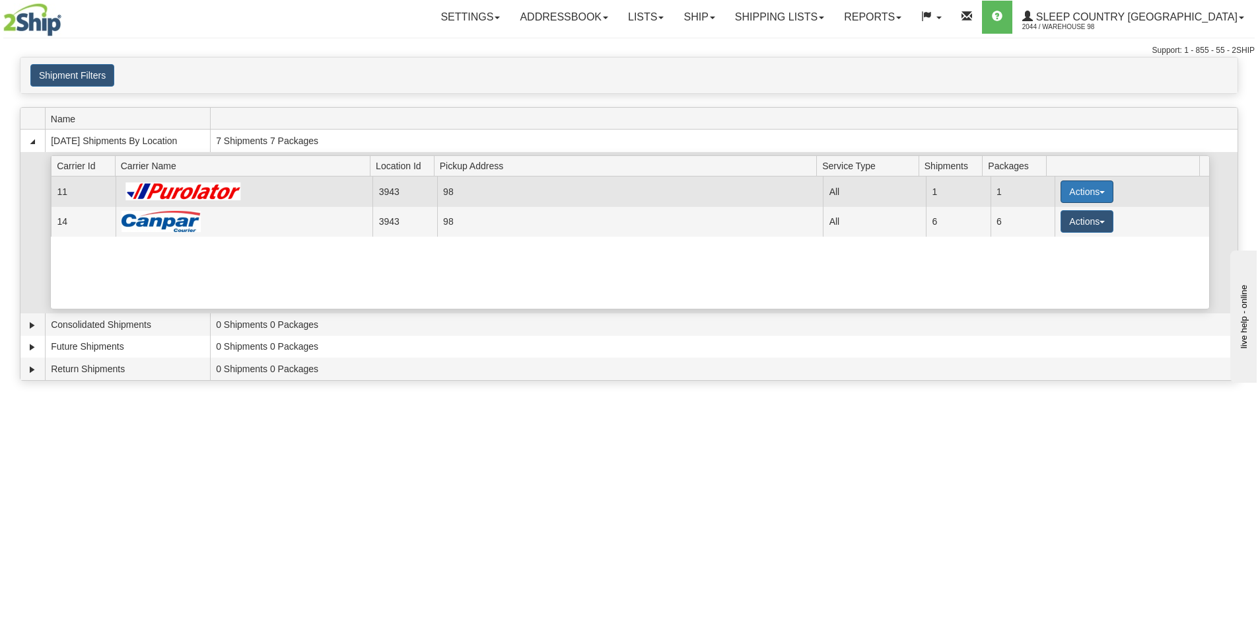
click at [1065, 180] on button "Actions" at bounding box center [1087, 191] width 53 height 22
click at [1046, 252] on span "Pickup" at bounding box center [1038, 250] width 35 height 9
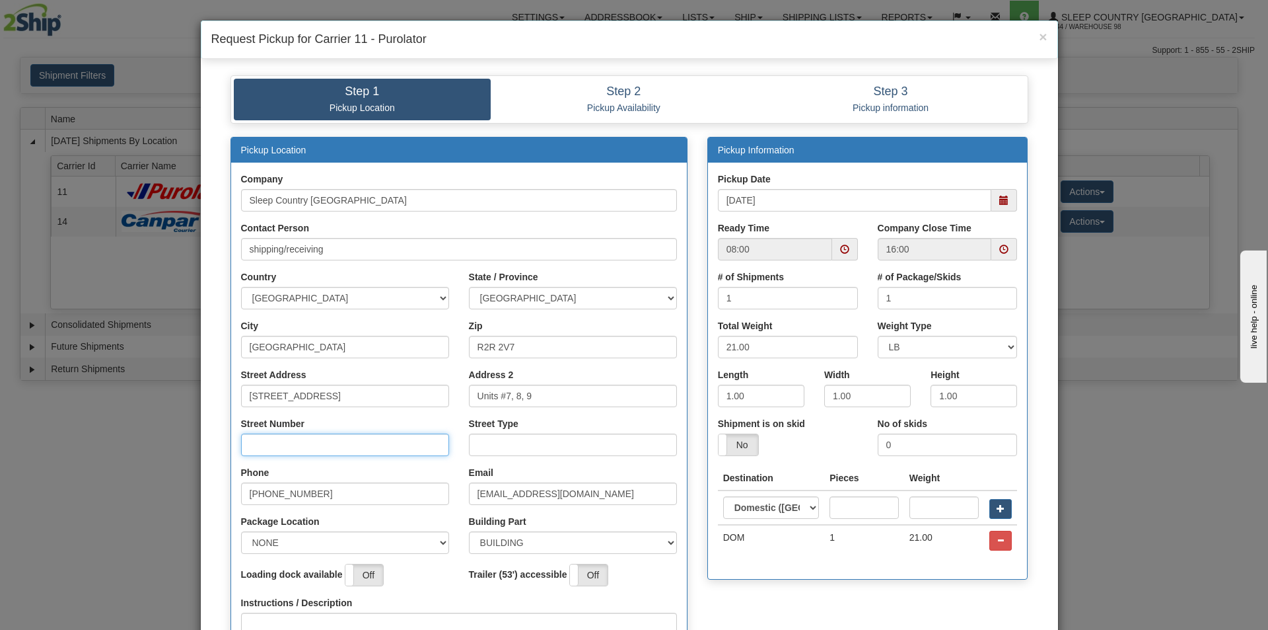
click at [320, 441] on input "Street Number" at bounding box center [345, 444] width 208 height 22
type input "111"
click at [486, 453] on input "Street Type" at bounding box center [573, 444] width 208 height 22
type input "Drive"
drag, startPoint x: 417, startPoint y: 537, endPoint x: 414, endPoint y: 546, distance: 9.0
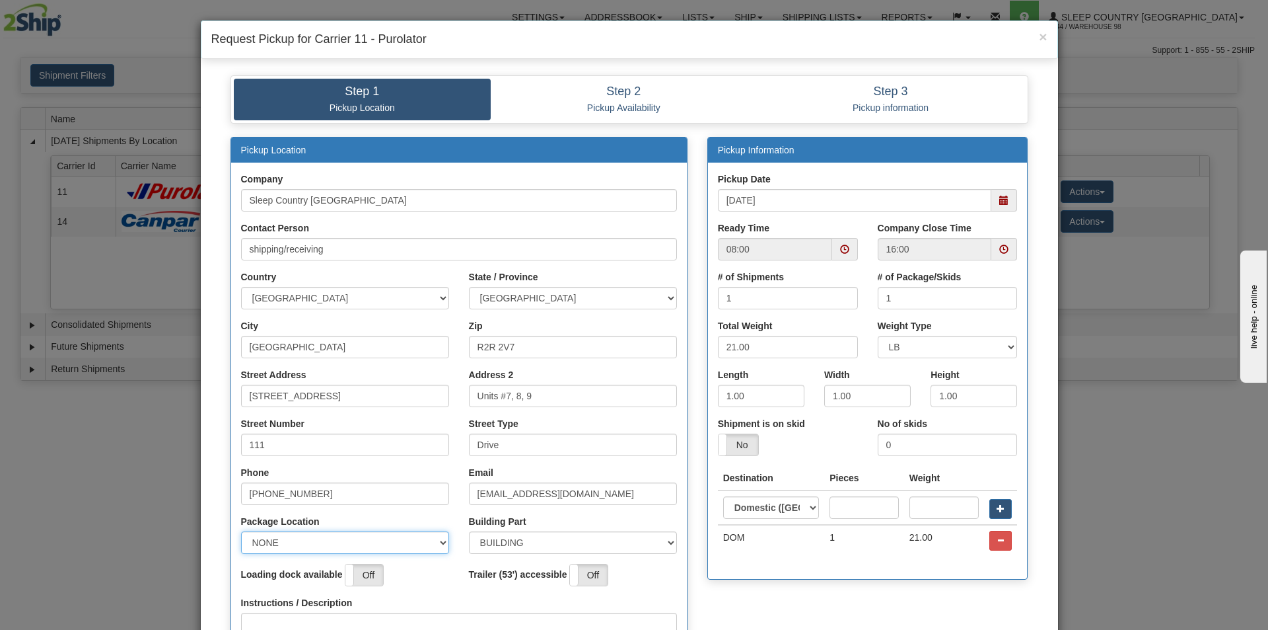
click at [417, 538] on select "NONE FRONT REAR SIDE" at bounding box center [345, 542] width 208 height 22
select select "1"
click at [241, 531] on select "NONE FRONT REAR SIDE" at bounding box center [345, 542] width 208 height 22
click at [342, 612] on div "Instructions / Description" at bounding box center [459, 622] width 436 height 52
click at [342, 616] on textarea "Instructions / Description" at bounding box center [459, 630] width 436 height 36
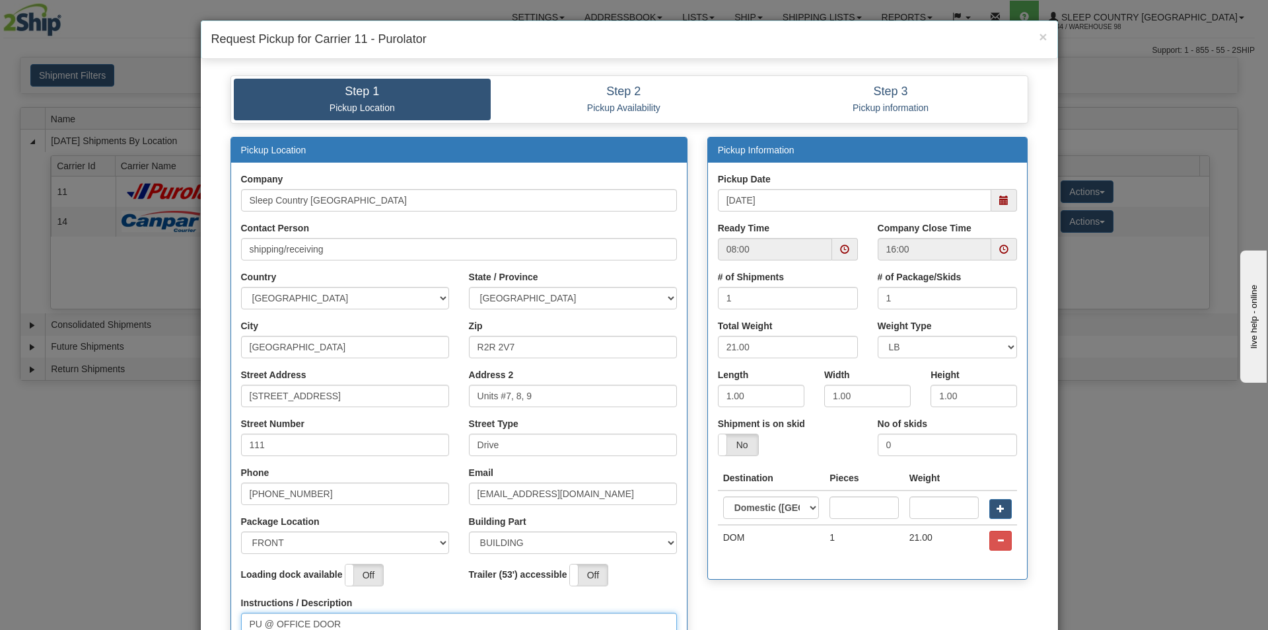
click at [840, 253] on span at bounding box center [844, 248] width 9 height 9
type textarea "PU @ OFFICE DOOR"
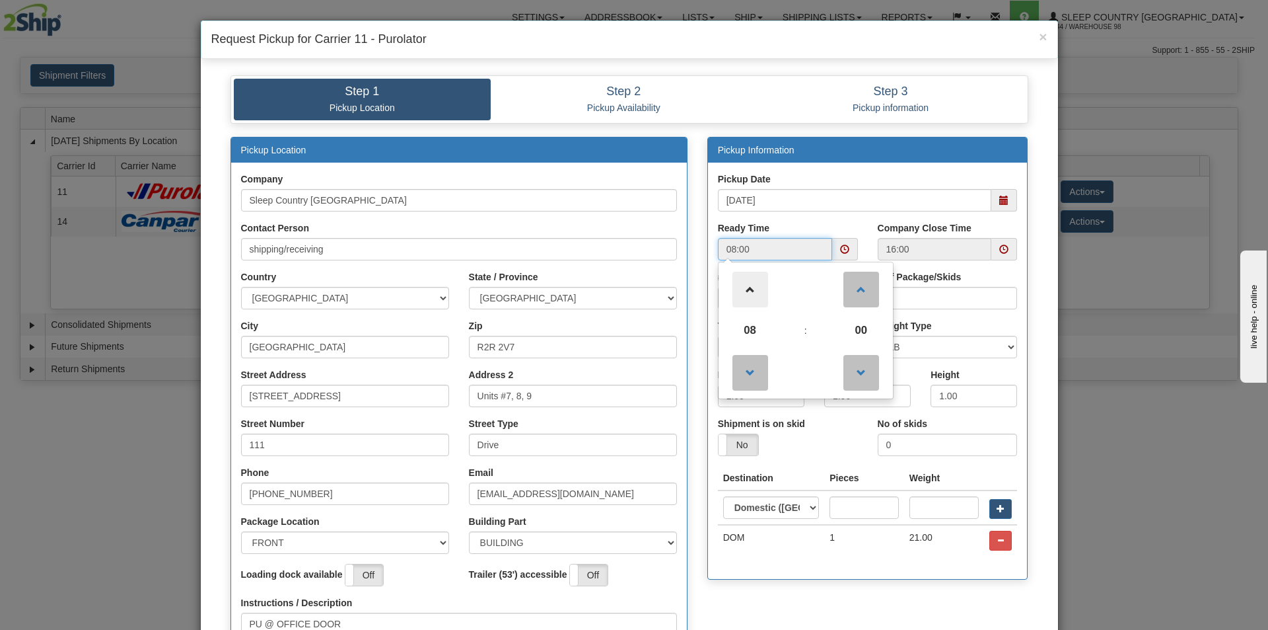
click at [746, 288] on span at bounding box center [751, 289] width 36 height 36
type input "10:00"
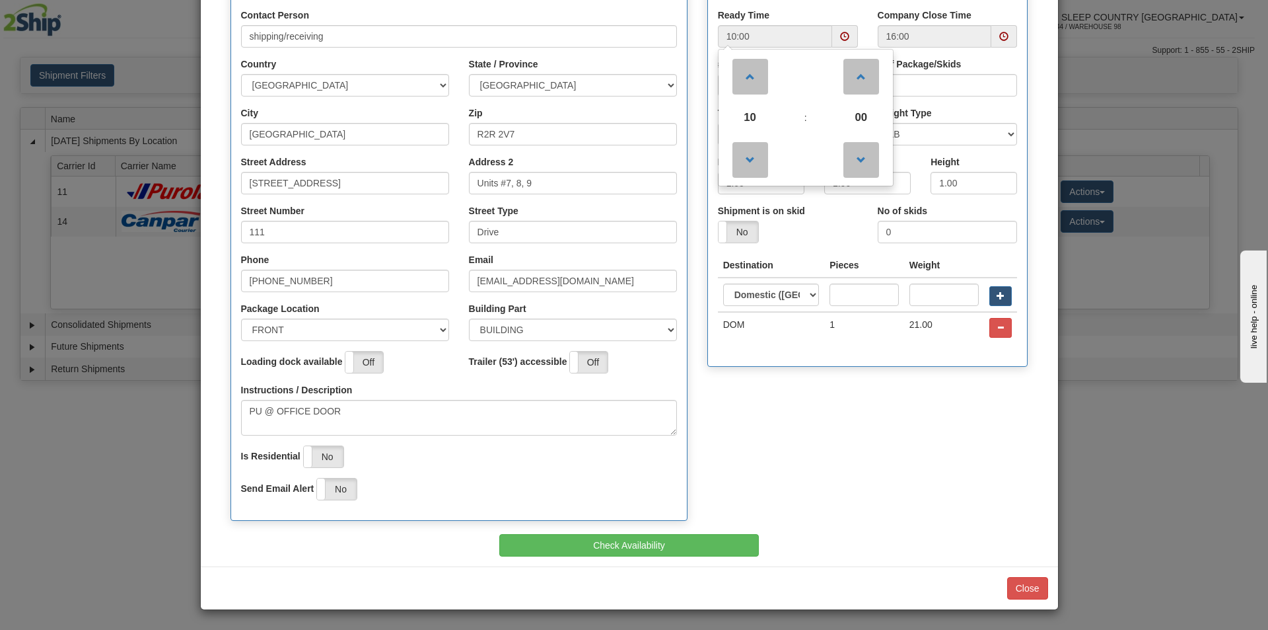
click at [675, 525] on div "Pickup Location Company Sleep Country [GEOGRAPHIC_DATA] Contact Person Country" at bounding box center [459, 229] width 477 height 610
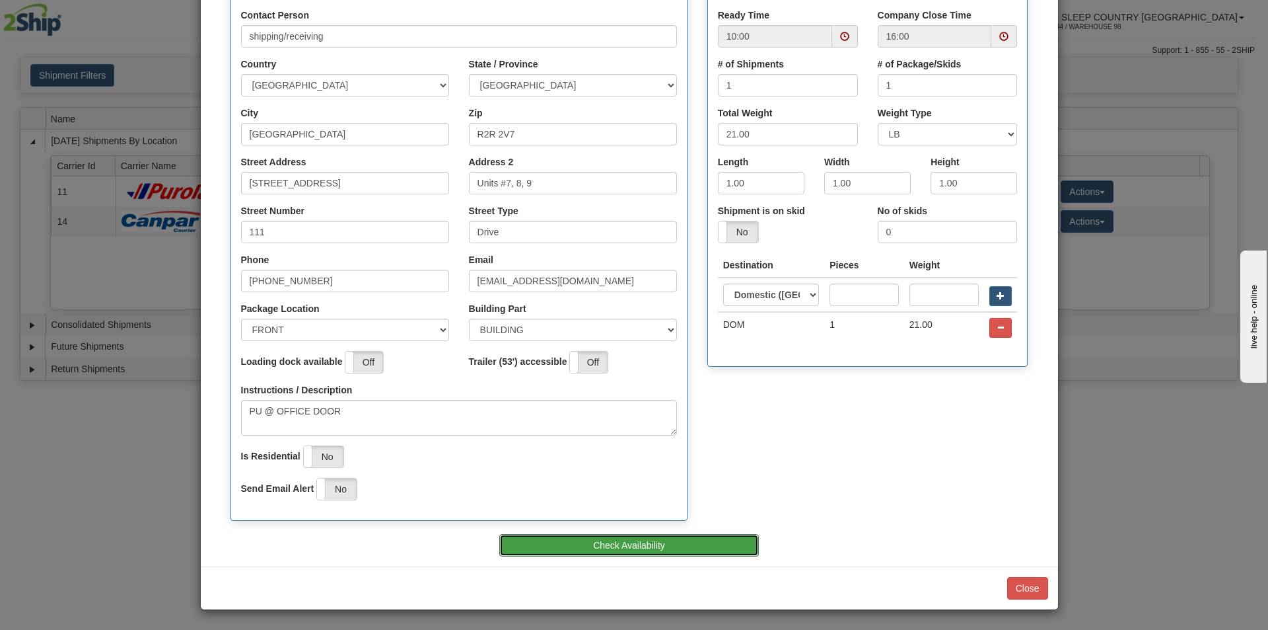
click at [680, 547] on button "Check Availability" at bounding box center [629, 545] width 260 height 22
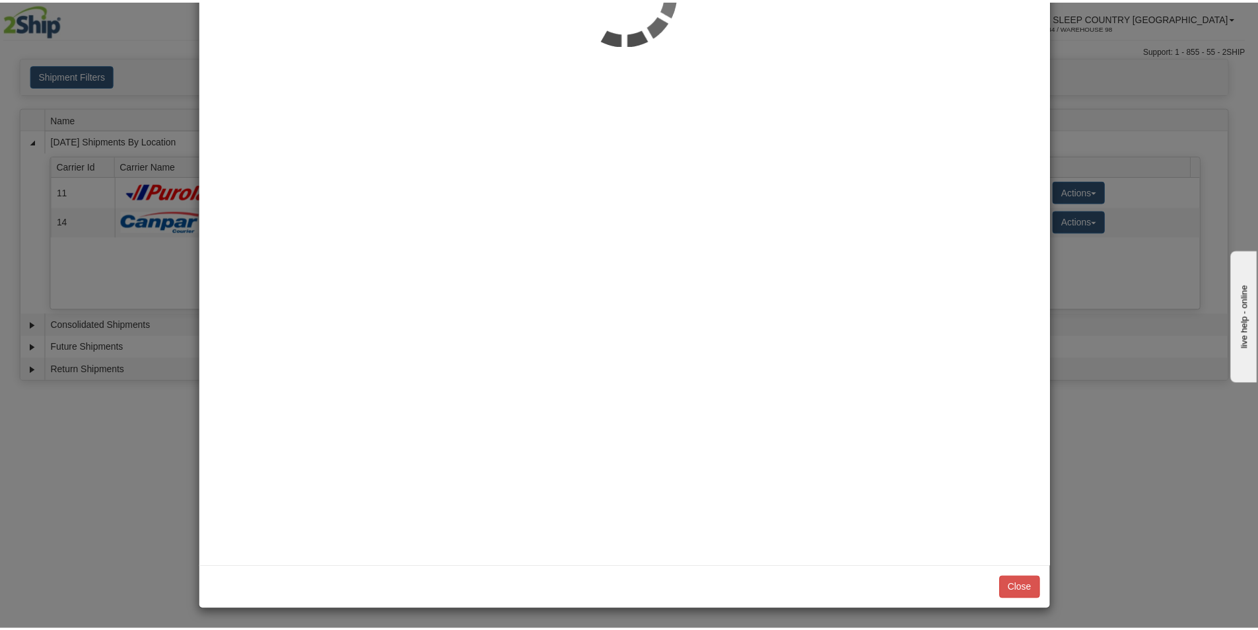
scroll to position [0, 0]
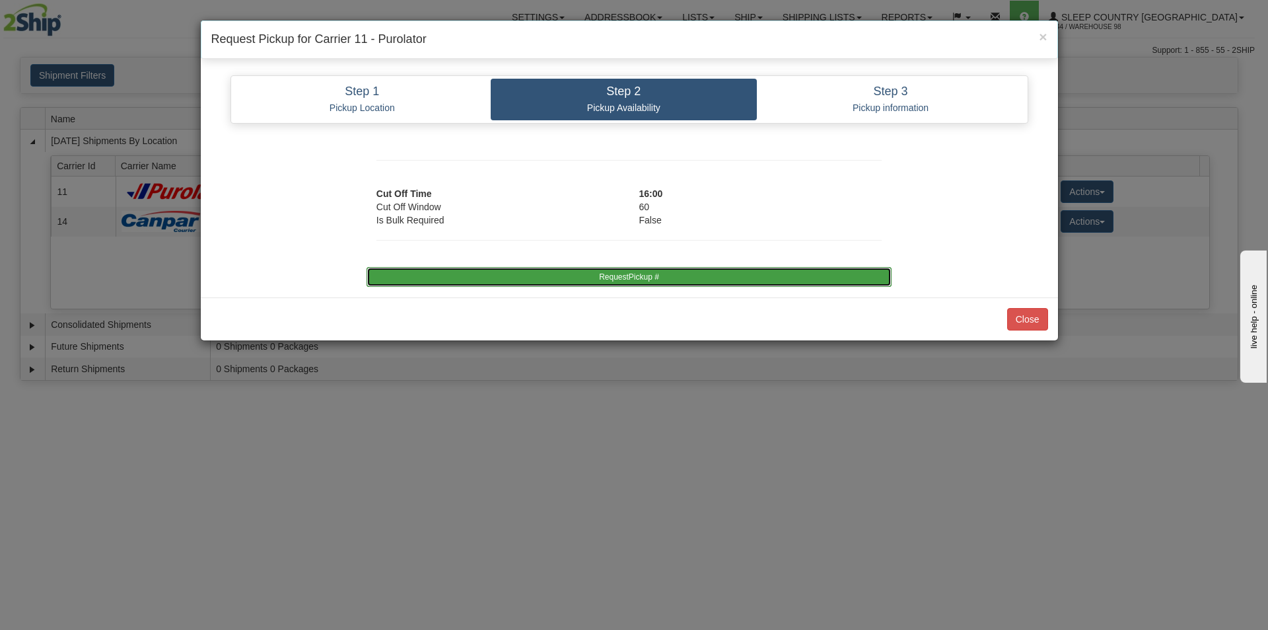
click at [622, 275] on button "RequestPickup #" at bounding box center [629, 277] width 525 height 20
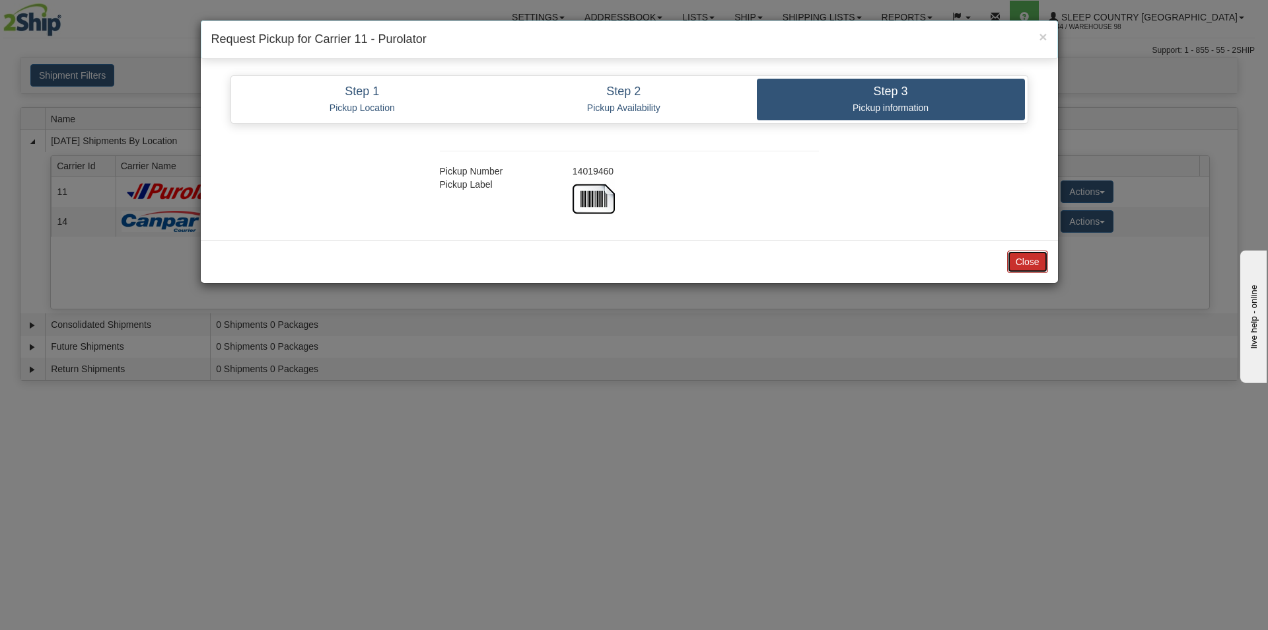
click at [1034, 260] on button "Close" at bounding box center [1027, 261] width 41 height 22
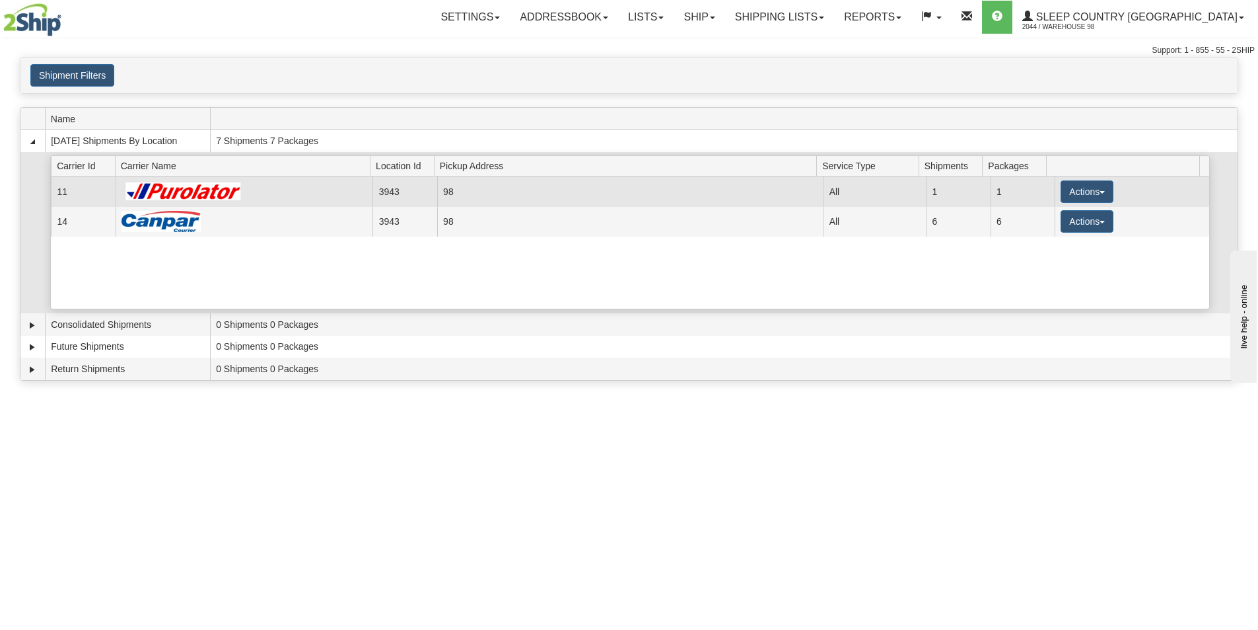
click at [1055, 192] on td "Actions Details Close Pickup Zip Print" at bounding box center [1132, 191] width 155 height 30
click at [1061, 192] on button "Actions" at bounding box center [1087, 191] width 53 height 22
click at [1062, 229] on link "Close" at bounding box center [1060, 233] width 106 height 17
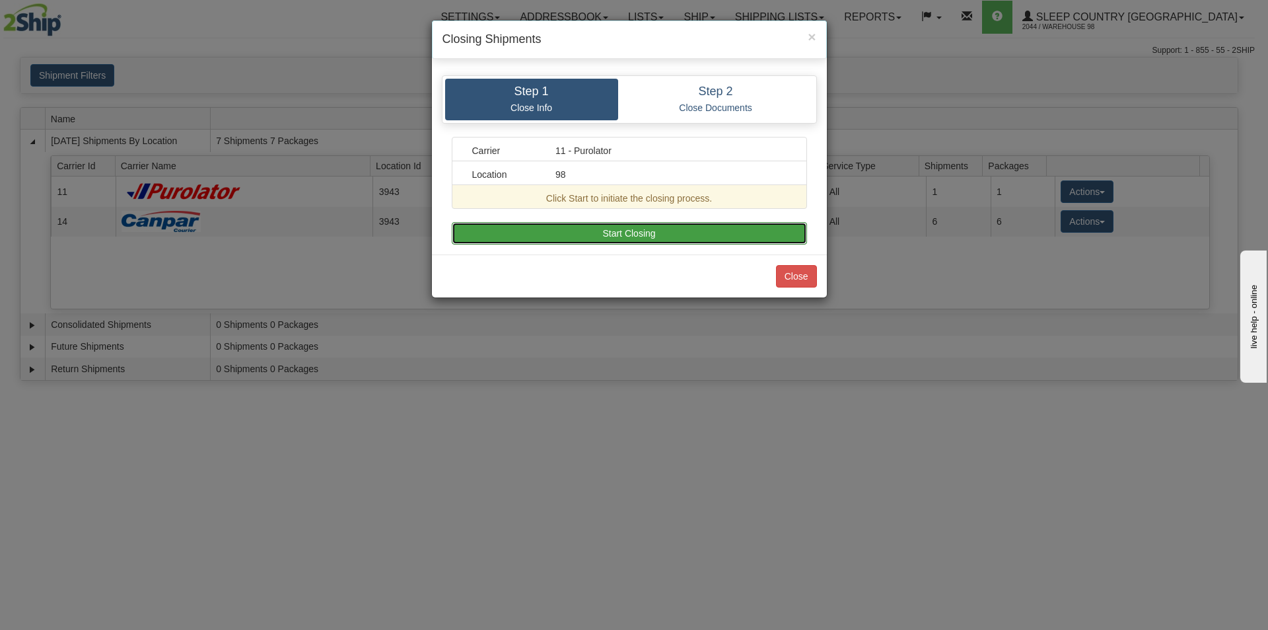
click at [641, 228] on button "Start Closing" at bounding box center [629, 233] width 355 height 22
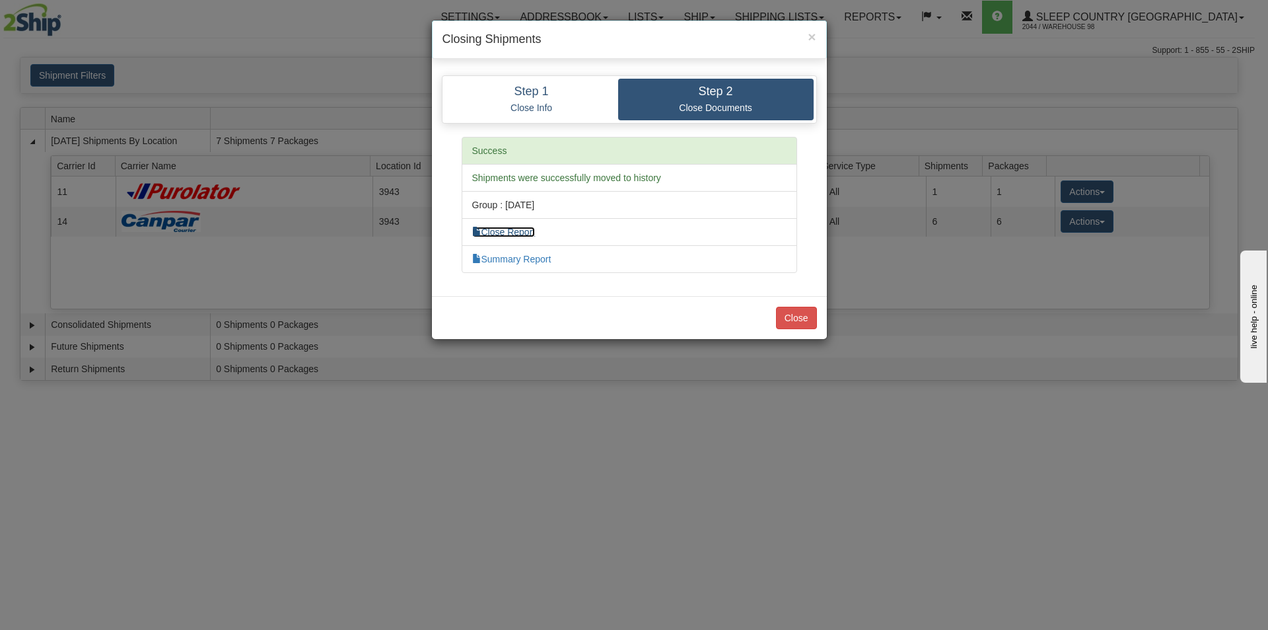
click at [499, 227] on link "Close Report" at bounding box center [503, 232] width 63 height 11
click at [795, 314] on button "Close" at bounding box center [796, 318] width 41 height 22
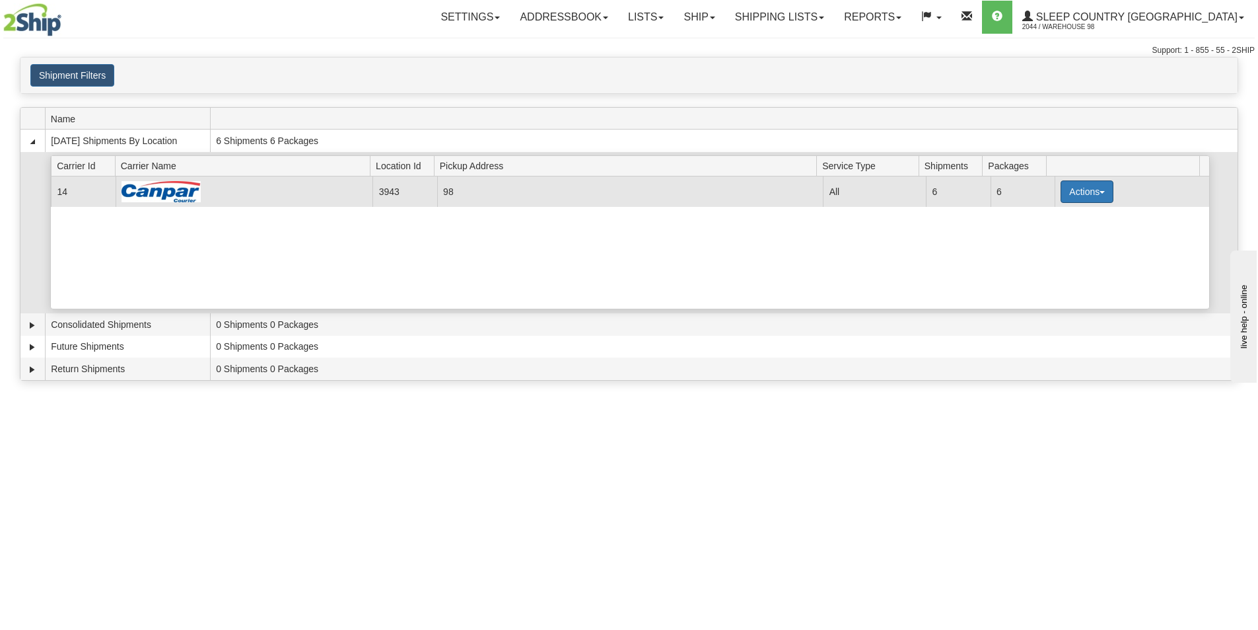
click at [1085, 197] on button "Actions" at bounding box center [1087, 191] width 53 height 22
click at [1071, 235] on link "Close" at bounding box center [1060, 233] width 106 height 17
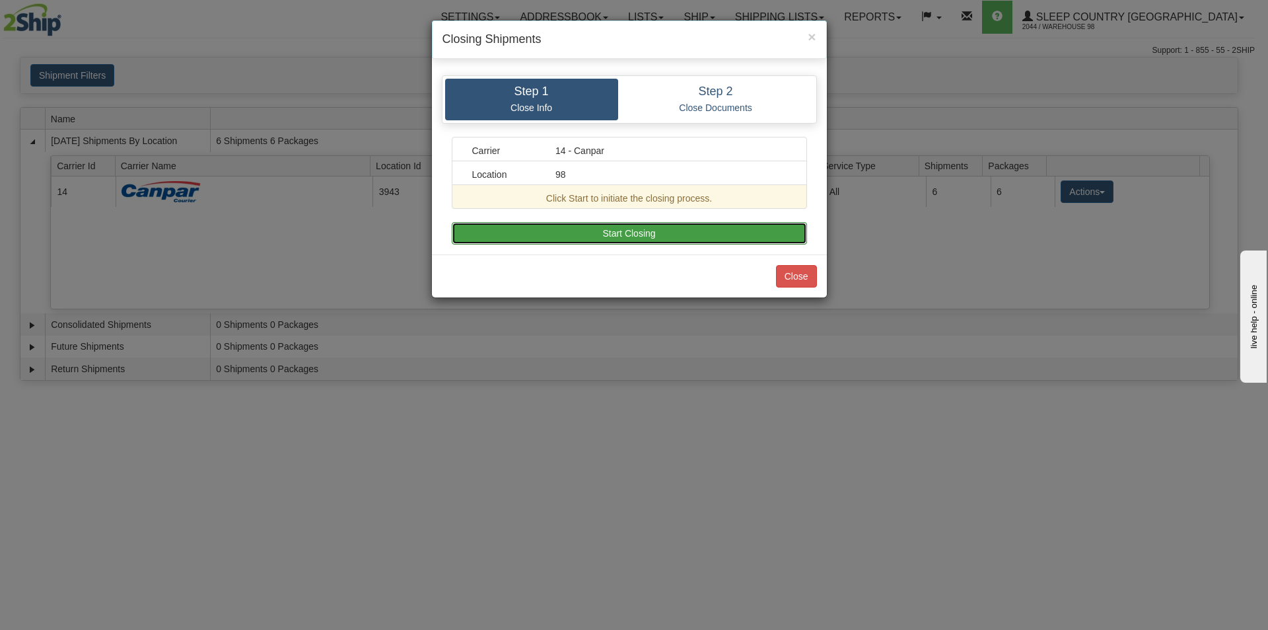
click at [602, 238] on button "Start Closing" at bounding box center [629, 233] width 355 height 22
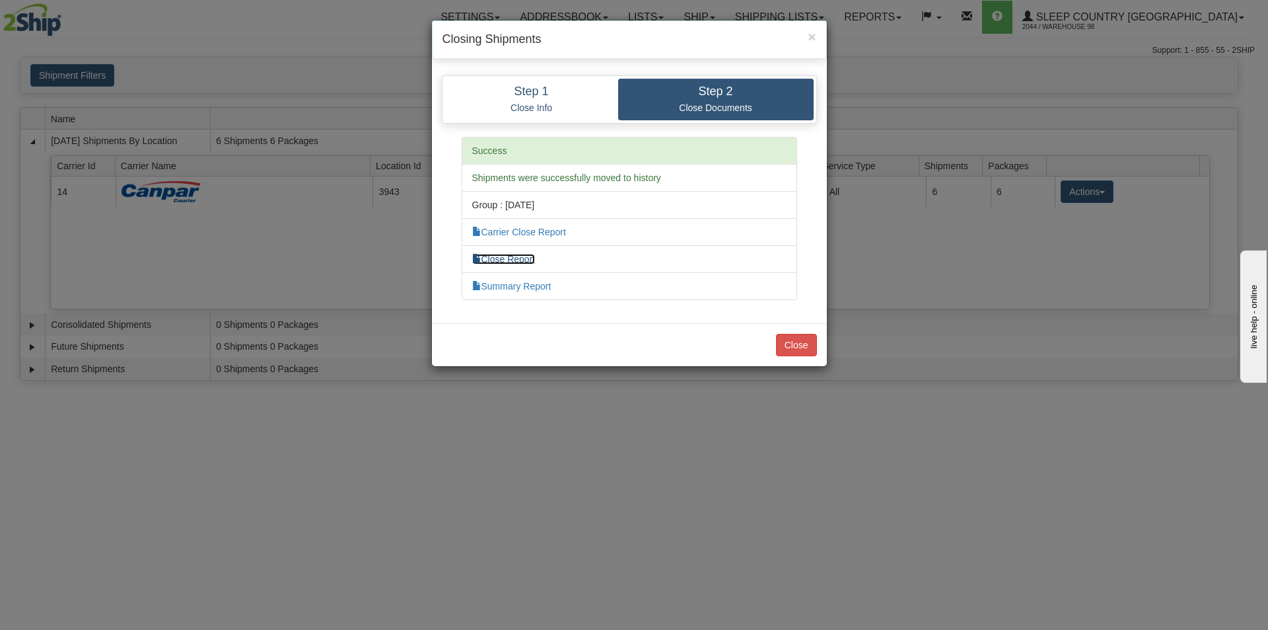
click at [490, 256] on link "Close Report" at bounding box center [503, 259] width 63 height 11
click at [799, 346] on button "Close" at bounding box center [796, 345] width 41 height 22
